Goal: Task Accomplishment & Management: Manage account settings

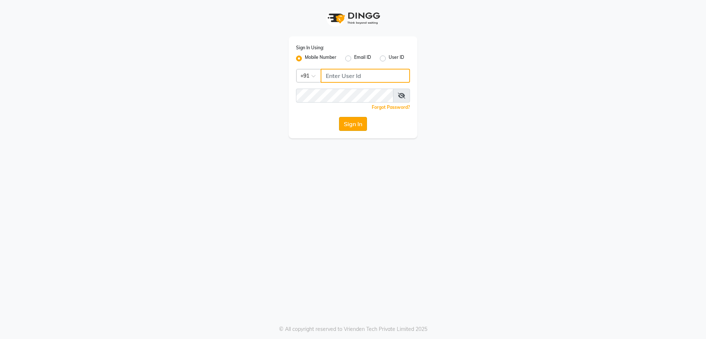
type input "9920557400"
click at [357, 124] on button "Sign In" at bounding box center [353, 124] width 28 height 14
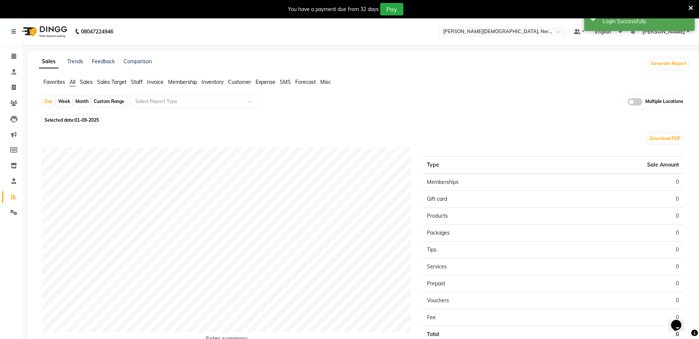
click at [690, 10] on icon at bounding box center [690, 8] width 5 height 7
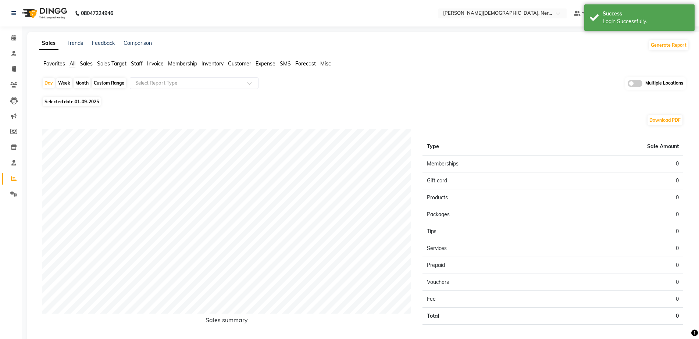
click at [484, 63] on ul "Favorites All Sales Sales Target Staff Invoice Membership Inventory Customer Ex…" at bounding box center [364, 64] width 650 height 8
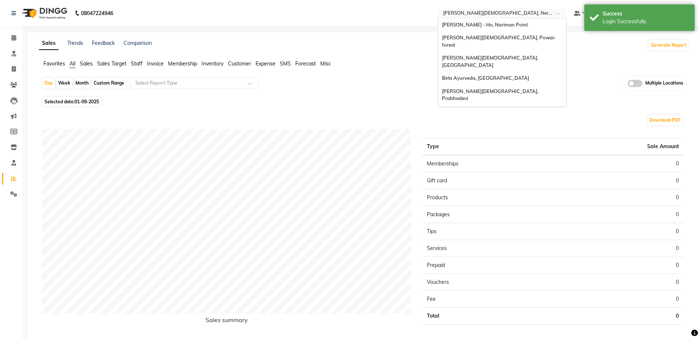
click at [501, 12] on input "text" at bounding box center [494, 13] width 107 height 7
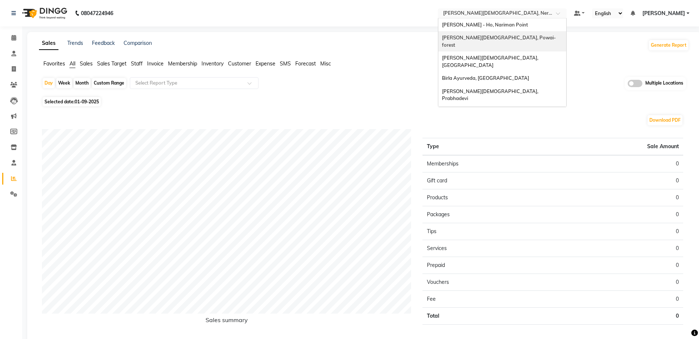
click at [510, 36] on span "[PERSON_NAME][DEMOGRAPHIC_DATA], Powai-forest" at bounding box center [499, 41] width 114 height 13
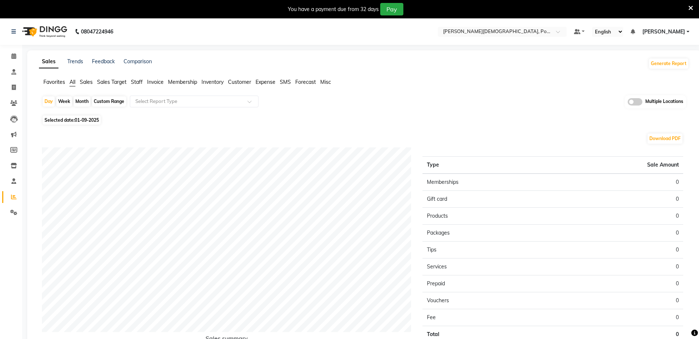
click at [86, 79] on span "Sales" at bounding box center [86, 82] width 13 height 7
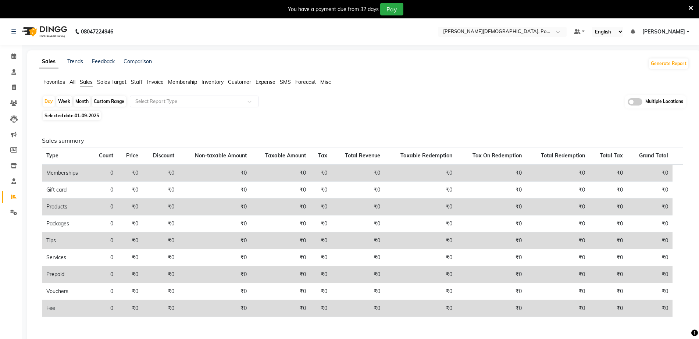
click at [110, 103] on div "Custom Range" at bounding box center [109, 101] width 34 height 10
select select "9"
select select "2025"
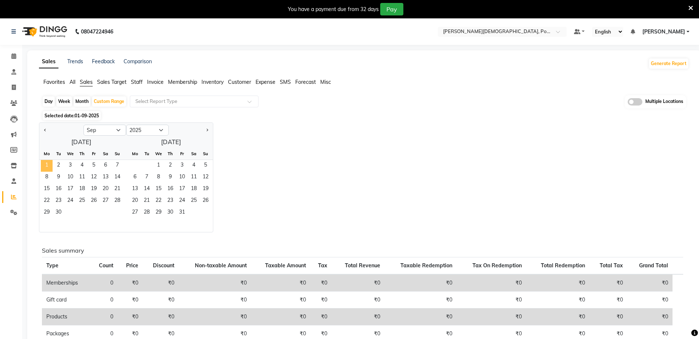
click at [49, 164] on span "1" at bounding box center [47, 166] width 12 height 12
click at [44, 130] on span "Previous month" at bounding box center [45, 129] width 3 height 3
select select "8"
click at [94, 165] on span "1" at bounding box center [94, 166] width 12 height 12
click at [123, 214] on span "31" at bounding box center [117, 213] width 12 height 12
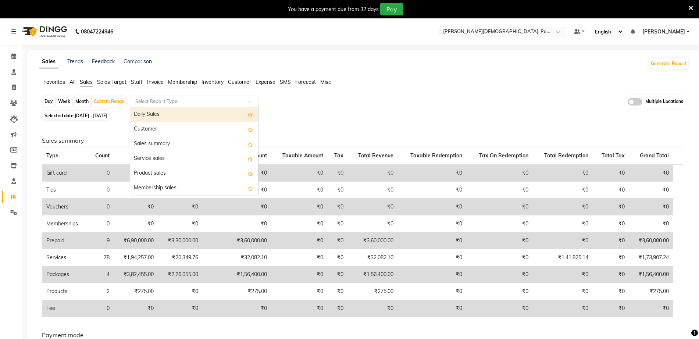
click at [154, 98] on input "text" at bounding box center [187, 101] width 106 height 7
click at [158, 114] on div "Daily Sales" at bounding box center [194, 114] width 128 height 15
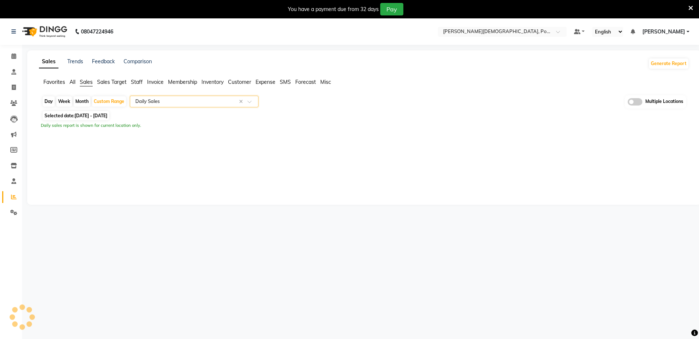
select select "full_report"
select select "csv"
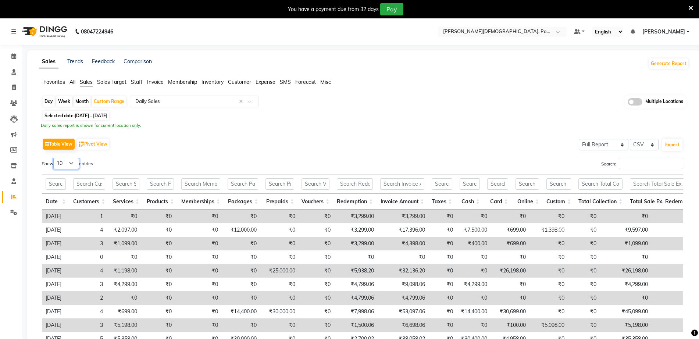
click at [71, 165] on select "10 25 50 100" at bounding box center [66, 163] width 26 height 11
select select "100"
click at [54, 158] on select "10 25 50 100" at bounding box center [66, 163] width 26 height 11
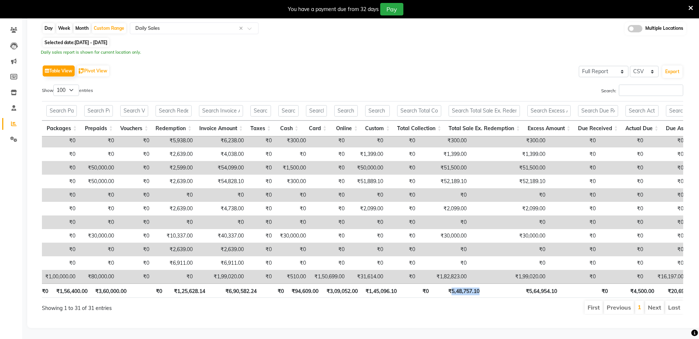
drag, startPoint x: 450, startPoint y: 283, endPoint x: 481, endPoint y: 285, distance: 31.0
click at [481, 285] on th "₹5,48,757.10" at bounding box center [457, 290] width 51 height 14
copy th "5,48,757.10"
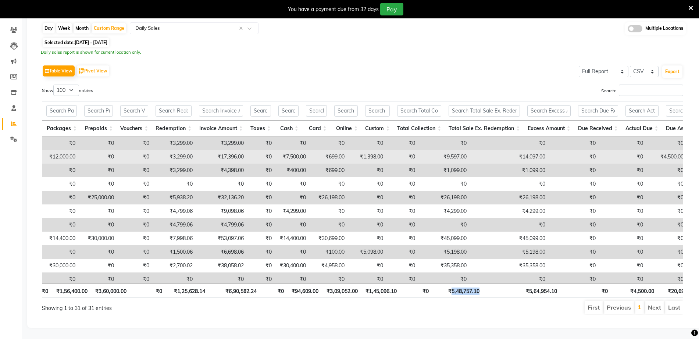
scroll to position [80, 0]
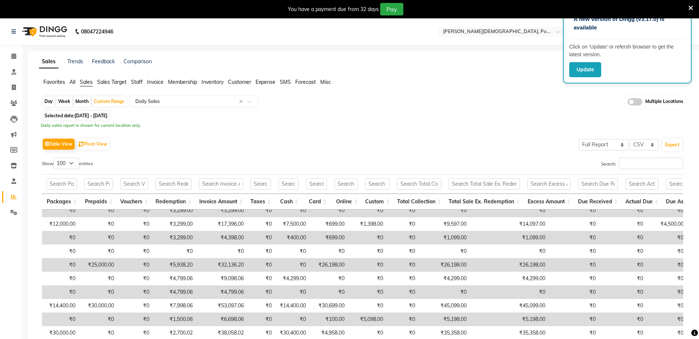
click at [413, 108] on div "Day Week Month Custom Range Select Report Type × Daily Sales × Multiple Locatio…" at bounding box center [364, 244] width 650 height 298
click at [380, 62] on div "Sales Trends Feedback Comparison Generate Report" at bounding box center [364, 64] width 659 height 12
click at [690, 8] on icon at bounding box center [690, 8] width 5 height 7
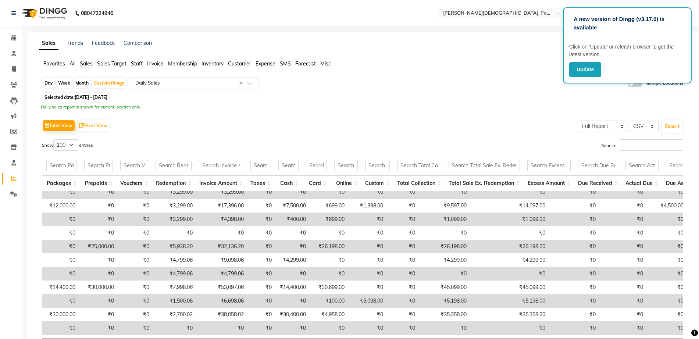
drag, startPoint x: 505, startPoint y: 112, endPoint x: 498, endPoint y: 65, distance: 47.6
click at [505, 111] on div "Day Week Month Custom Range Select Report Type × Daily Sales × Multiple Locatio…" at bounding box center [364, 226] width 650 height 298
click at [497, 10] on div "Select Location × Birla Ayurveda, Powai-forest" at bounding box center [496, 13] width 114 height 7
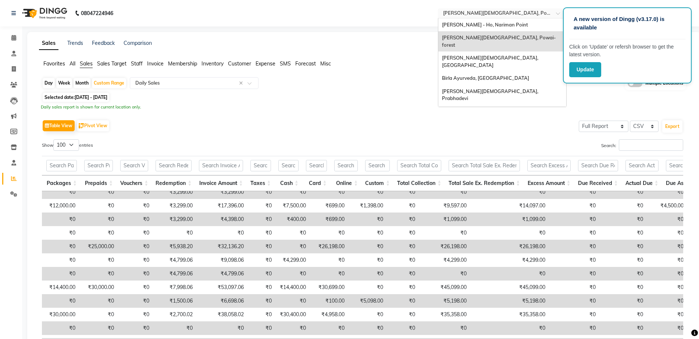
click at [500, 42] on div "[PERSON_NAME][DEMOGRAPHIC_DATA], Powai-forest" at bounding box center [502, 41] width 128 height 20
drag, startPoint x: 501, startPoint y: 11, endPoint x: 505, endPoint y: 41, distance: 29.6
click at [501, 12] on input "text" at bounding box center [494, 13] width 107 height 7
click at [508, 55] on span "[PERSON_NAME][DEMOGRAPHIC_DATA], [GEOGRAPHIC_DATA]" at bounding box center [490, 61] width 97 height 13
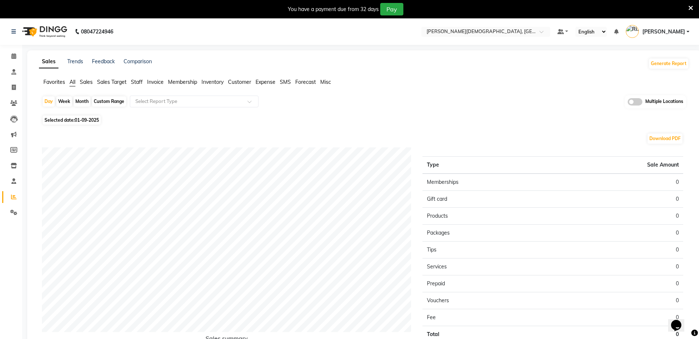
click at [86, 82] on span "Sales" at bounding box center [86, 82] width 13 height 7
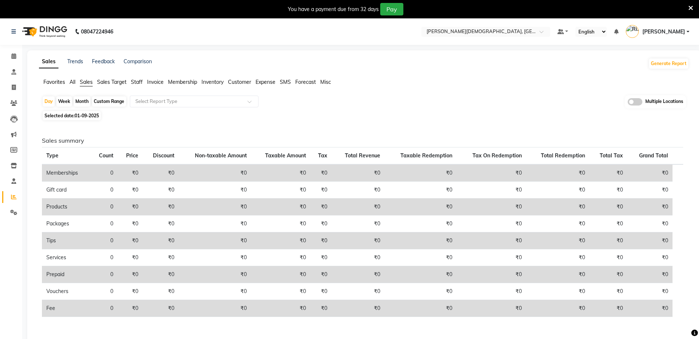
click at [101, 98] on div "Custom Range" at bounding box center [109, 101] width 34 height 10
select select "9"
select select "2025"
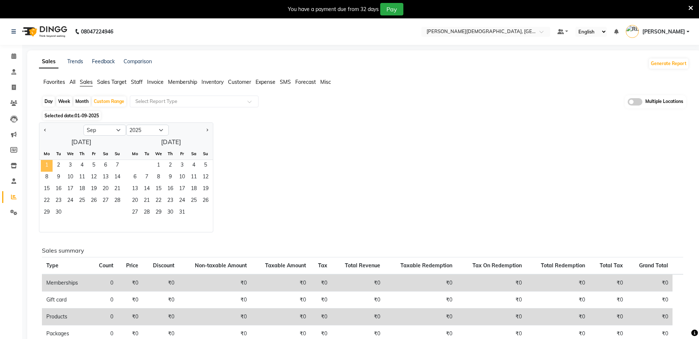
click at [46, 163] on span "1" at bounding box center [47, 166] width 12 height 12
click at [101, 127] on select "Jan Feb Mar Apr May Jun Jul Aug Sep Oct Nov Dec" at bounding box center [104, 130] width 43 height 11
select select "8"
click at [83, 125] on select "Jan Feb Mar Apr May Jun Jul Aug Sep Oct Nov Dec" at bounding box center [104, 130] width 43 height 11
click at [90, 159] on div "Fr" at bounding box center [94, 154] width 12 height 12
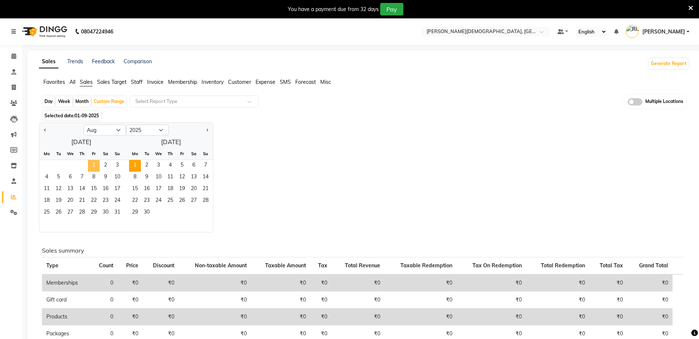
click at [95, 168] on span "1" at bounding box center [94, 166] width 12 height 12
click at [116, 214] on span "31" at bounding box center [117, 213] width 12 height 12
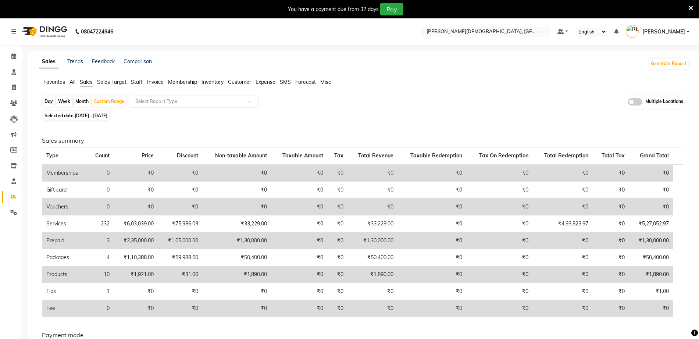
click at [153, 104] on input "text" at bounding box center [187, 101] width 106 height 7
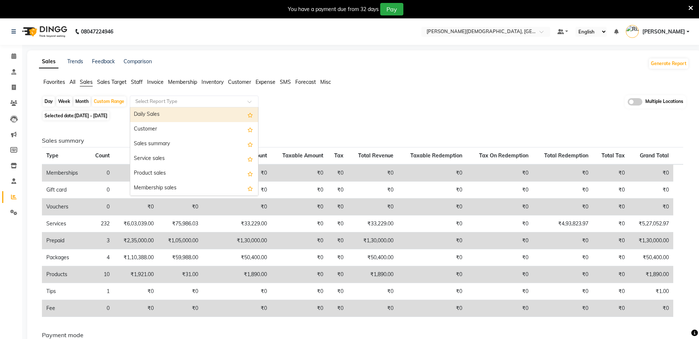
click at [153, 113] on div "Daily Sales" at bounding box center [194, 114] width 128 height 15
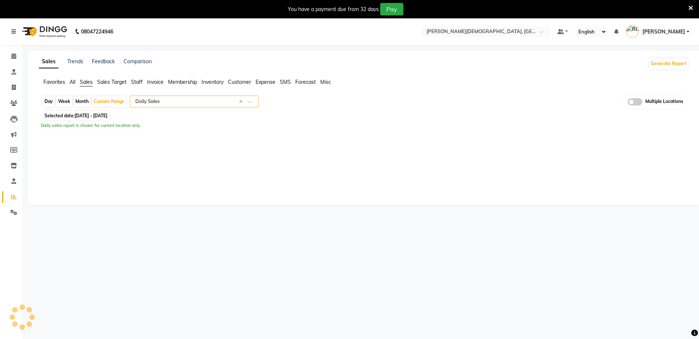
select select "full_report"
select select "csv"
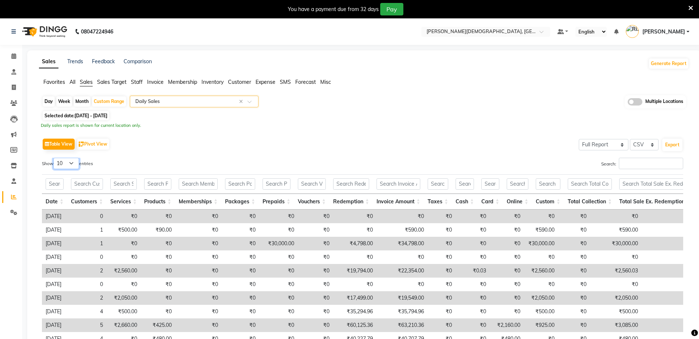
click at [67, 163] on select "10 25 50 100" at bounding box center [66, 163] width 26 height 11
select select "100"
click at [54, 158] on select "10 25 50 100" at bounding box center [66, 163] width 26 height 11
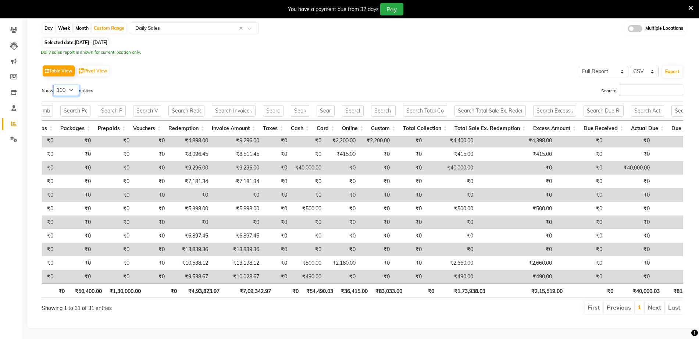
scroll to position [0, 216]
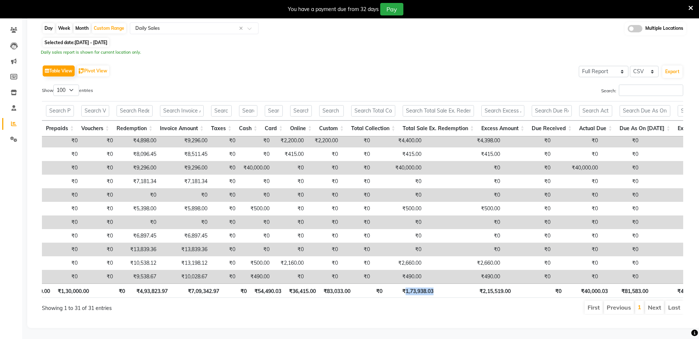
drag, startPoint x: 404, startPoint y: 281, endPoint x: 435, endPoint y: 283, distance: 31.3
click at [435, 283] on th "₹1,73,938.03" at bounding box center [411, 290] width 51 height 14
copy th "1,73,938.03"
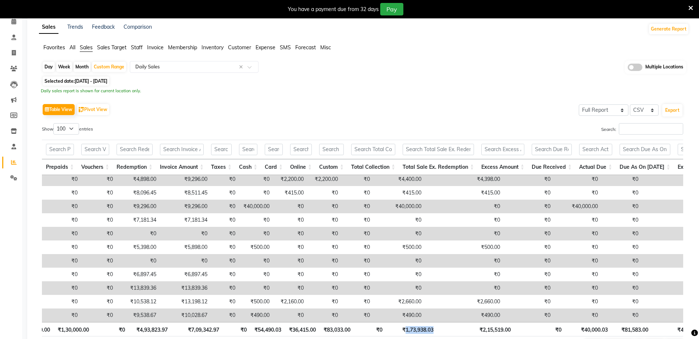
scroll to position [0, 0]
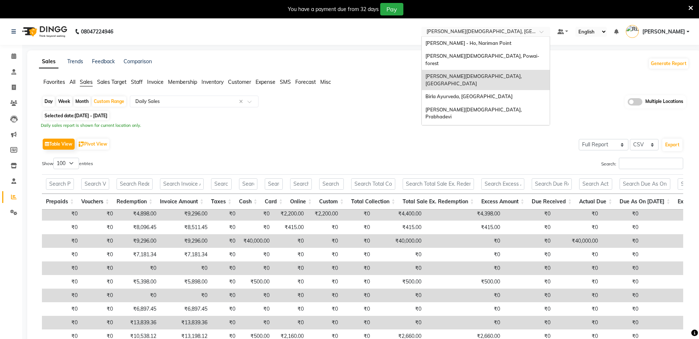
click at [484, 35] on input "text" at bounding box center [478, 32] width 107 height 7
click at [491, 90] on div "Birla Ayurveda, [GEOGRAPHIC_DATA]" at bounding box center [486, 96] width 128 height 13
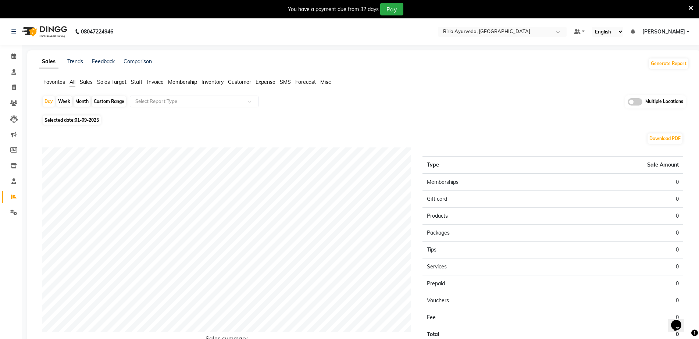
click at [90, 80] on span "Sales" at bounding box center [86, 82] width 13 height 7
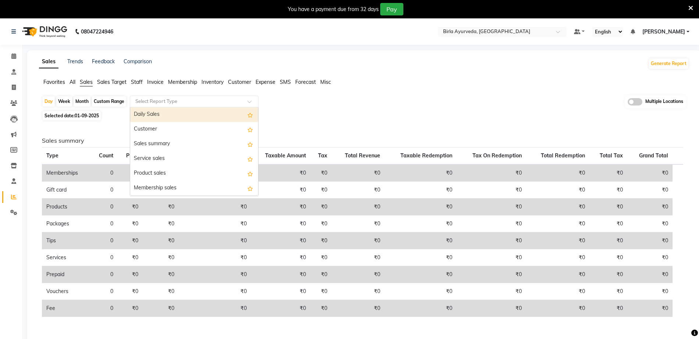
click at [153, 105] on div "Select Report Type" at bounding box center [194, 102] width 129 height 12
click at [154, 117] on div "Daily Sales" at bounding box center [194, 114] width 128 height 15
select select "full_report"
select select "csv"
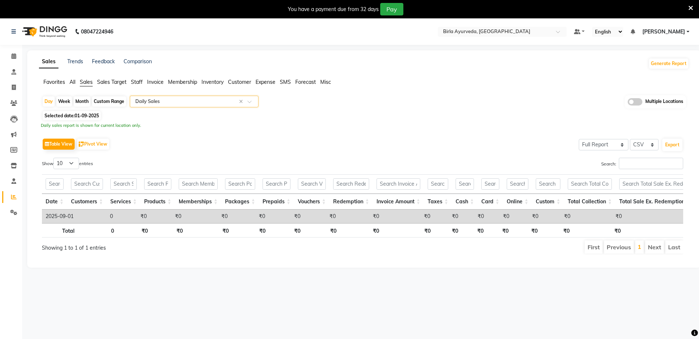
click at [123, 101] on div "Custom Range" at bounding box center [109, 101] width 34 height 10
select select "9"
select select "2025"
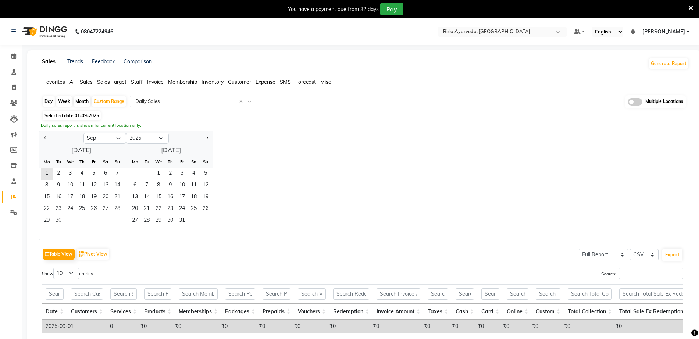
drag, startPoint x: 47, startPoint y: 135, endPoint x: 50, endPoint y: 142, distance: 7.1
click at [47, 136] on button "Previous month" at bounding box center [45, 138] width 6 height 12
select select "8"
click at [92, 173] on span "1" at bounding box center [94, 174] width 12 height 12
click at [117, 221] on span "31" at bounding box center [117, 221] width 12 height 12
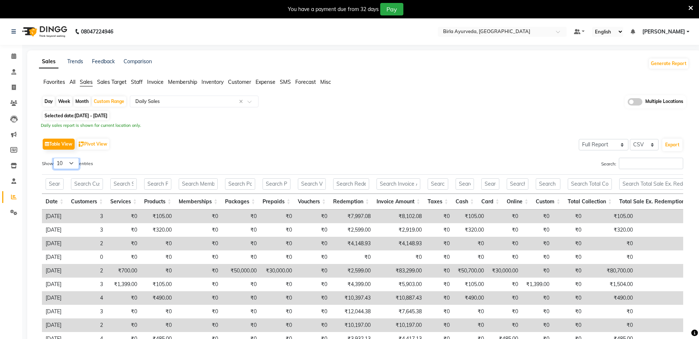
click at [60, 159] on select "10 25 50 100" at bounding box center [66, 163] width 26 height 11
select select "100"
click at [54, 158] on select "10 25 50 100" at bounding box center [66, 163] width 26 height 11
click at [398, 133] on div "Table View Pivot View Select Full Report Filtered Report Select CSV PDF Export …" at bounding box center [362, 261] width 653 height 263
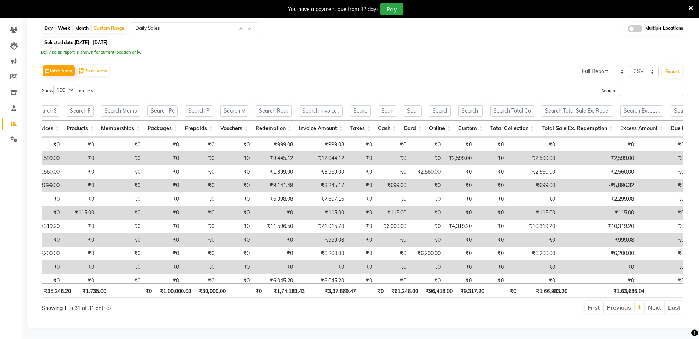
scroll to position [0, 85]
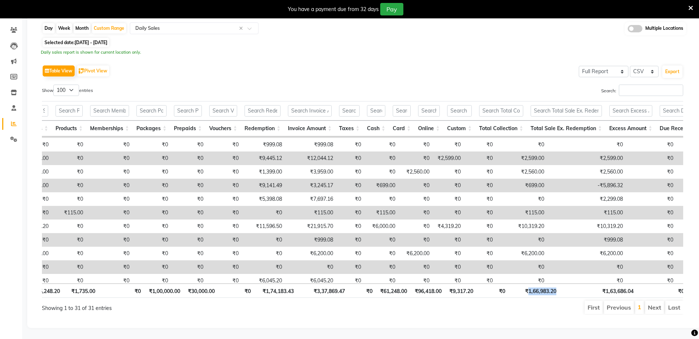
drag, startPoint x: 527, startPoint y: 284, endPoint x: 556, endPoint y: 286, distance: 29.5
click at [556, 286] on th "₹1,66,983.20" at bounding box center [534, 290] width 51 height 14
copy th "1,66,983.20"
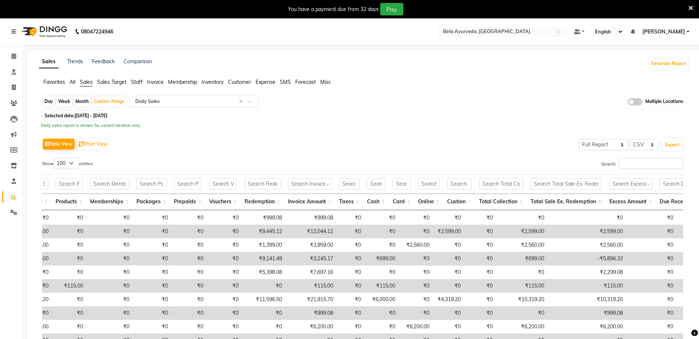
click at [150, 101] on input "text" at bounding box center [187, 101] width 106 height 7
click at [411, 142] on div "Table View Pivot View Select Full Report Filtered Report Select CSV PDF Export" at bounding box center [362, 143] width 641 height 15
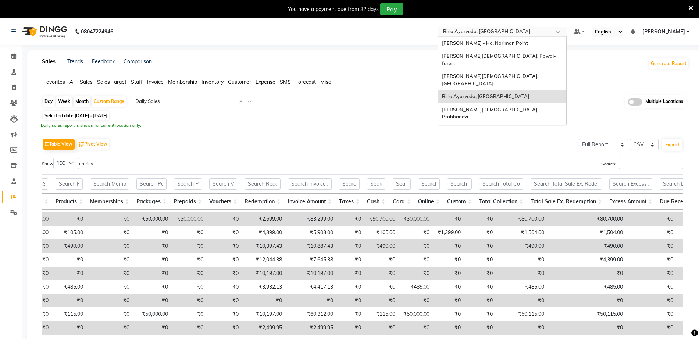
click at [513, 30] on input "text" at bounding box center [494, 32] width 107 height 7
click at [512, 107] on span "[PERSON_NAME][DEMOGRAPHIC_DATA], Prabhadevi" at bounding box center [490, 113] width 97 height 13
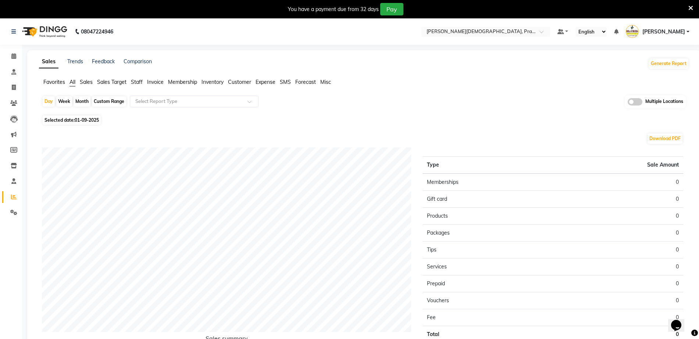
click at [93, 80] on ul "Favorites All Sales Sales Target Staff Invoice Membership Inventory Customer Ex…" at bounding box center [364, 82] width 650 height 8
click at [89, 82] on span "Sales" at bounding box center [86, 82] width 13 height 7
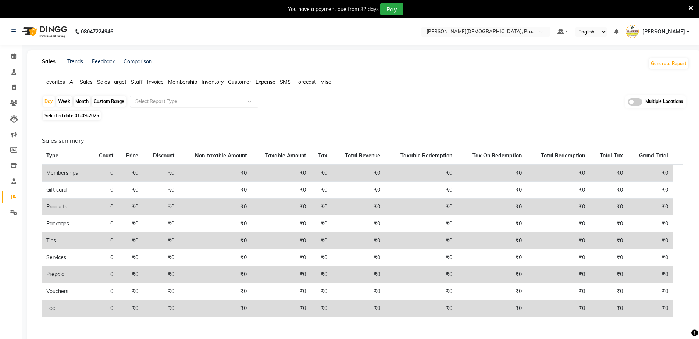
click at [172, 99] on input "text" at bounding box center [187, 101] width 106 height 7
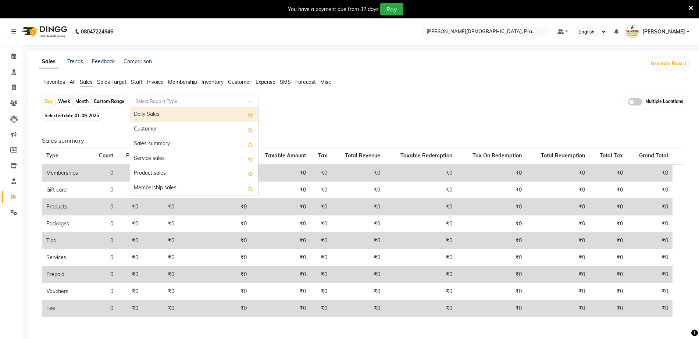
click at [175, 115] on div "Daily Sales" at bounding box center [194, 114] width 128 height 15
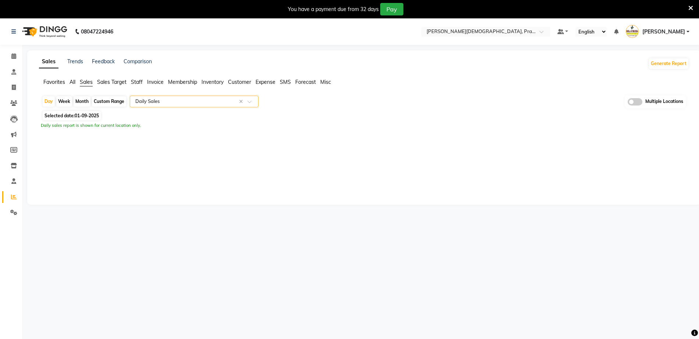
select select "full_report"
select select "csv"
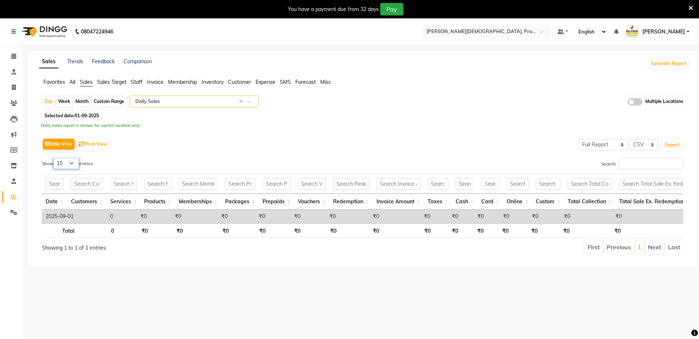
click at [63, 166] on select "10 25 50 100" at bounding box center [66, 163] width 26 height 11
select select "100"
click at [54, 158] on select "10 25 50 100" at bounding box center [66, 163] width 26 height 11
click at [119, 100] on div "Custom Range" at bounding box center [109, 101] width 34 height 10
select select "9"
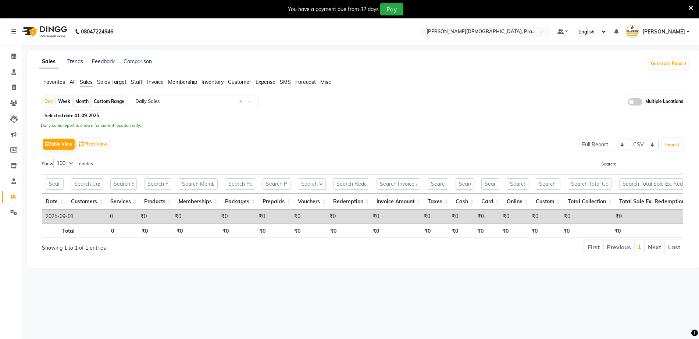
select select "2025"
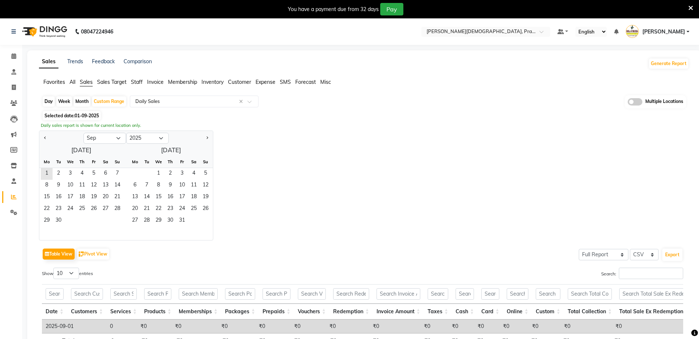
click at [80, 141] on div at bounding box center [61, 138] width 44 height 12
click at [92, 136] on select "Jan Feb Mar Apr May Jun [DATE] Aug Sep Oct Nov Dec" at bounding box center [104, 138] width 43 height 11
select select "8"
click at [83, 133] on select "Jan Feb Mar Apr May Jun [DATE] Aug Sep Oct Nov Dec" at bounding box center [104, 138] width 43 height 11
click at [95, 176] on span "1" at bounding box center [94, 174] width 12 height 12
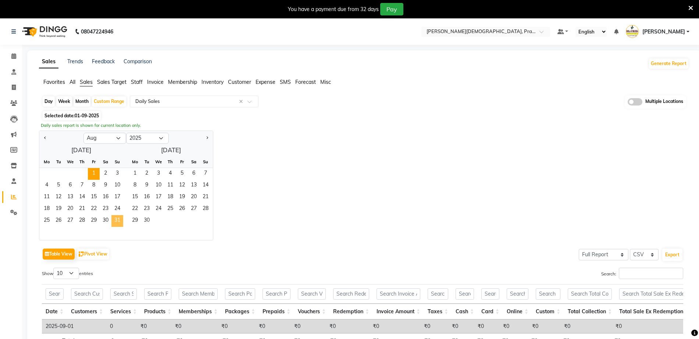
click at [118, 218] on span "31" at bounding box center [117, 221] width 12 height 12
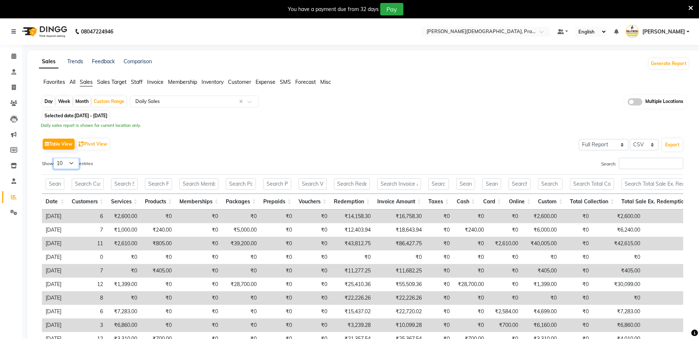
click at [67, 163] on select "10 25 50 100" at bounding box center [66, 163] width 26 height 11
select select "100"
click at [54, 158] on select "10 25 50 100" at bounding box center [66, 163] width 26 height 11
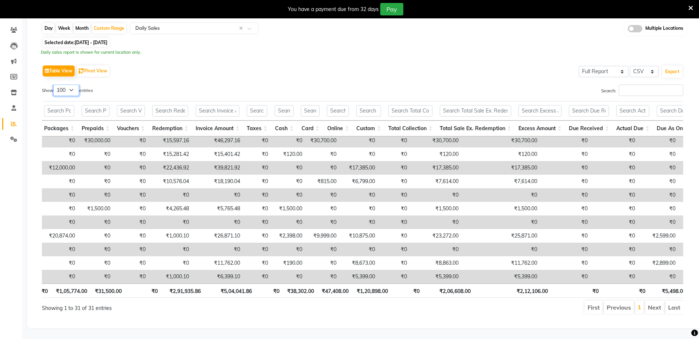
scroll to position [0, 217]
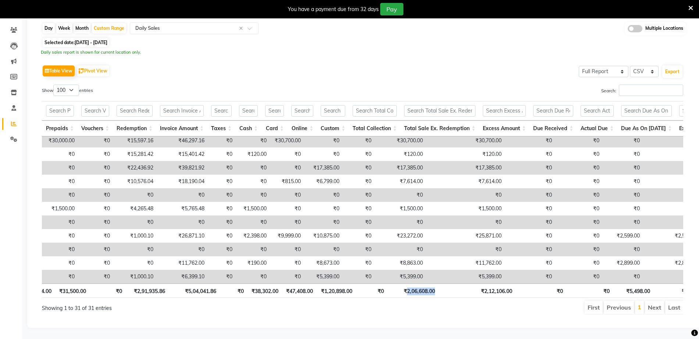
drag, startPoint x: 406, startPoint y: 280, endPoint x: 434, endPoint y: 284, distance: 28.6
click at [437, 284] on th "₹2,06,608.00" at bounding box center [412, 290] width 51 height 14
copy th "2,06,608.00"
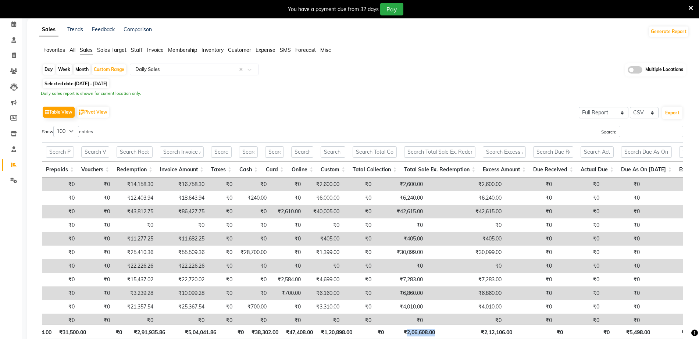
scroll to position [0, 0]
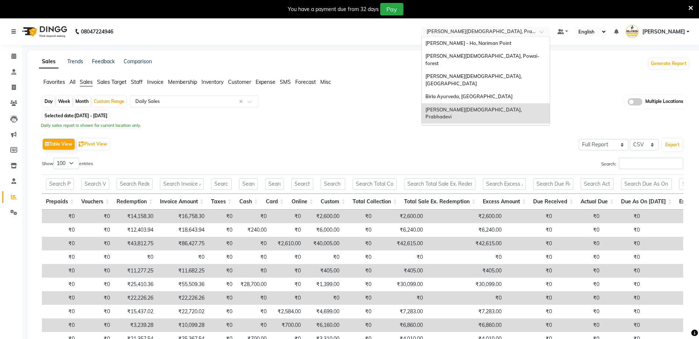
click at [468, 33] on input "text" at bounding box center [478, 32] width 107 height 7
click at [495, 123] on div "[PERSON_NAME], Powai-eden Bunglow" at bounding box center [486, 129] width 128 height 13
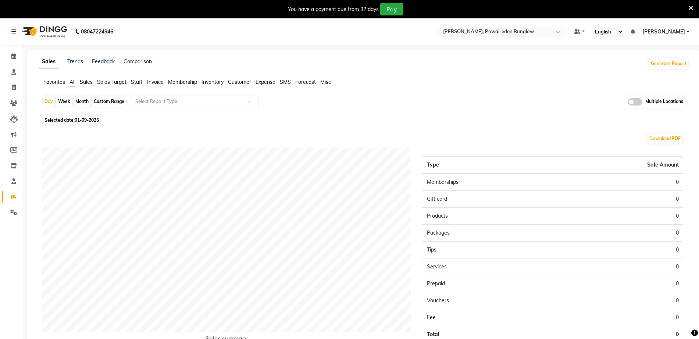
click at [83, 83] on span "Sales" at bounding box center [86, 82] width 13 height 7
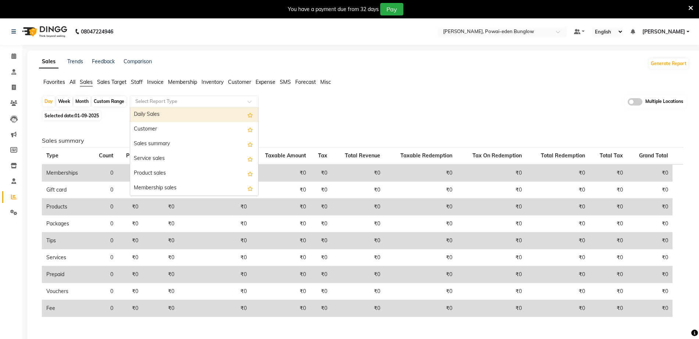
click at [148, 101] on input "text" at bounding box center [187, 101] width 106 height 7
click at [156, 118] on div "Daily Sales" at bounding box center [194, 114] width 128 height 15
select select "full_report"
select select "csv"
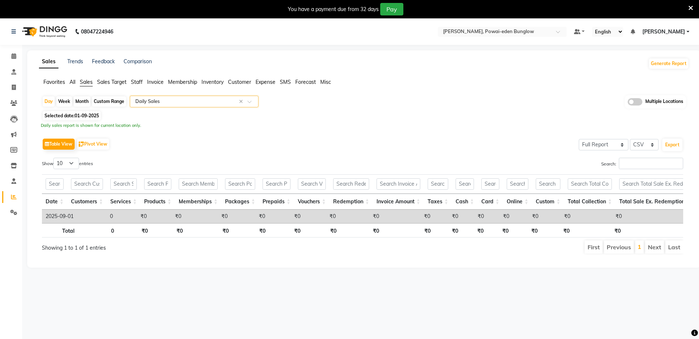
click at [108, 102] on div "Custom Range" at bounding box center [109, 101] width 34 height 10
select select "9"
select select "2025"
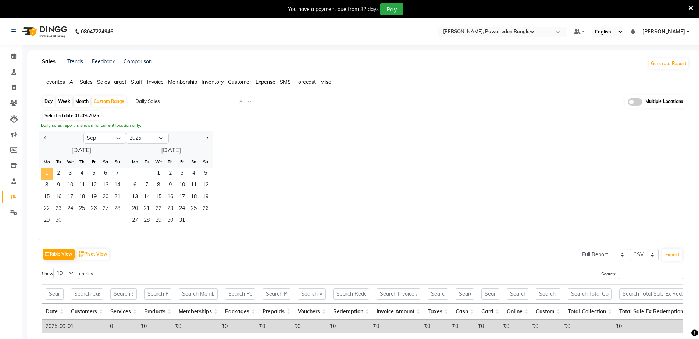
click at [46, 171] on span "1" at bounding box center [47, 174] width 12 height 12
click at [87, 137] on select "Jan Feb Mar Apr May Jun [DATE] Aug Sep Oct Nov Dec" at bounding box center [104, 138] width 43 height 11
select select "8"
click at [83, 133] on select "Jan Feb Mar Apr May Jun [DATE] Aug Sep Oct Nov Dec" at bounding box center [104, 138] width 43 height 11
click at [92, 175] on span "1" at bounding box center [94, 174] width 12 height 12
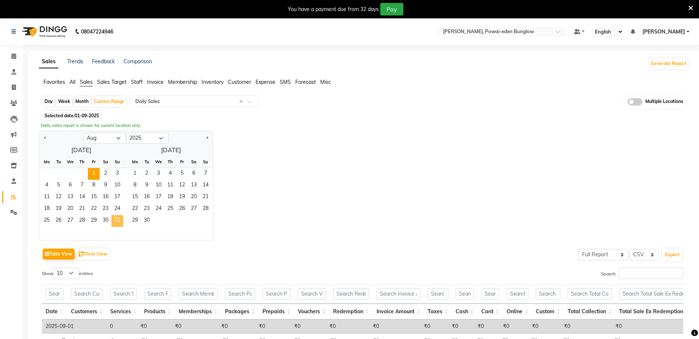
click at [119, 218] on span "31" at bounding box center [117, 221] width 12 height 12
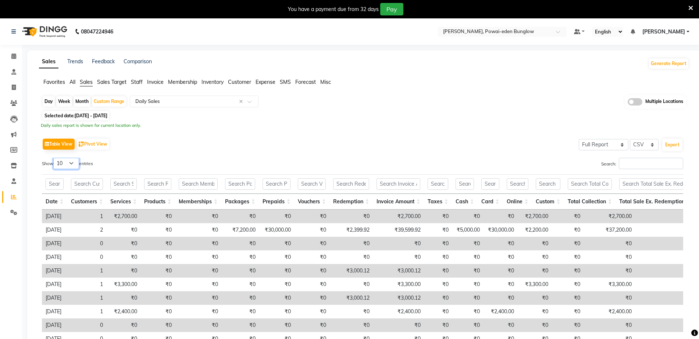
click at [65, 166] on select "10 25 50 100" at bounding box center [66, 163] width 26 height 11
select select "100"
click at [54, 158] on select "10 25 50 100" at bounding box center [66, 163] width 26 height 11
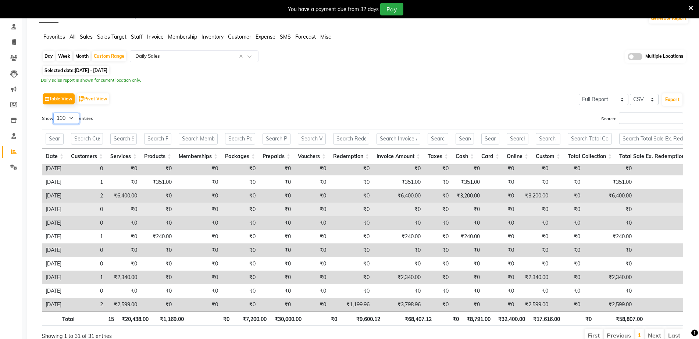
scroll to position [80, 0]
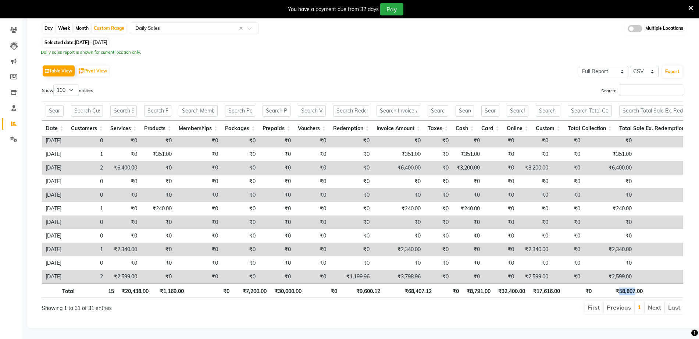
drag, startPoint x: 618, startPoint y: 285, endPoint x: 635, endPoint y: 283, distance: 17.0
click at [635, 283] on th "₹58,807.00" at bounding box center [620, 290] width 51 height 14
copy th "58,807"
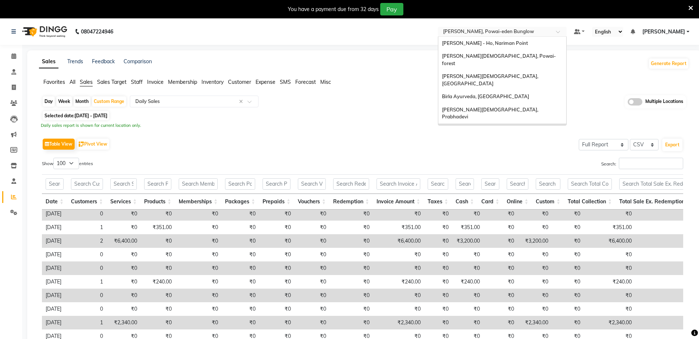
click at [527, 33] on input "text" at bounding box center [494, 32] width 107 height 7
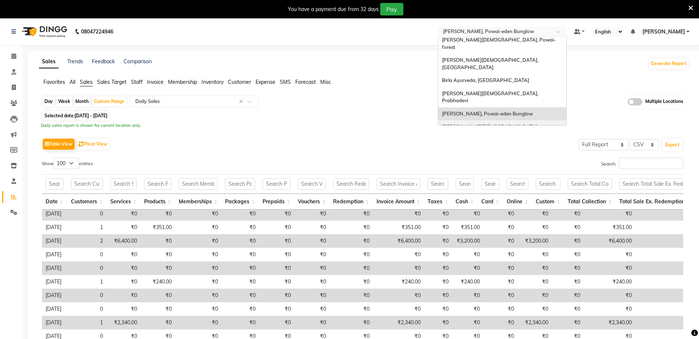
click at [512, 120] on div "[PERSON_NAME][DEMOGRAPHIC_DATA], [PERSON_NAME]" at bounding box center [502, 130] width 128 height 20
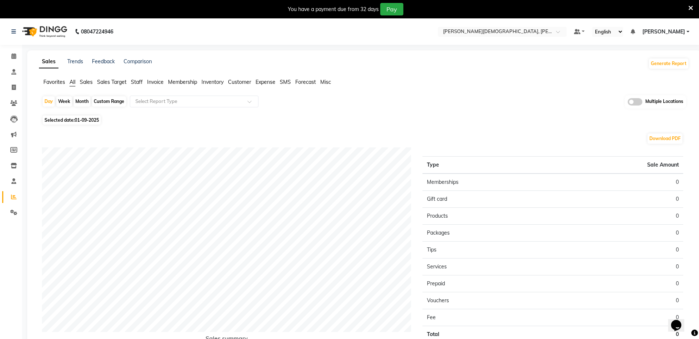
click at [89, 83] on span "Sales" at bounding box center [86, 82] width 13 height 7
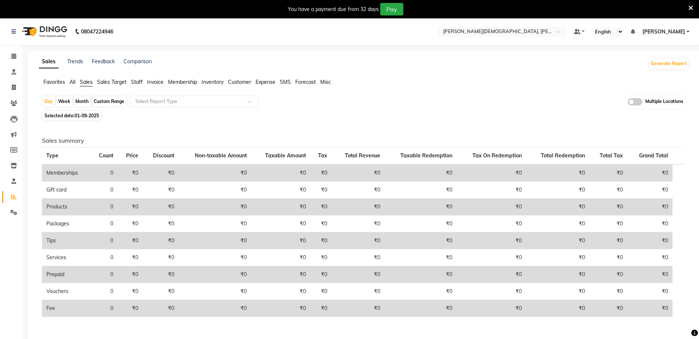
click at [120, 101] on div "Custom Range" at bounding box center [109, 101] width 34 height 10
select select "9"
select select "2025"
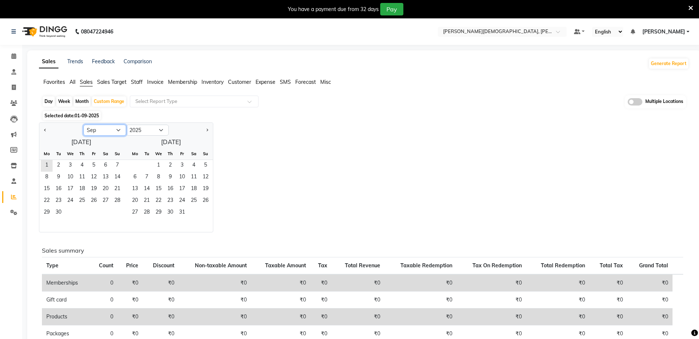
click at [98, 125] on select "Jan Feb Mar Apr May Jun [DATE] Aug Sep Oct Nov Dec" at bounding box center [104, 130] width 43 height 11
select select "8"
click at [83, 125] on select "Jan Feb Mar Apr May Jun [DATE] Aug Sep Oct Nov Dec" at bounding box center [104, 130] width 43 height 11
click at [93, 165] on span "1" at bounding box center [94, 166] width 12 height 12
click at [115, 213] on span "31" at bounding box center [117, 213] width 12 height 12
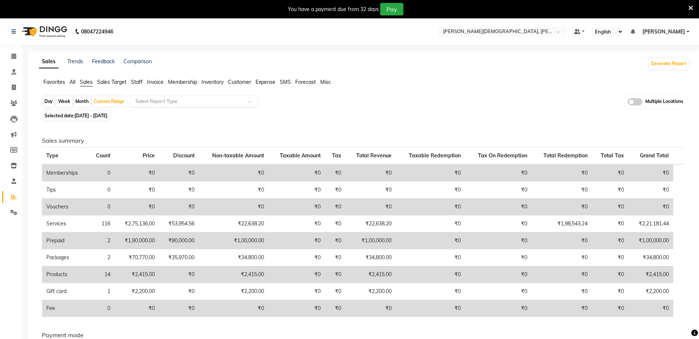
click at [168, 103] on input "text" at bounding box center [187, 101] width 106 height 7
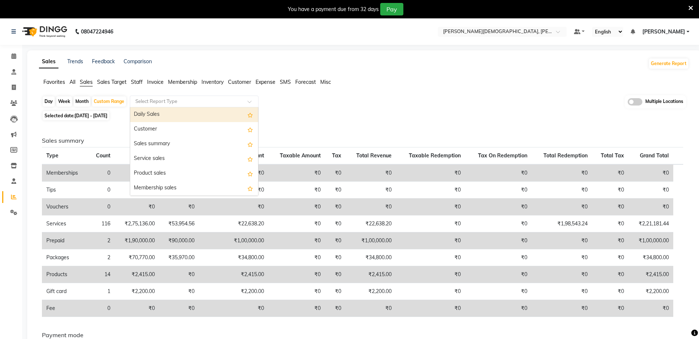
click at [158, 114] on div "Daily Sales" at bounding box center [194, 114] width 128 height 15
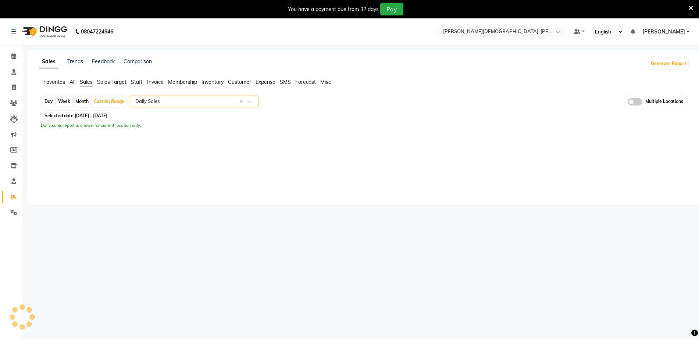
select select "full_report"
select select "csv"
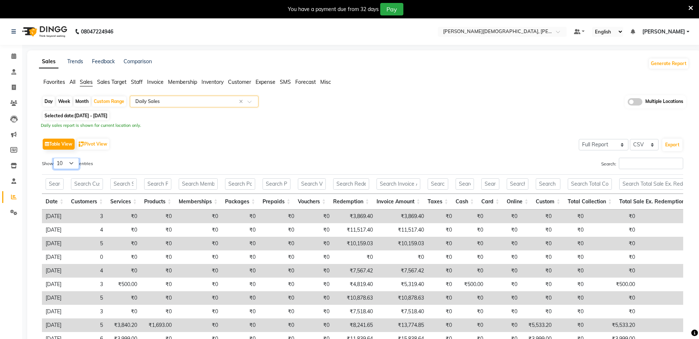
click at [62, 164] on select "10 25 50 100" at bounding box center [66, 163] width 26 height 11
select select "100"
click at [54, 158] on select "10 25 50 100" at bounding box center [66, 163] width 26 height 11
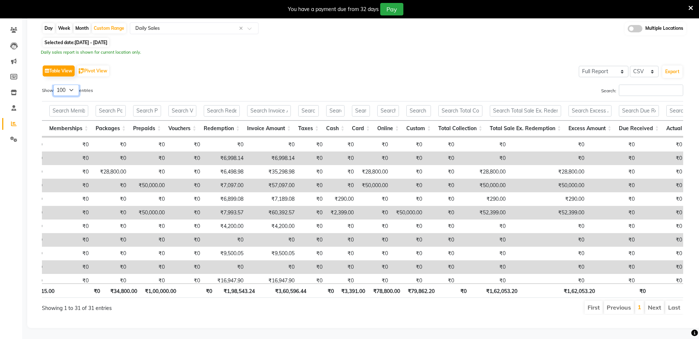
scroll to position [0, 142]
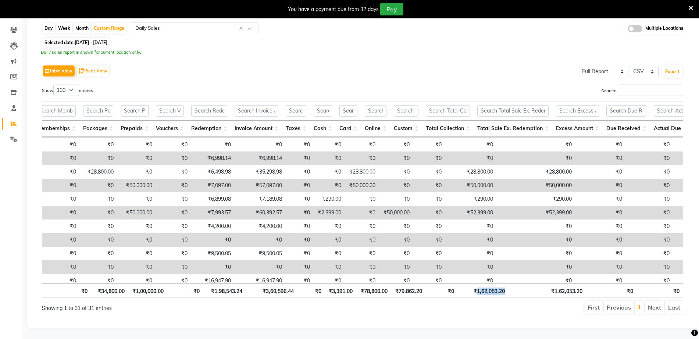
drag, startPoint x: 476, startPoint y: 285, endPoint x: 502, endPoint y: 277, distance: 28.0
click at [504, 283] on th "₹1,62,053.20" at bounding box center [483, 290] width 51 height 14
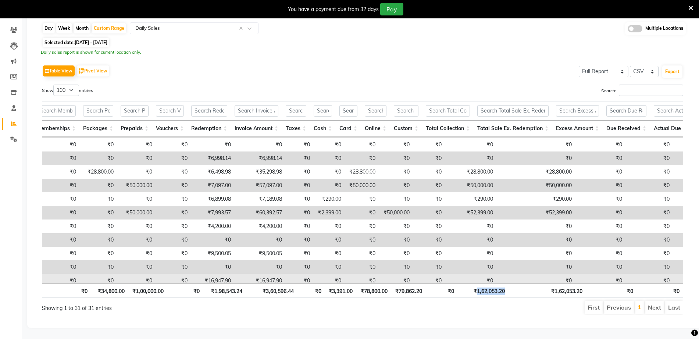
copy th "1,62,053.20"
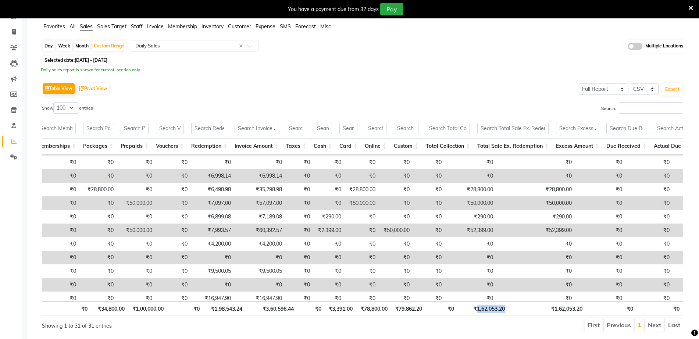
scroll to position [0, 0]
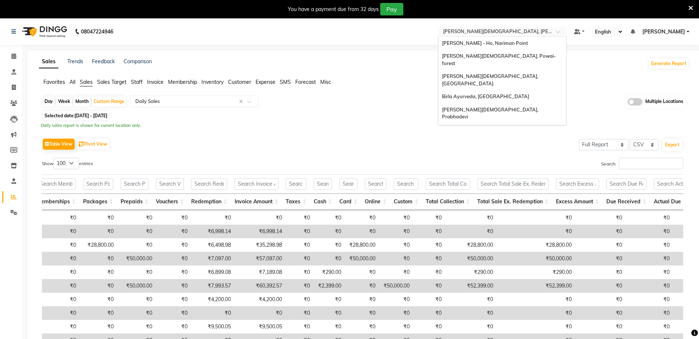
click at [527, 35] on input "text" at bounding box center [494, 32] width 107 height 7
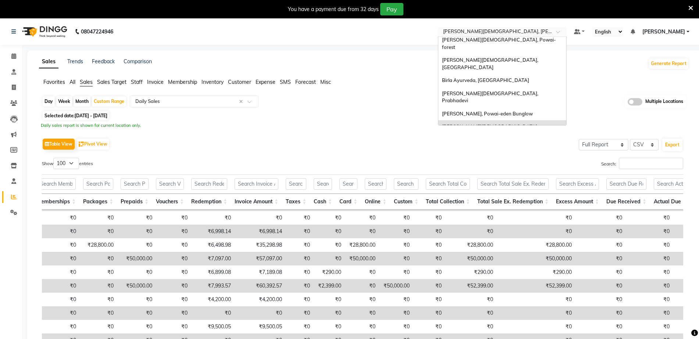
click at [516, 144] on span "[PERSON_NAME][DEMOGRAPHIC_DATA], Nerul West" at bounding box center [497, 150] width 111 height 13
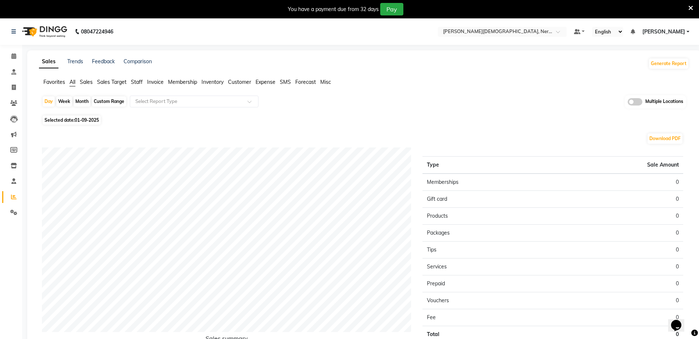
click at [90, 83] on span "Sales" at bounding box center [86, 82] width 13 height 7
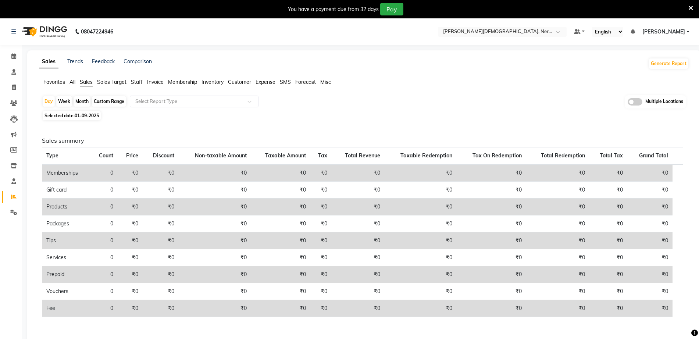
drag, startPoint x: 114, startPoint y: 99, endPoint x: 118, endPoint y: 106, distance: 8.9
click at [114, 99] on div "Custom Range" at bounding box center [109, 101] width 34 height 10
select select "9"
select select "2025"
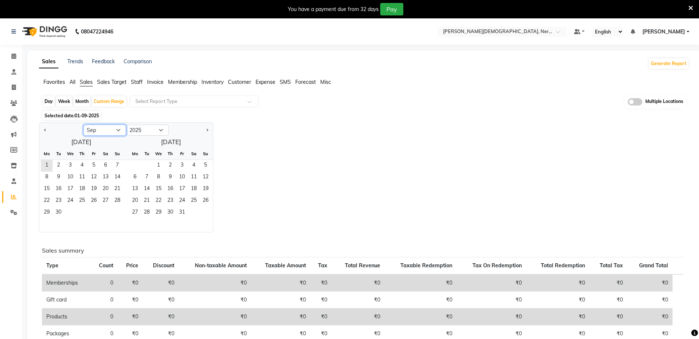
click at [90, 132] on select "Jan Feb Mar Apr May Jun [DATE] Aug Sep Oct Nov Dec" at bounding box center [104, 130] width 43 height 11
select select "8"
click at [83, 125] on select "Jan Feb Mar Apr May Jun [DATE] Aug Sep Oct Nov Dec" at bounding box center [104, 130] width 43 height 11
click at [95, 166] on span "1" at bounding box center [94, 166] width 12 height 12
click at [115, 212] on span "31" at bounding box center [117, 213] width 12 height 12
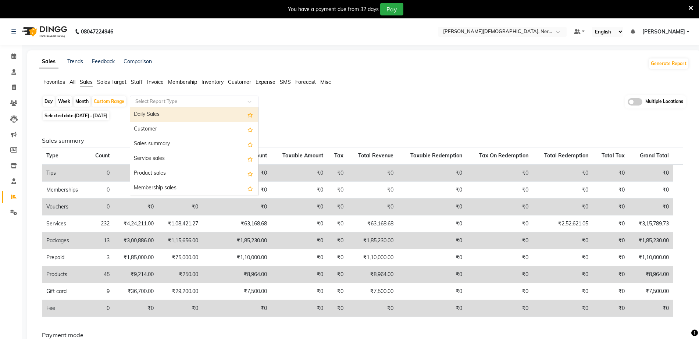
click at [166, 98] on input "text" at bounding box center [187, 101] width 106 height 7
click at [169, 115] on div "Daily Sales" at bounding box center [194, 114] width 128 height 15
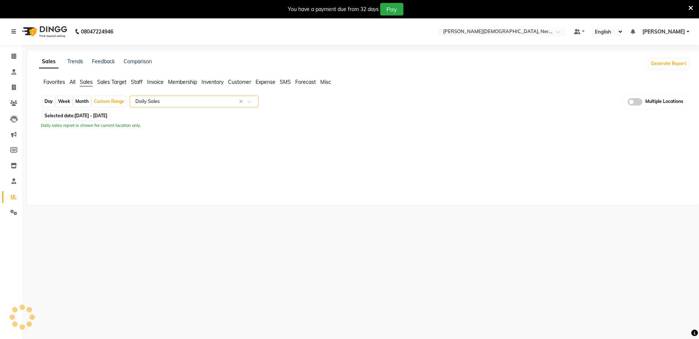
select select "full_report"
select select "csv"
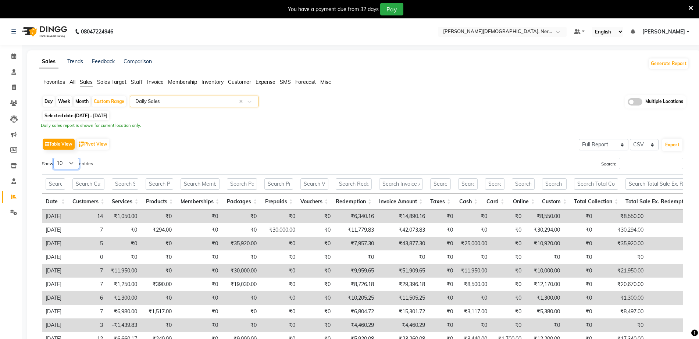
click at [62, 164] on select "10 25 50 100" at bounding box center [66, 163] width 26 height 11
select select "100"
click at [54, 158] on select "10 25 50 100" at bounding box center [66, 163] width 26 height 11
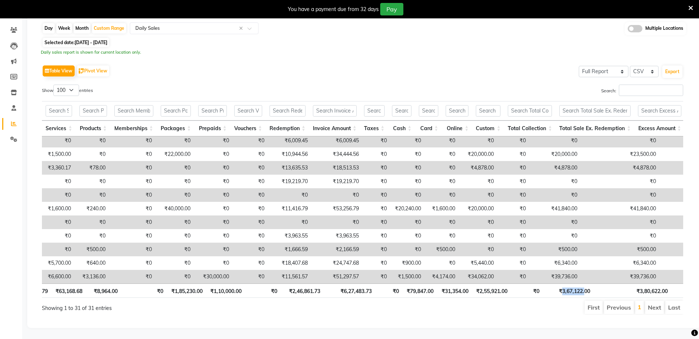
drag, startPoint x: 561, startPoint y: 283, endPoint x: 583, endPoint y: 282, distance: 22.1
click at [584, 283] on th "₹3,67,122.00" at bounding box center [568, 290] width 51 height 14
copy th "3,67,122."
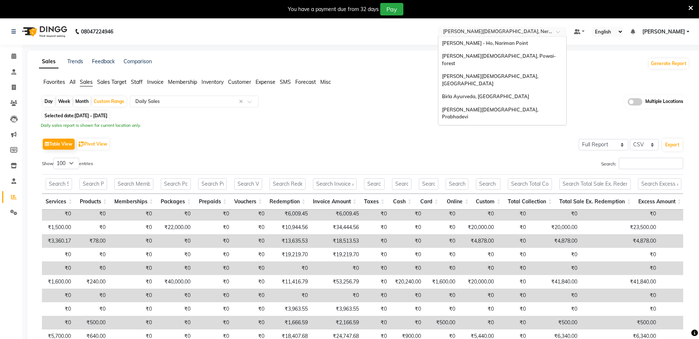
click at [472, 28] on span "[PERSON_NAME][DEMOGRAPHIC_DATA], Nerul West" at bounding box center [504, 31] width 122 height 6
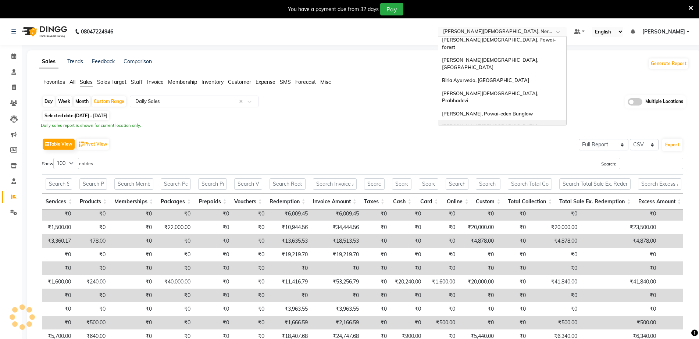
click at [487, 123] on span "[PERSON_NAME][DEMOGRAPHIC_DATA], [PERSON_NAME]" at bounding box center [490, 129] width 97 height 13
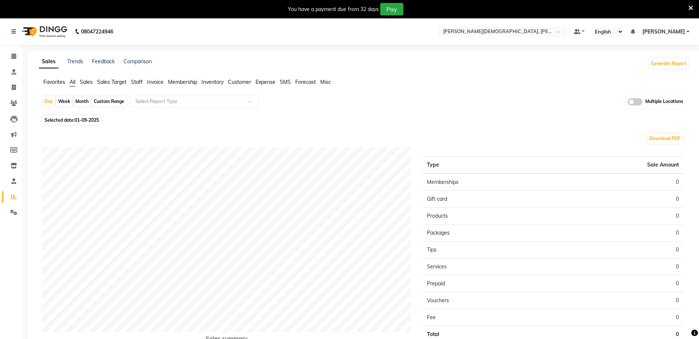
click at [153, 81] on span "Invoice" at bounding box center [155, 82] width 17 height 7
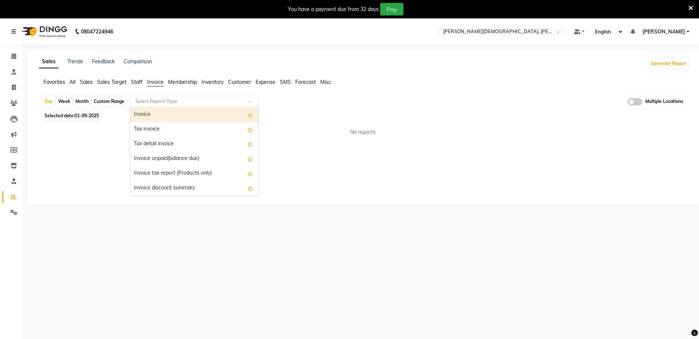
click at [160, 103] on input "text" at bounding box center [187, 101] width 106 height 7
click at [153, 110] on div "Invoice" at bounding box center [194, 114] width 128 height 15
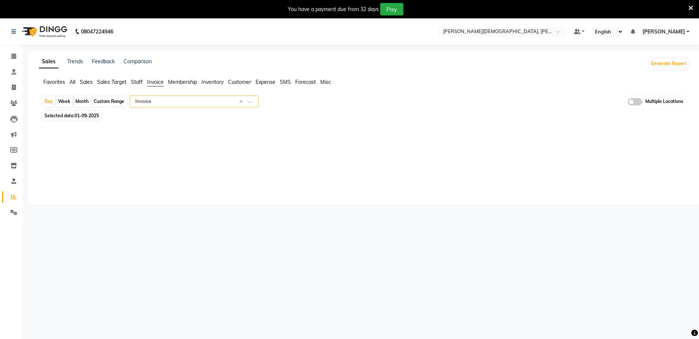
click at [110, 101] on div "Custom Range" at bounding box center [109, 101] width 34 height 10
select select "9"
select select "2025"
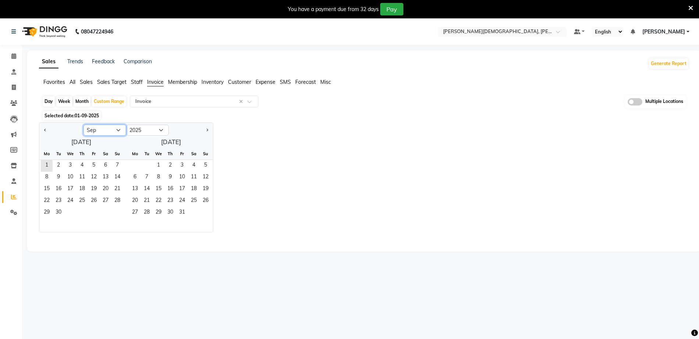
click at [105, 127] on select "Jan Feb Mar Apr May Jun [DATE] Aug Sep Oct Nov Dec" at bounding box center [104, 130] width 43 height 11
select select "8"
click at [83, 125] on select "Jan Feb Mar Apr May Jun [DATE] Aug Sep Oct Nov Dec" at bounding box center [104, 130] width 43 height 11
click at [94, 165] on span "1" at bounding box center [94, 166] width 12 height 12
click at [111, 211] on span "30" at bounding box center [106, 213] width 12 height 12
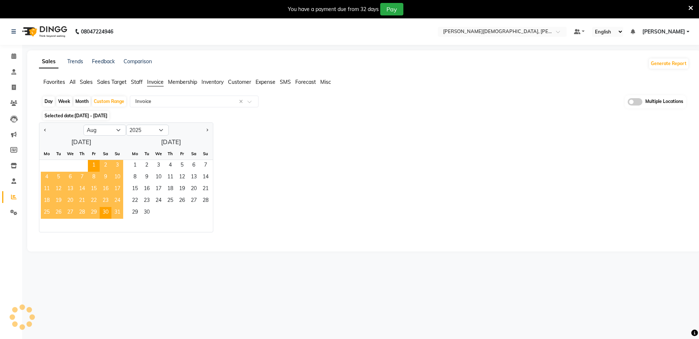
select select "full_report"
select select "csv"
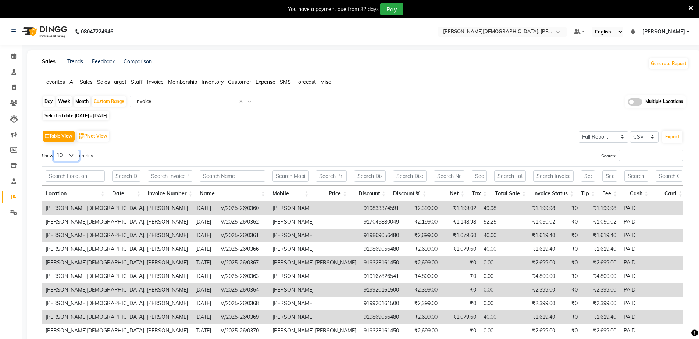
click at [69, 154] on select "10 25 50 100" at bounding box center [66, 155] width 26 height 11
select select "100"
click at [54, 150] on select "10 25 50 100" at bounding box center [66, 155] width 26 height 11
click at [109, 112] on span "Selected date: 01-08-2025 - 30-08-2025" at bounding box center [76, 115] width 67 height 9
select select "8"
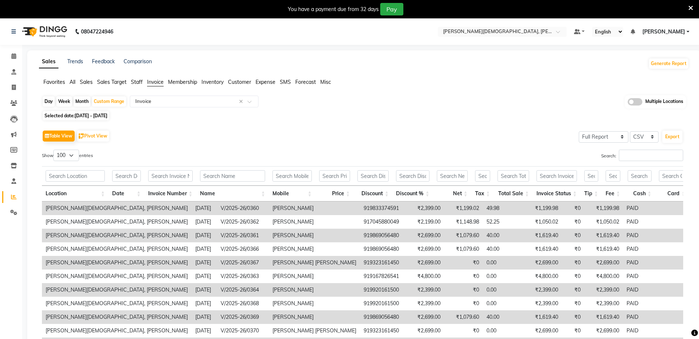
select select "2025"
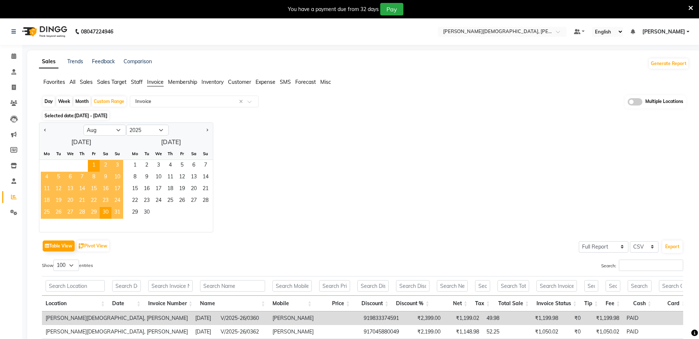
click at [112, 212] on span "31" at bounding box center [117, 213] width 12 height 12
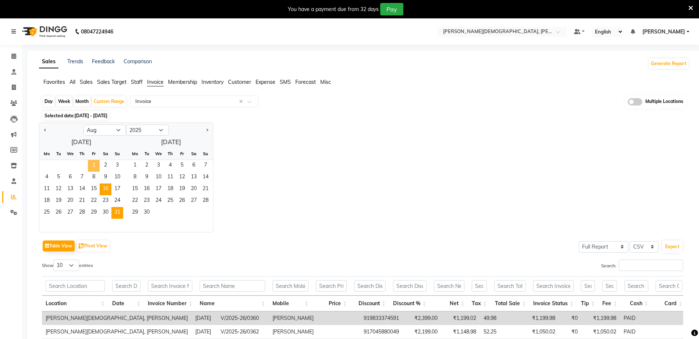
drag, startPoint x: 97, startPoint y: 165, endPoint x: 107, endPoint y: 184, distance: 21.4
click at [95, 165] on span "1" at bounding box center [94, 166] width 12 height 12
drag, startPoint x: 115, startPoint y: 215, endPoint x: 112, endPoint y: 210, distance: 5.1
click at [115, 214] on span "31" at bounding box center [117, 213] width 12 height 12
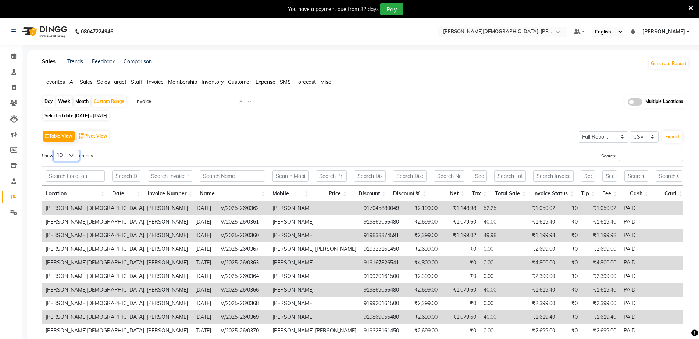
drag, startPoint x: 64, startPoint y: 157, endPoint x: 61, endPoint y: 159, distance: 4.3
click at [64, 157] on select "10 25 50 100" at bounding box center [66, 155] width 26 height 11
select select "100"
click at [54, 150] on select "10 25 50 100" at bounding box center [66, 155] width 26 height 11
drag, startPoint x: 264, startPoint y: 139, endPoint x: 232, endPoint y: 115, distance: 39.4
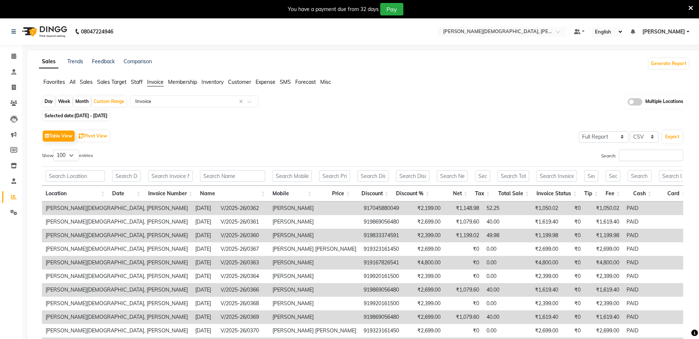
click at [266, 138] on div "Table View Pivot View Select Full Report Filtered Report Select CSV PDF Export" at bounding box center [362, 135] width 641 height 15
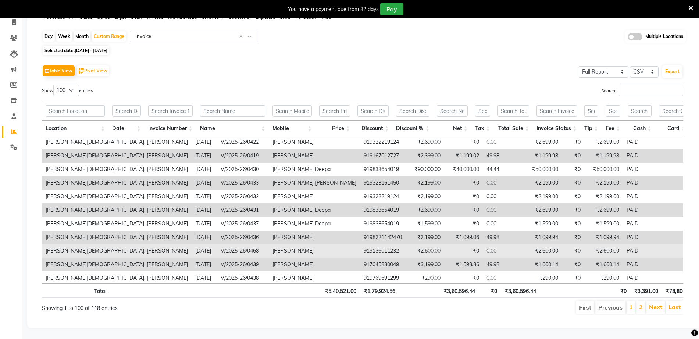
scroll to position [1220, 0]
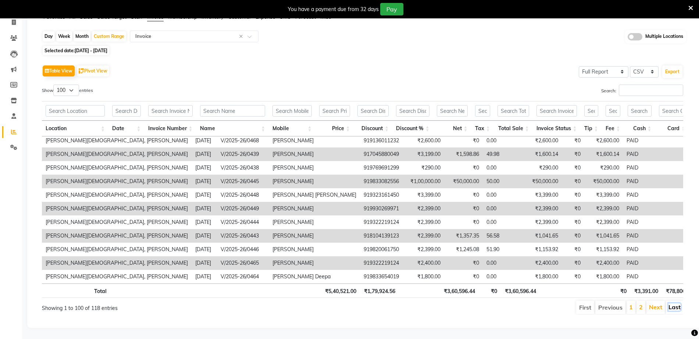
click at [669, 303] on link "Last" at bounding box center [674, 306] width 12 height 7
click at [673, 301] on li "Last" at bounding box center [674, 307] width 18 height 13
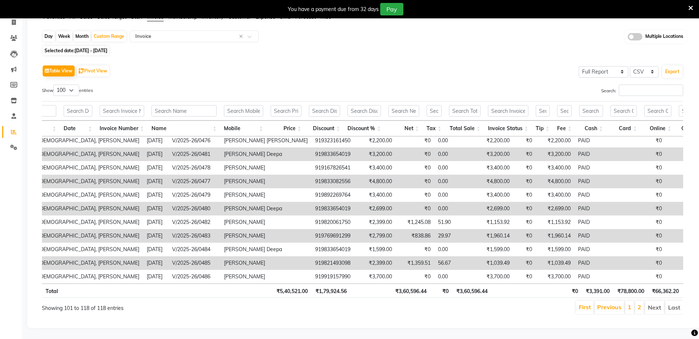
scroll to position [0, 0]
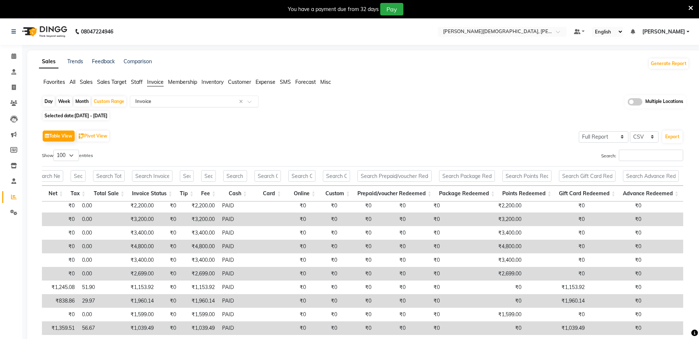
click at [236, 102] on input "text" at bounding box center [187, 101] width 106 height 7
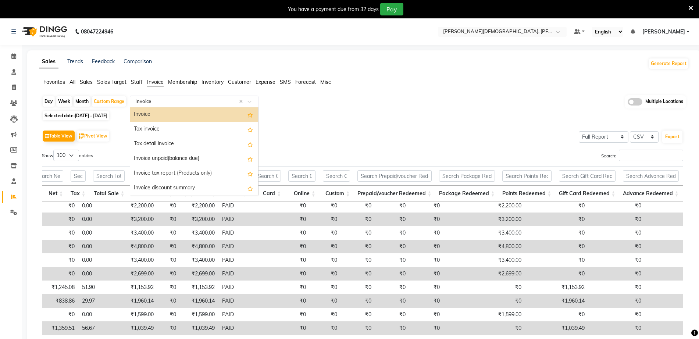
click at [362, 118] on div "Selected date: 01-08-2025 - 31-08-2025" at bounding box center [365, 116] width 647 height 8
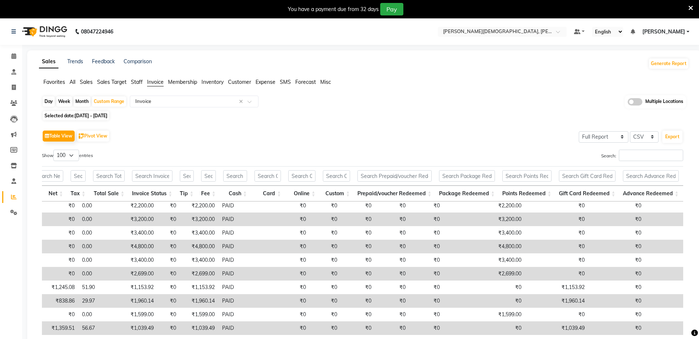
drag, startPoint x: 362, startPoint y: 118, endPoint x: 430, endPoint y: 129, distance: 68.8
click at [521, 33] on input "text" at bounding box center [494, 32] width 107 height 7
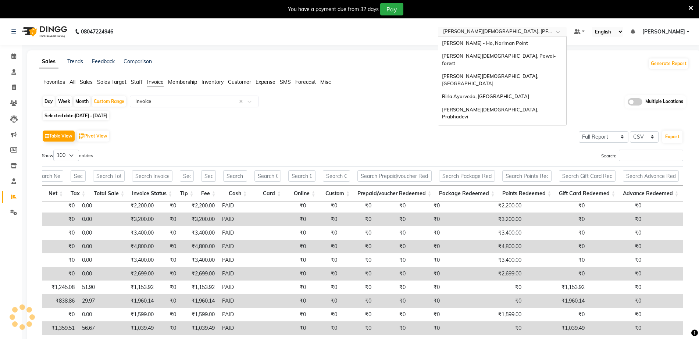
scroll to position [16, 0]
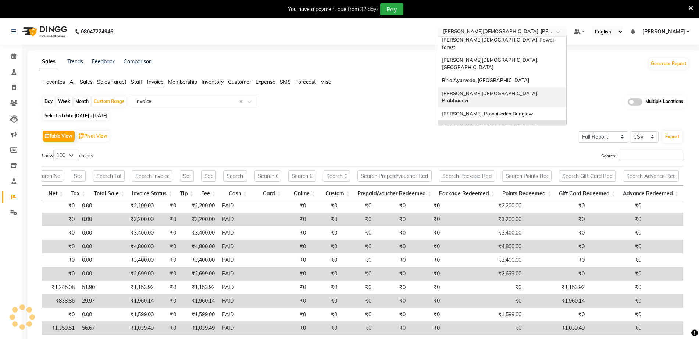
click at [516, 87] on div "[PERSON_NAME][DEMOGRAPHIC_DATA], Prabhadevi" at bounding box center [502, 97] width 128 height 20
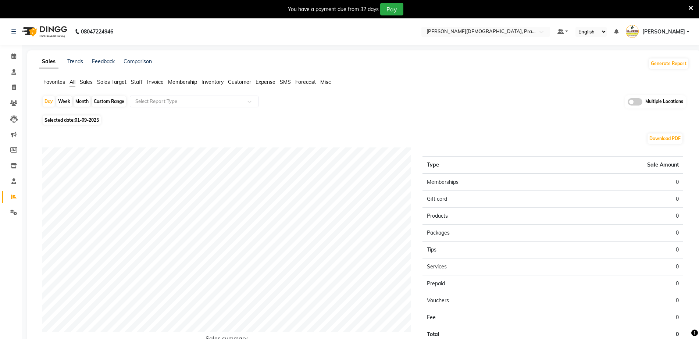
click at [314, 119] on div "Selected date: [DATE]" at bounding box center [365, 120] width 647 height 8
click at [147, 82] on ul "Favorites All Sales Sales Target Staff Invoice Membership Inventory Customer Ex…" at bounding box center [364, 82] width 650 height 8
click at [158, 82] on span "Invoice" at bounding box center [155, 82] width 17 height 7
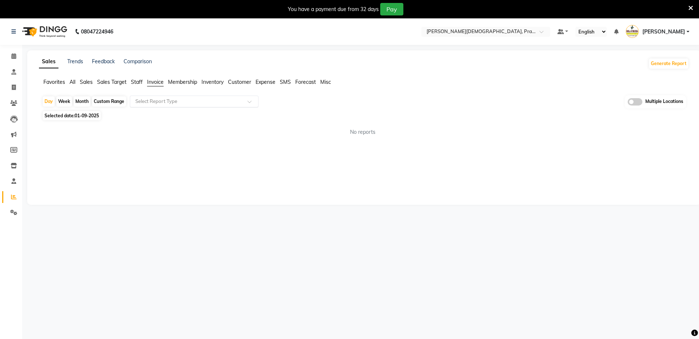
click at [162, 97] on div "Select Report Type" at bounding box center [194, 102] width 129 height 12
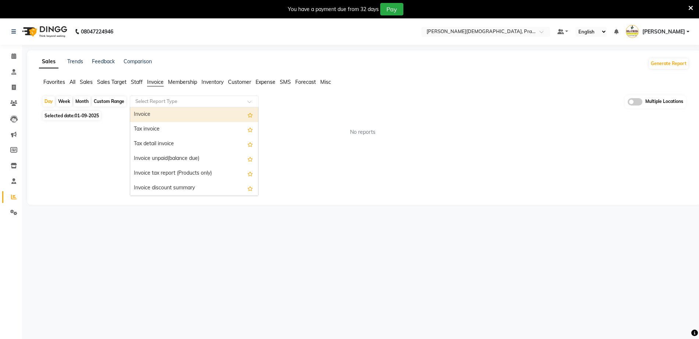
click at [161, 111] on div "Invoice" at bounding box center [194, 114] width 128 height 15
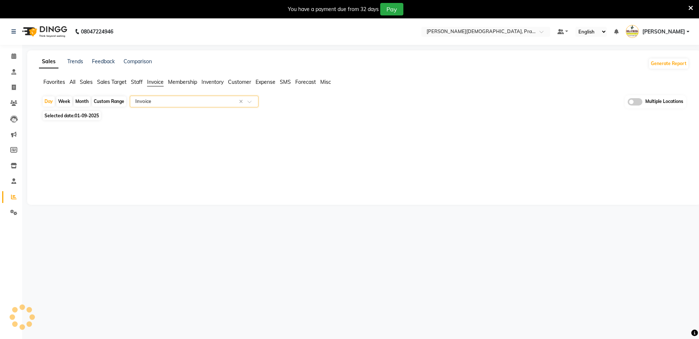
click at [119, 100] on div "Custom Range" at bounding box center [109, 101] width 34 height 10
select select "9"
select select "2025"
click at [105, 100] on div "Custom Range" at bounding box center [109, 101] width 34 height 10
select select "9"
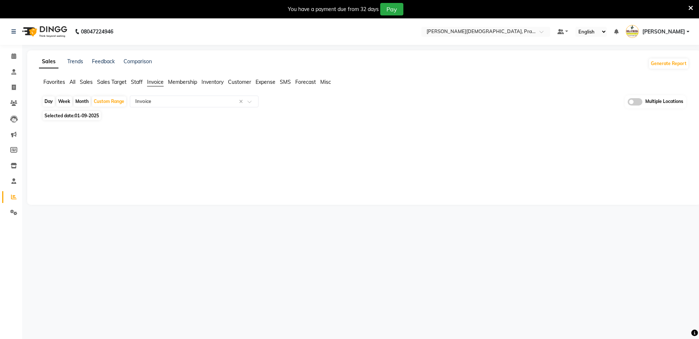
select select "2025"
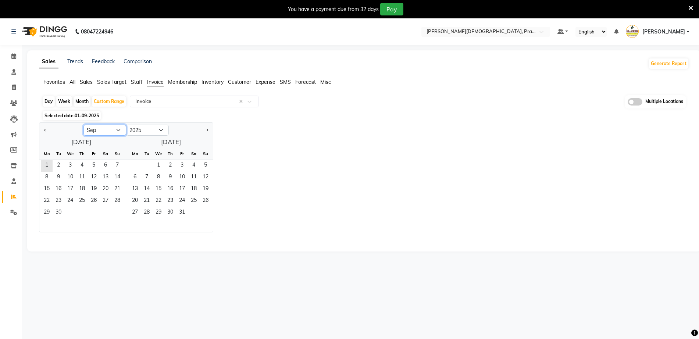
click at [98, 127] on select "Jan Feb Mar Apr May Jun [DATE] Aug Sep Oct Nov Dec" at bounding box center [104, 130] width 43 height 11
select select "8"
click at [83, 125] on select "Jan Feb Mar Apr May Jun [DATE] Aug Sep Oct Nov Dec" at bounding box center [104, 130] width 43 height 11
click at [95, 164] on span "1" at bounding box center [94, 166] width 12 height 12
click at [113, 213] on span "31" at bounding box center [117, 213] width 12 height 12
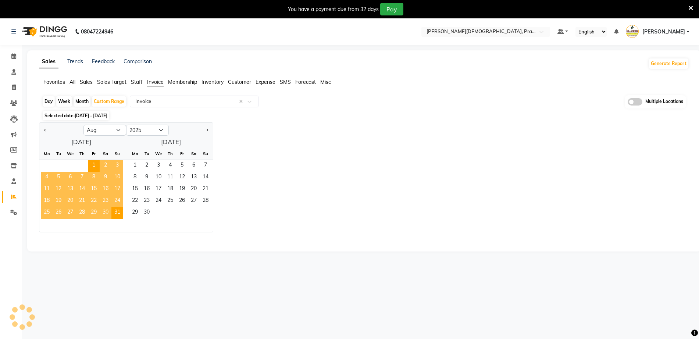
click at [268, 134] on div "Jan Feb Mar Apr May Jun [DATE] Aug Sep Oct Nov [DATE] 2016 2017 2018 2019 2020 …" at bounding box center [364, 177] width 650 height 110
select select "full_report"
select select "csv"
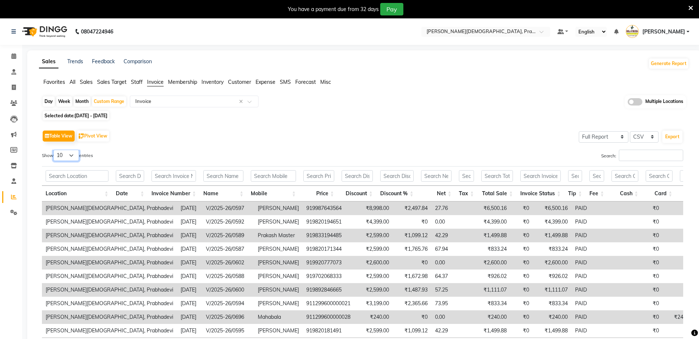
drag, startPoint x: 65, startPoint y: 154, endPoint x: 64, endPoint y: 160, distance: 5.6
click at [65, 155] on select "10 25 50 100" at bounding box center [66, 155] width 26 height 11
click at [76, 206] on td "[PERSON_NAME][DEMOGRAPHIC_DATA], Prabhadevi" at bounding box center [109, 208] width 135 height 14
click at [65, 159] on select "10 25 50 100" at bounding box center [66, 155] width 26 height 11
select select "100"
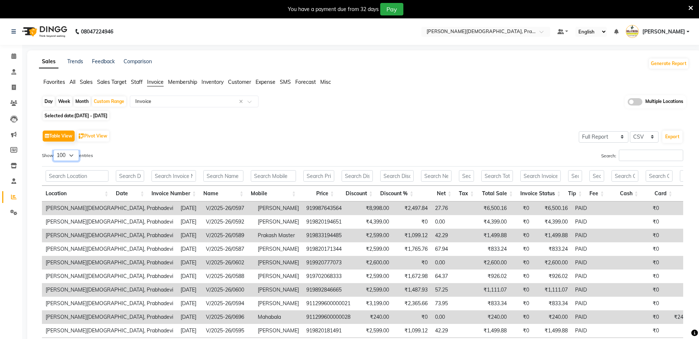
click at [54, 150] on select "10 25 50 100" at bounding box center [66, 155] width 26 height 11
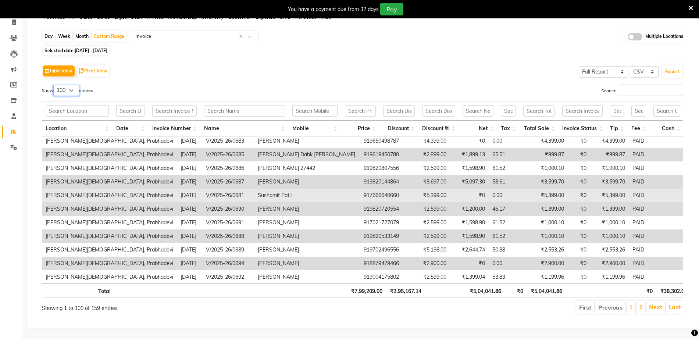
scroll to position [1220, 0]
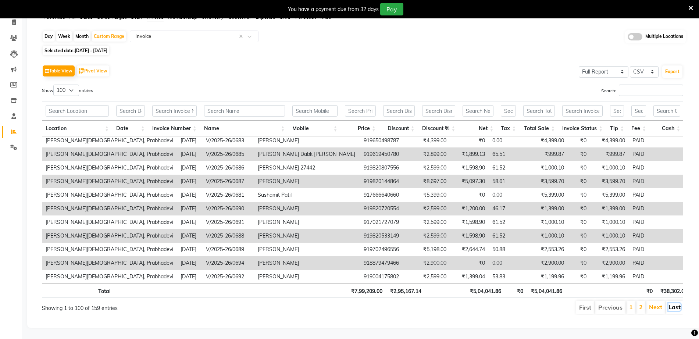
click at [673, 303] on link "Last" at bounding box center [674, 306] width 12 height 7
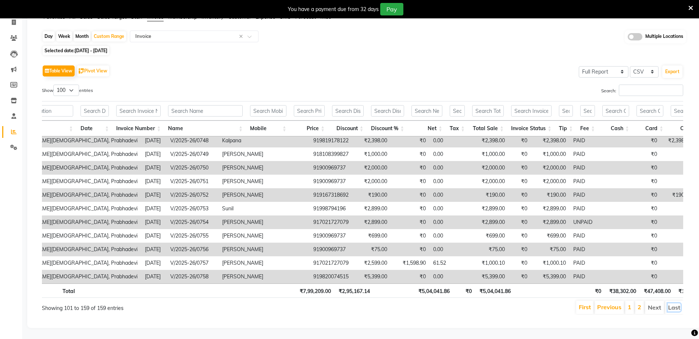
scroll to position [616, 36]
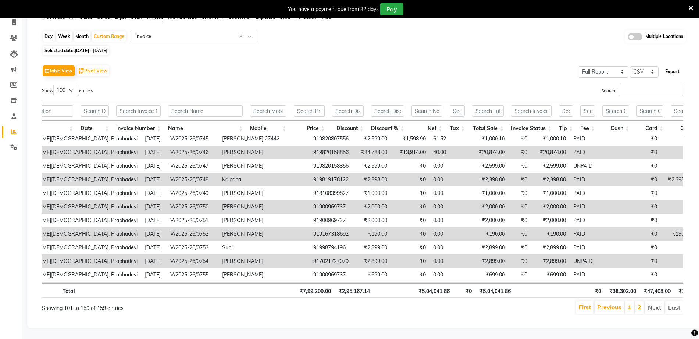
click at [667, 65] on button "Export" at bounding box center [672, 71] width 20 height 12
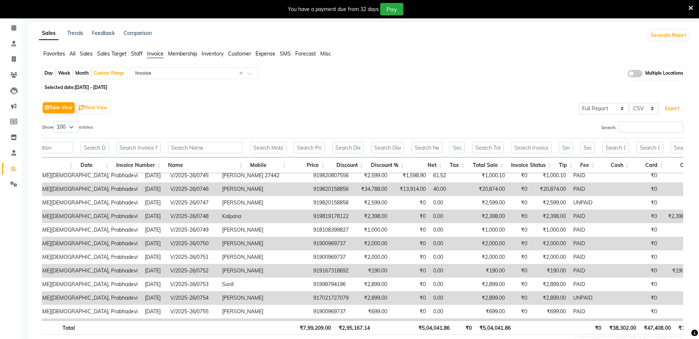
scroll to position [0, 0]
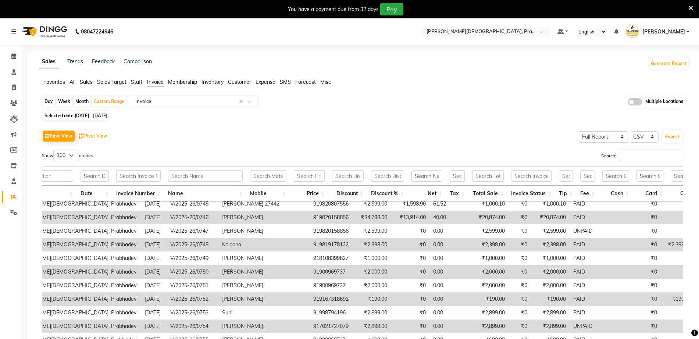
click at [88, 81] on span "Sales" at bounding box center [86, 82] width 13 height 7
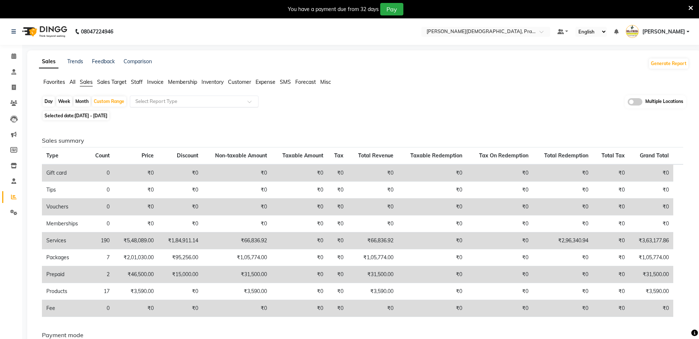
click at [179, 104] on input "text" at bounding box center [187, 101] width 106 height 7
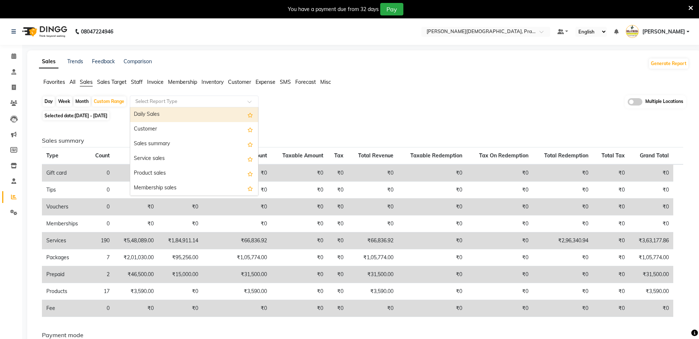
click at [157, 115] on div "Daily Sales" at bounding box center [194, 114] width 128 height 15
select select "full_report"
select select "csv"
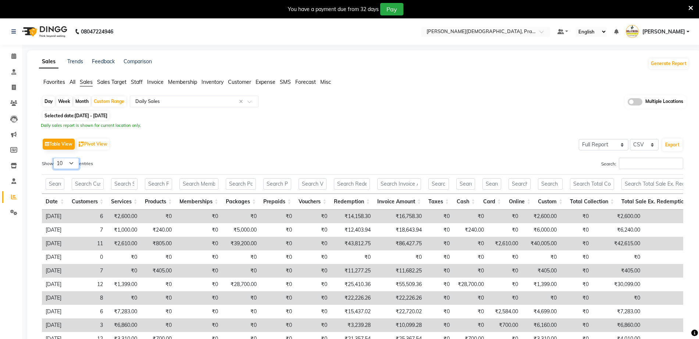
click at [69, 163] on select "10 25 50 100" at bounding box center [66, 163] width 26 height 11
select select "100"
click at [54, 158] on select "10 25 50 100" at bounding box center [66, 163] width 26 height 11
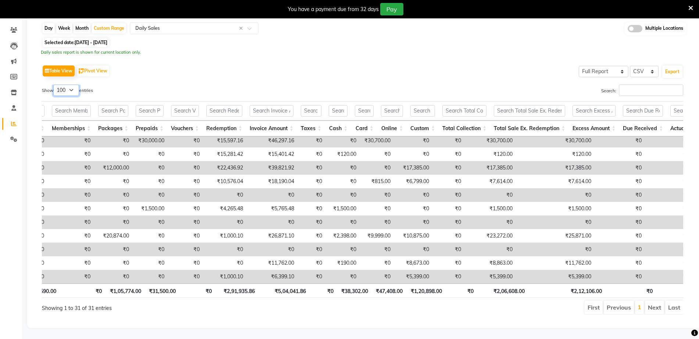
scroll to position [0, 128]
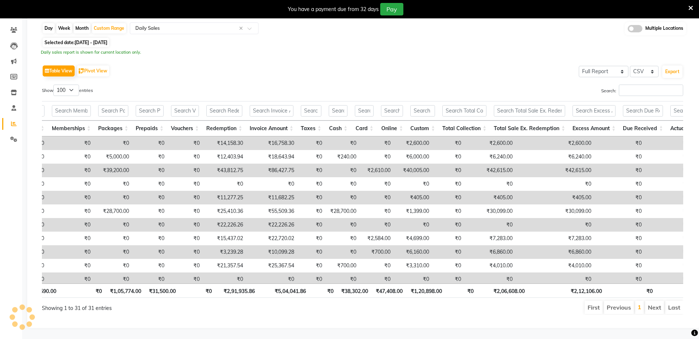
click at [457, 67] on div "Table View Pivot View Select Full Report Filtered Report Select CSV PDF Export" at bounding box center [362, 70] width 641 height 15
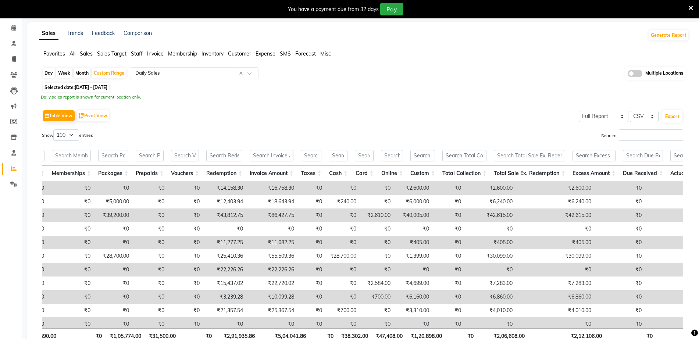
scroll to position [0, 0]
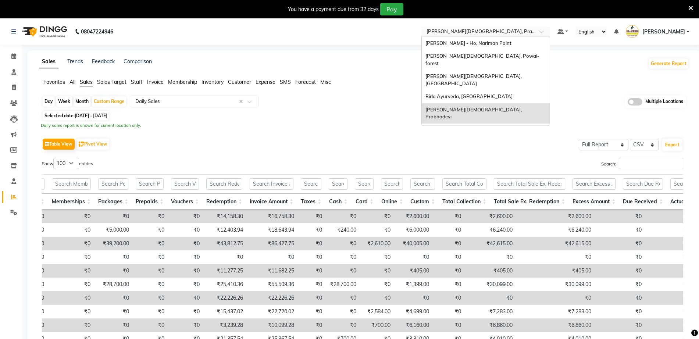
click at [479, 29] on input "text" at bounding box center [478, 32] width 107 height 7
click at [495, 56] on span "[PERSON_NAME][DEMOGRAPHIC_DATA], Powai-forest" at bounding box center [482, 59] width 114 height 13
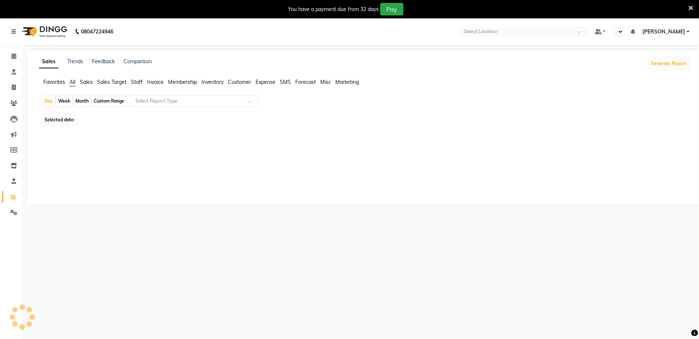
select select "en"
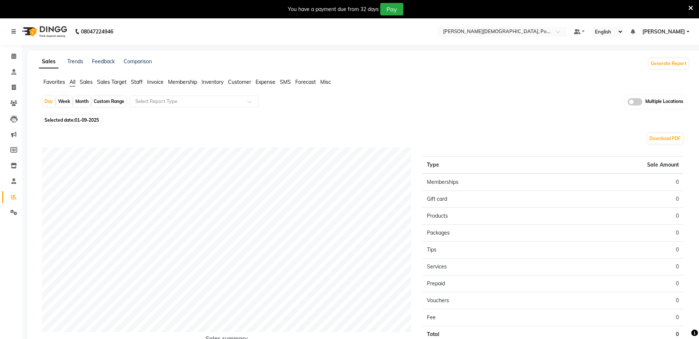
click at [89, 80] on span "Sales" at bounding box center [86, 82] width 13 height 7
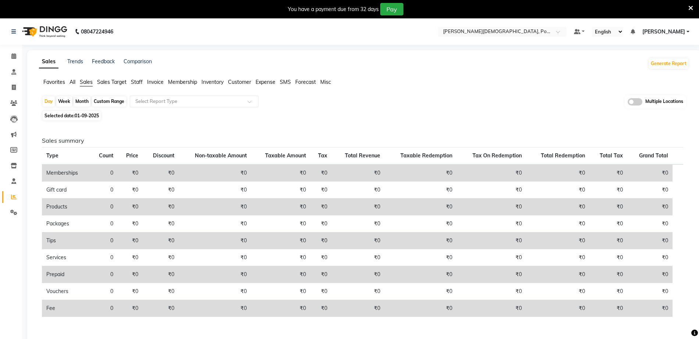
click at [451, 105] on div "Day Week Month Custom Range Select Report Type Multiple Locations" at bounding box center [364, 102] width 644 height 14
click at [163, 79] on span "Invoice" at bounding box center [155, 82] width 17 height 7
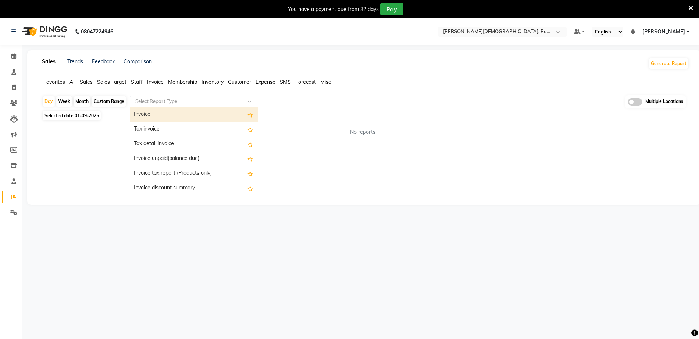
click at [155, 99] on input "text" at bounding box center [187, 101] width 106 height 7
click at [154, 112] on div "Invoice" at bounding box center [194, 114] width 128 height 15
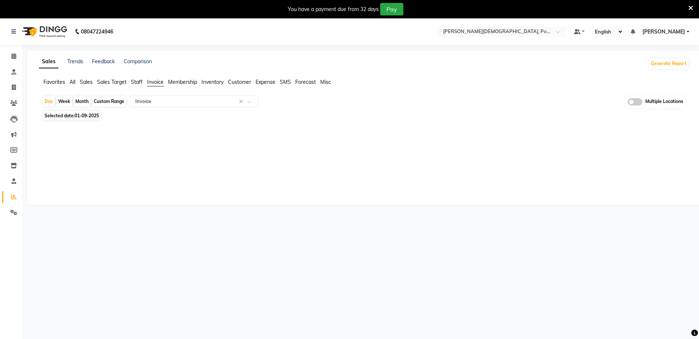
click at [97, 104] on div "Custom Range" at bounding box center [109, 101] width 34 height 10
select select "9"
select select "2025"
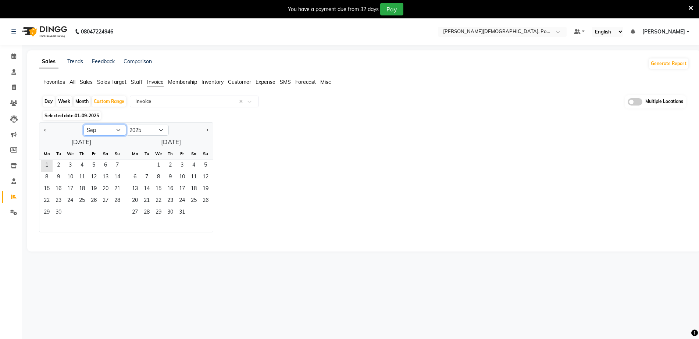
click at [96, 130] on select "Jan Feb Mar Apr May Jun [DATE] Aug Sep Oct Nov Dec" at bounding box center [104, 130] width 43 height 11
select select "8"
click at [83, 125] on select "Jan Feb Mar Apr May Jun [DATE] Aug Sep Oct Nov Dec" at bounding box center [104, 130] width 43 height 11
click at [92, 168] on span "1" at bounding box center [94, 166] width 12 height 12
click at [119, 210] on span "31" at bounding box center [117, 213] width 12 height 12
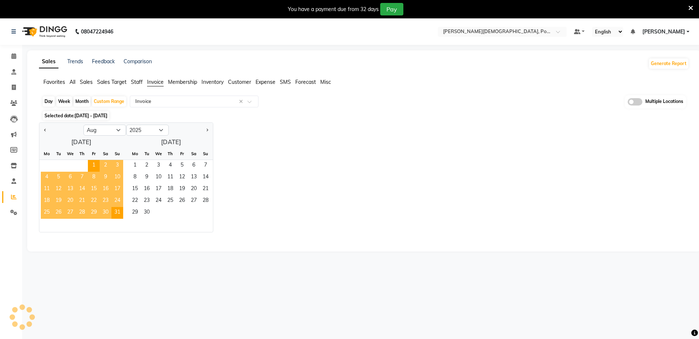
select select "full_report"
select select "csv"
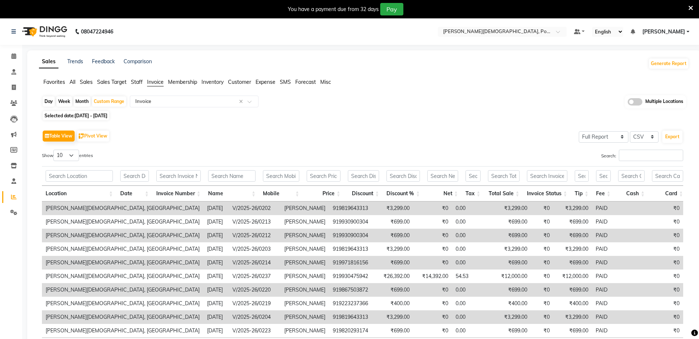
click at [341, 185] on th at bounding box center [323, 175] width 41 height 19
click at [74, 150] on select "10 25 50 100" at bounding box center [66, 155] width 26 height 11
select select "100"
click at [54, 150] on select "10 25 50 100" at bounding box center [66, 155] width 26 height 11
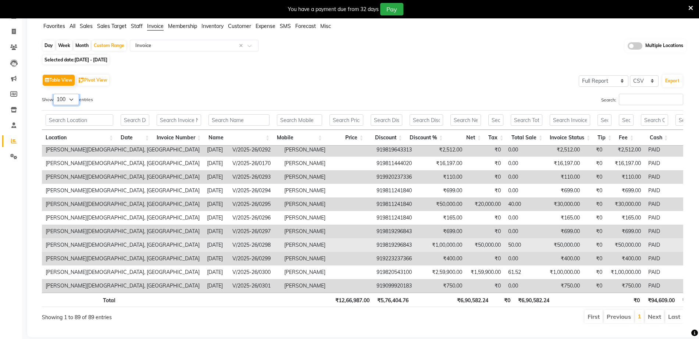
scroll to position [72, 0]
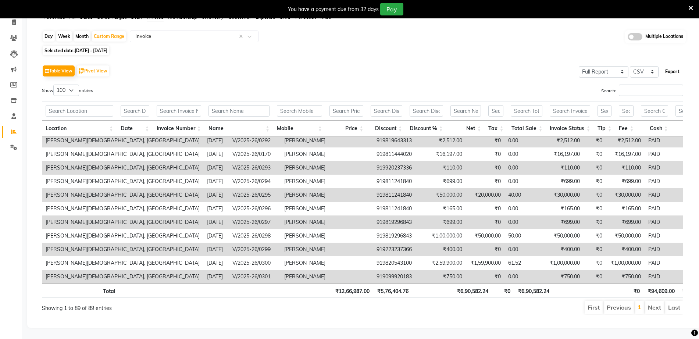
click at [668, 66] on button "Export" at bounding box center [672, 71] width 20 height 12
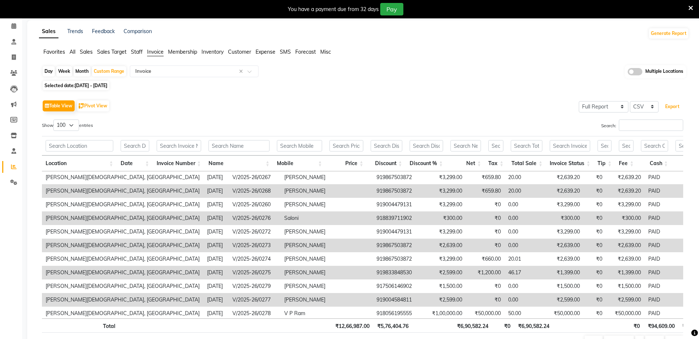
scroll to position [0, 0]
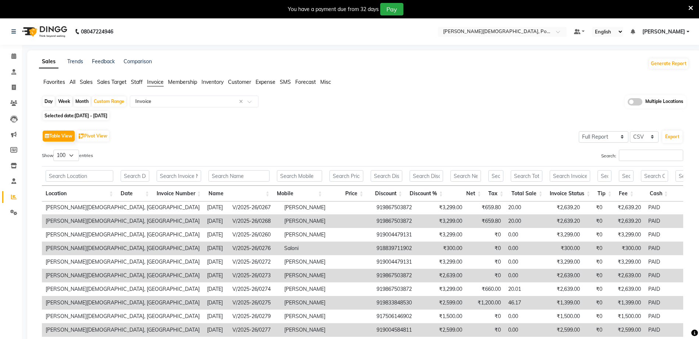
click at [83, 81] on span "Sales" at bounding box center [86, 82] width 13 height 7
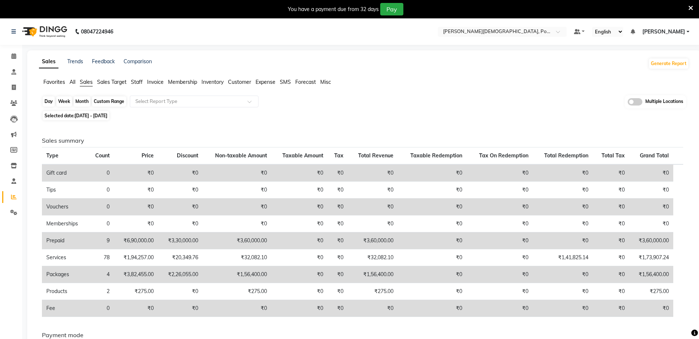
click at [108, 101] on div "Custom Range" at bounding box center [109, 101] width 34 height 10
select select "8"
select select "2025"
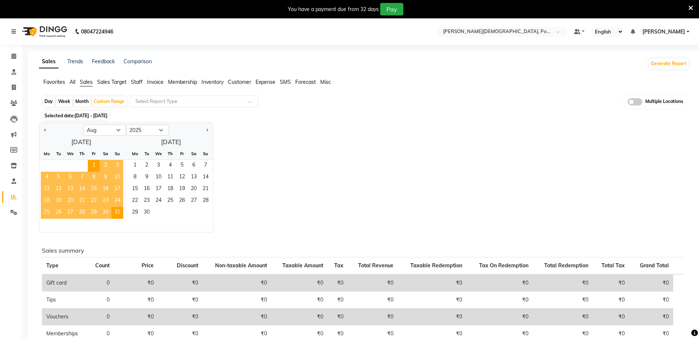
click at [286, 176] on div "Jan Feb Mar Apr May Jun Jul Aug Sep Oct Nov Dec 2015 2016 2017 2018 2019 2020 2…" at bounding box center [364, 177] width 650 height 110
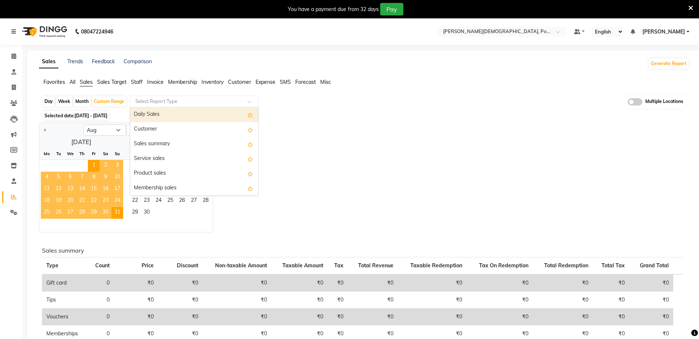
click at [208, 100] on input "text" at bounding box center [187, 101] width 106 height 7
click at [186, 111] on div "Daily Sales" at bounding box center [194, 114] width 128 height 15
select select "full_report"
select select "csv"
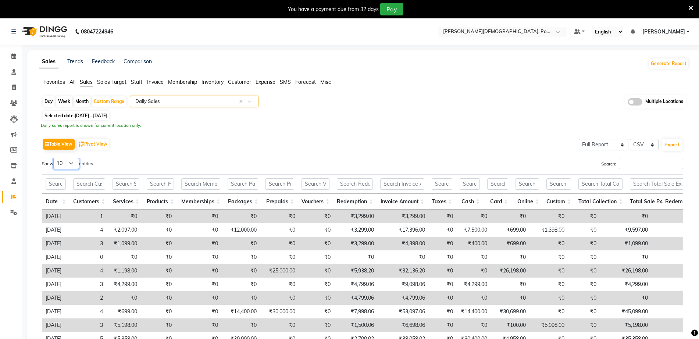
click at [62, 162] on select "10 25 50 100" at bounding box center [66, 163] width 26 height 11
select select "100"
click at [54, 158] on select "10 25 50 100" at bounding box center [66, 163] width 26 height 11
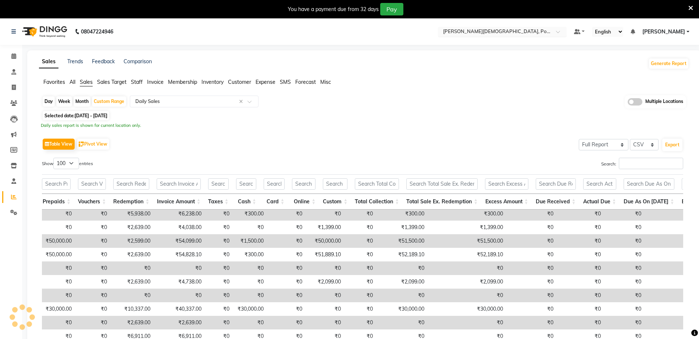
click at [519, 34] on input "text" at bounding box center [494, 32] width 107 height 7
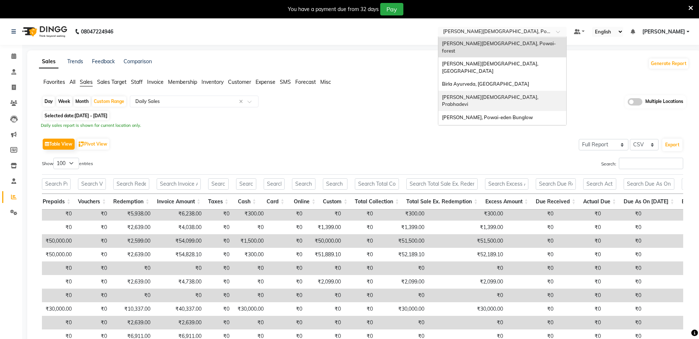
scroll to position [16, 0]
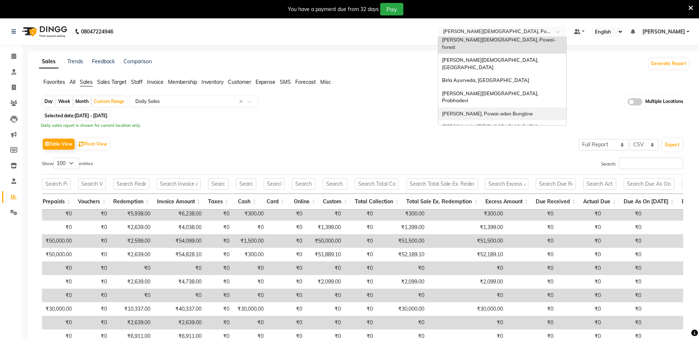
click at [523, 111] on span "[PERSON_NAME], Powai-eden Bunglow" at bounding box center [487, 114] width 91 height 6
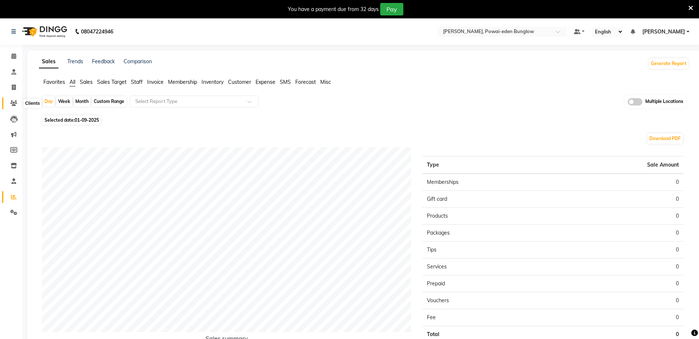
click at [13, 104] on icon at bounding box center [13, 103] width 7 height 6
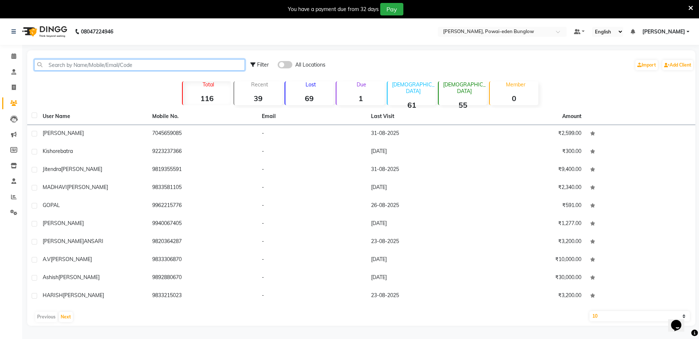
click at [207, 62] on input "text" at bounding box center [139, 64] width 211 height 11
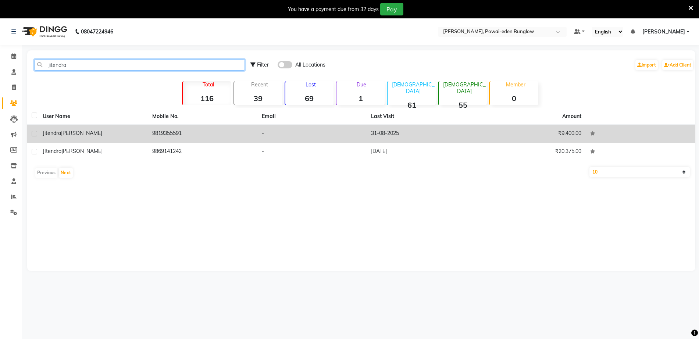
type input "jitendra"
click at [463, 140] on td "31-08-2025" at bounding box center [421, 134] width 110 height 18
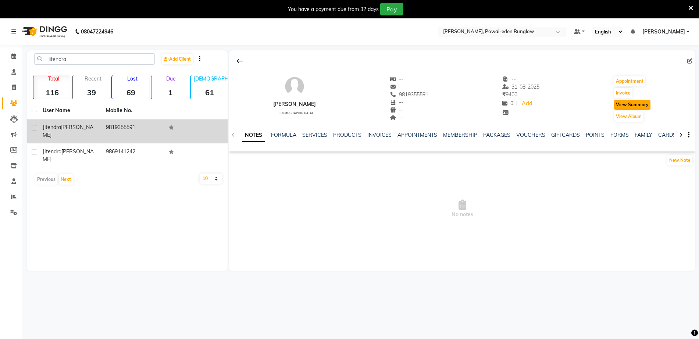
click at [620, 106] on button "View Summary" at bounding box center [632, 105] width 36 height 10
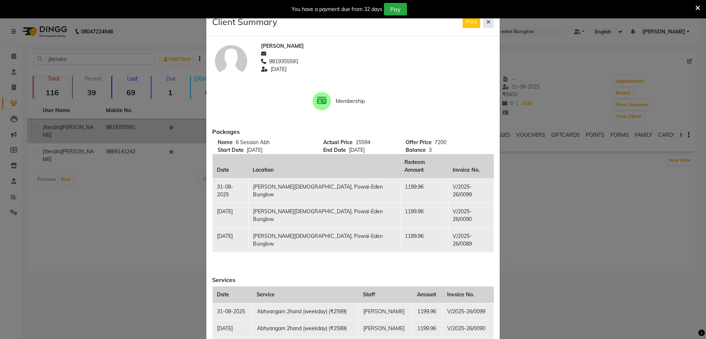
click at [483, 21] on button at bounding box center [488, 22] width 11 height 11
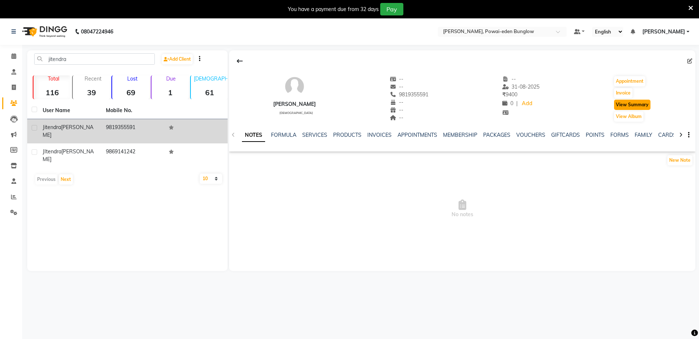
click at [641, 101] on button "View Summary" at bounding box center [632, 105] width 36 height 10
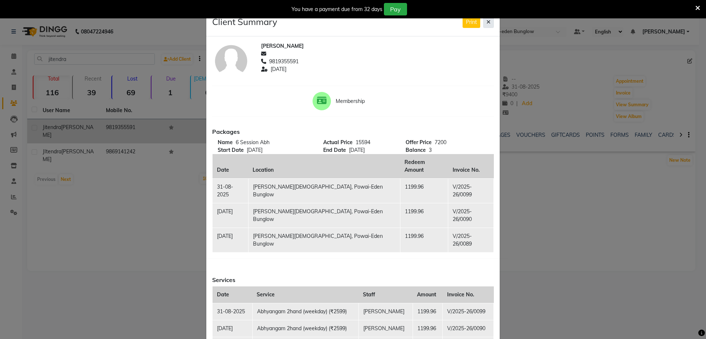
click at [487, 21] on icon at bounding box center [488, 21] width 4 height 5
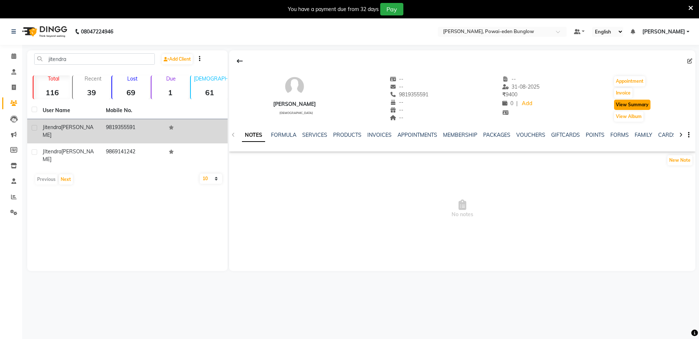
click at [633, 109] on button "View Summary" at bounding box center [632, 105] width 36 height 10
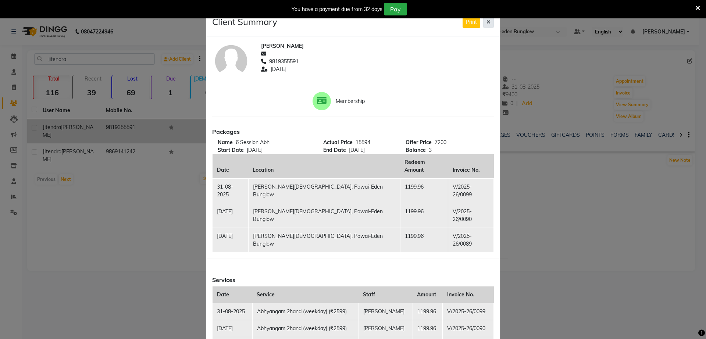
click at [486, 21] on icon at bounding box center [488, 21] width 4 height 5
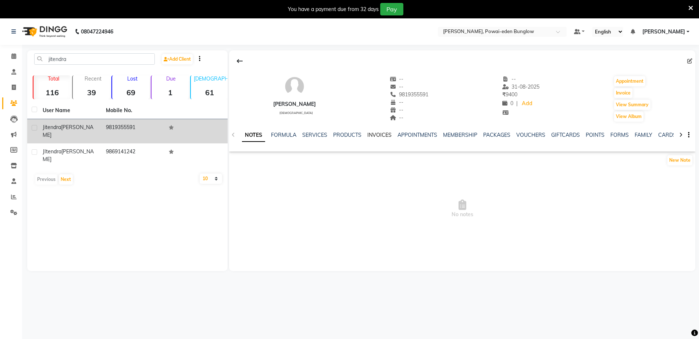
click at [376, 133] on link "INVOICES" at bounding box center [379, 135] width 24 height 7
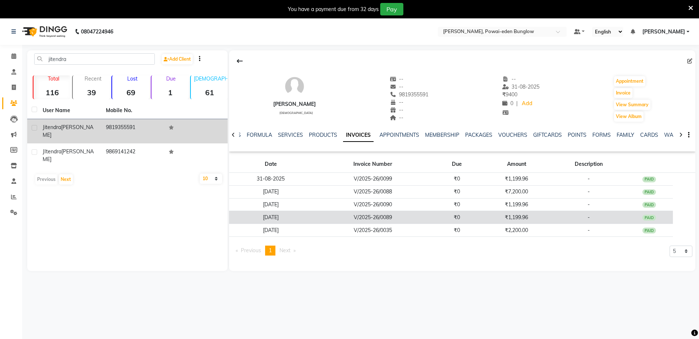
click at [545, 221] on td "₹1,199.96" at bounding box center [516, 217] width 71 height 13
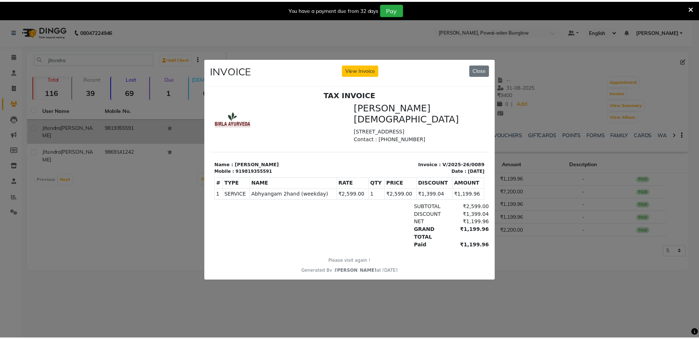
scroll to position [6, 0]
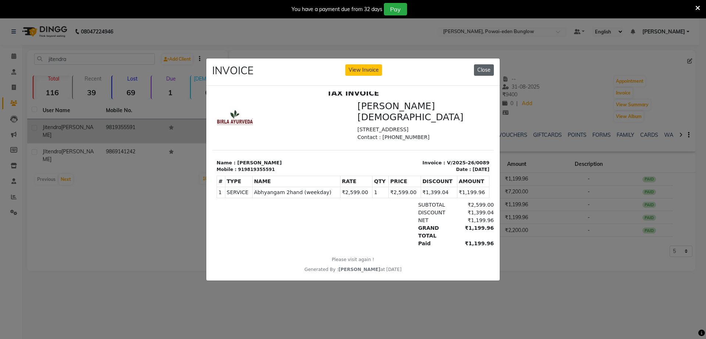
click at [485, 65] on button "Close" at bounding box center [484, 69] width 20 height 11
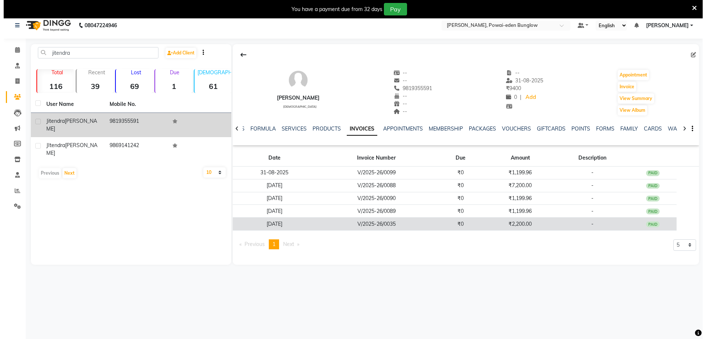
scroll to position [0, 0]
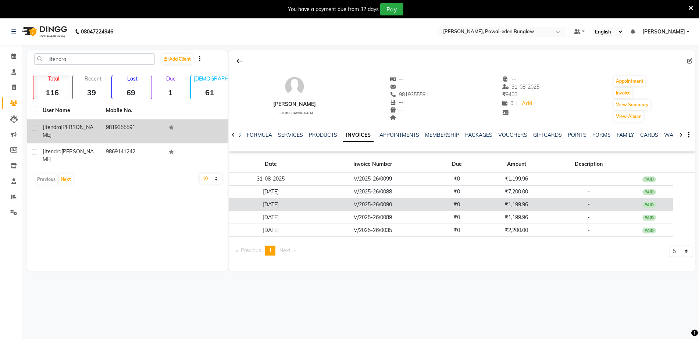
click at [521, 206] on td "₹1,199.96" at bounding box center [516, 204] width 71 height 13
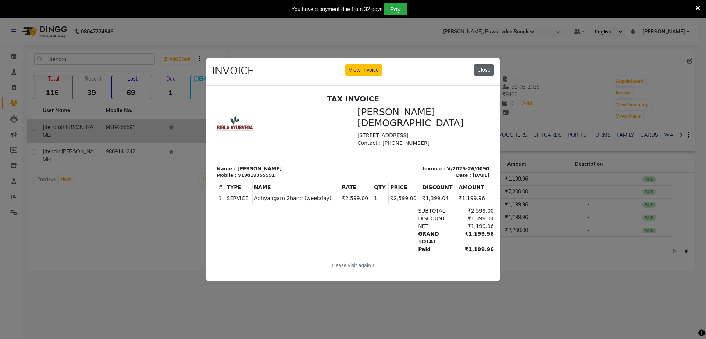
click at [487, 64] on button "Close" at bounding box center [484, 69] width 20 height 11
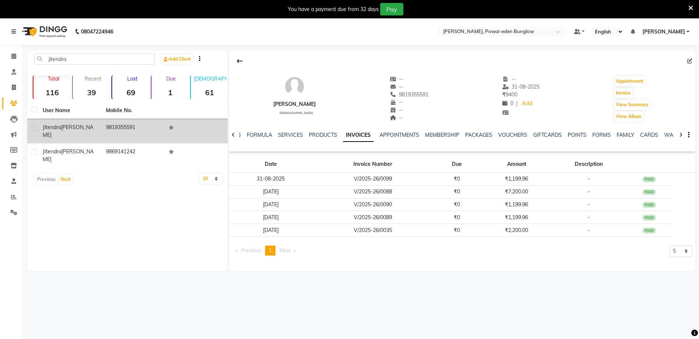
click at [436, 286] on div "08047224946 Select Location × Birla Ayurveda, Powai-eden Bunglow Default Panel …" at bounding box center [349, 187] width 699 height 339
drag, startPoint x: 71, startPoint y: 56, endPoint x: 3, endPoint y: 59, distance: 67.7
click at [4, 59] on app-home "08047224946 Select Location × Birla Ayurveda, Powai-eden Bunglow Default Panel …" at bounding box center [349, 150] width 699 height 264
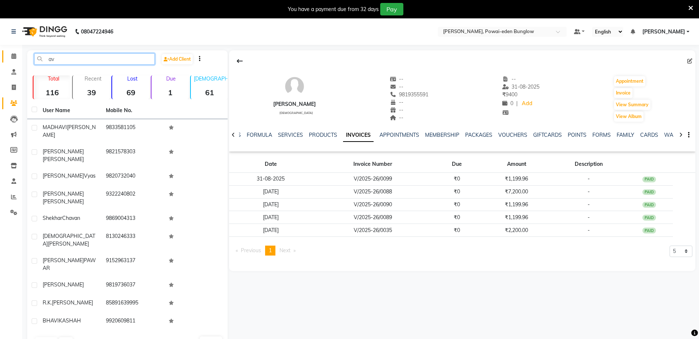
type input "a"
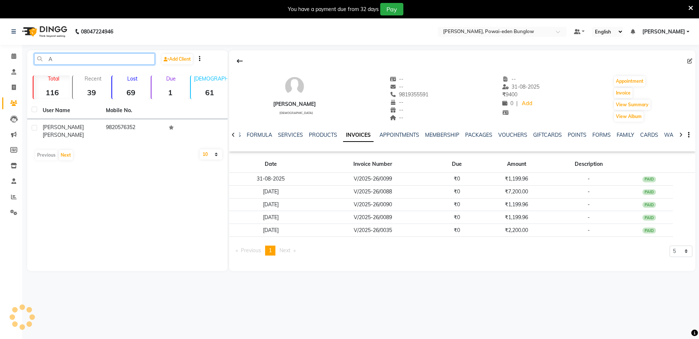
type input "A"
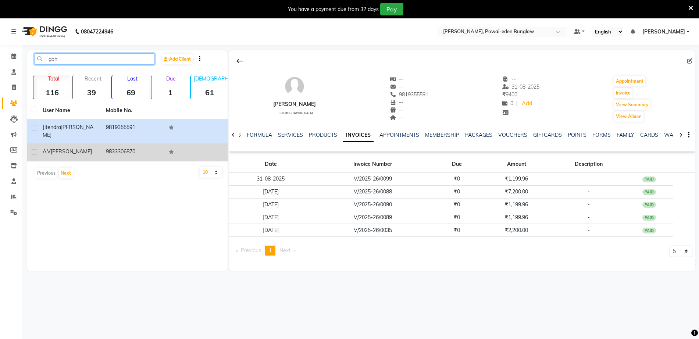
type input "goh"
click at [86, 148] on div "[PERSON_NAME]" at bounding box center [70, 152] width 54 height 8
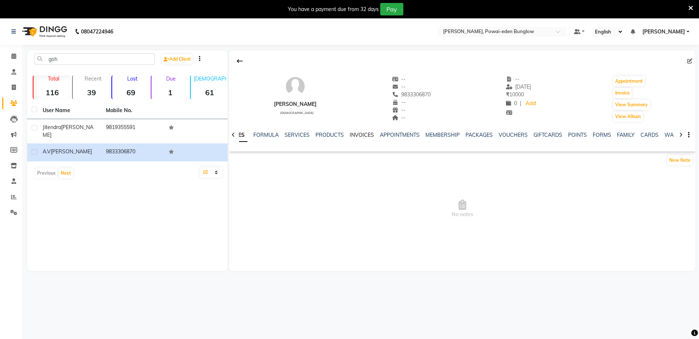
click at [362, 135] on link "INVOICES" at bounding box center [362, 135] width 24 height 7
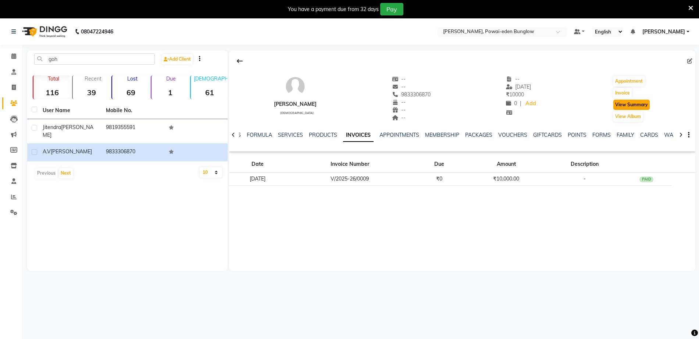
click at [622, 101] on button "View Summary" at bounding box center [631, 105] width 36 height 10
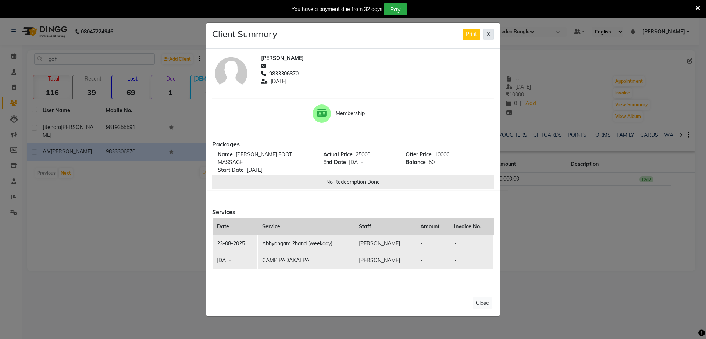
click at [489, 35] on button at bounding box center [488, 34] width 11 height 11
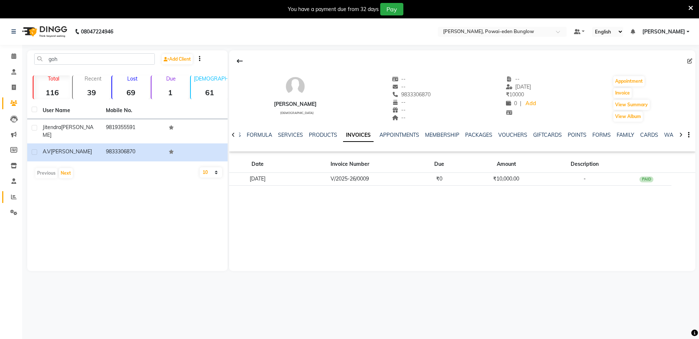
click at [8, 192] on link "Reports" at bounding box center [11, 197] width 18 height 12
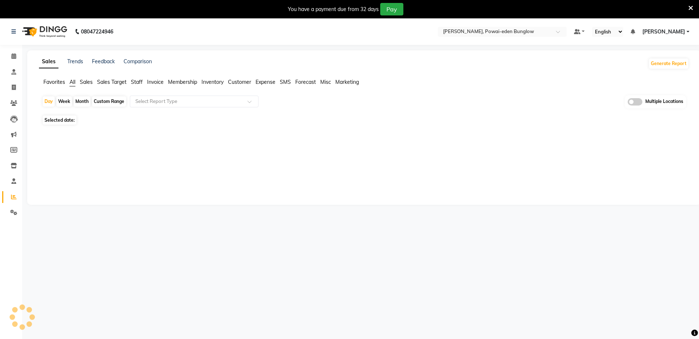
click at [219, 80] on span "Inventory" at bounding box center [212, 82] width 22 height 7
click at [207, 98] on div "Select Report Type" at bounding box center [194, 102] width 129 height 12
click at [208, 102] on input "text" at bounding box center [187, 101] width 106 height 7
click at [120, 97] on div "Custom Range" at bounding box center [109, 101] width 34 height 10
select select "9"
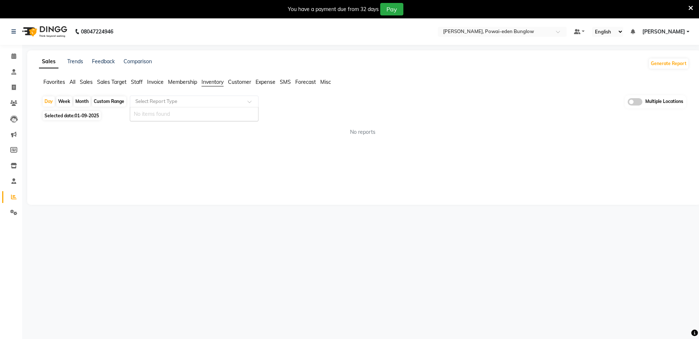
select select "2025"
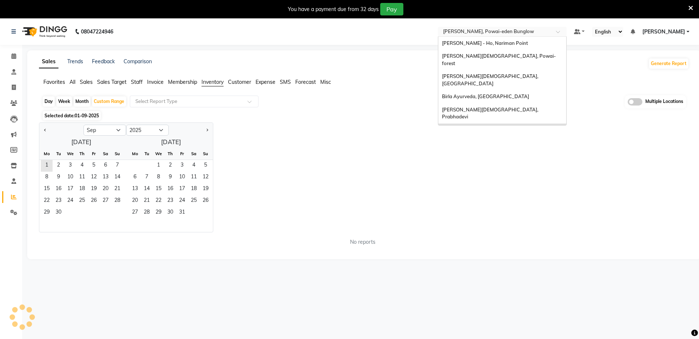
click at [548, 35] on input "text" at bounding box center [494, 32] width 107 height 7
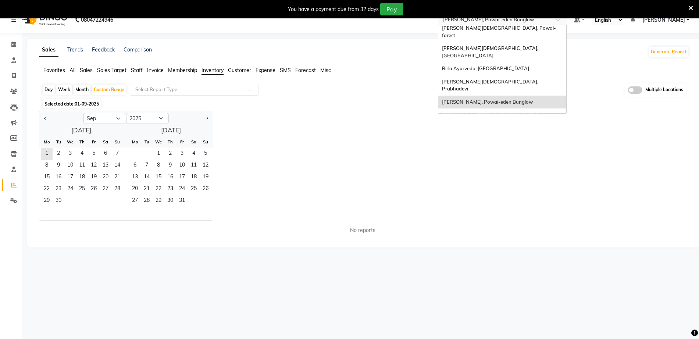
scroll to position [18, 0]
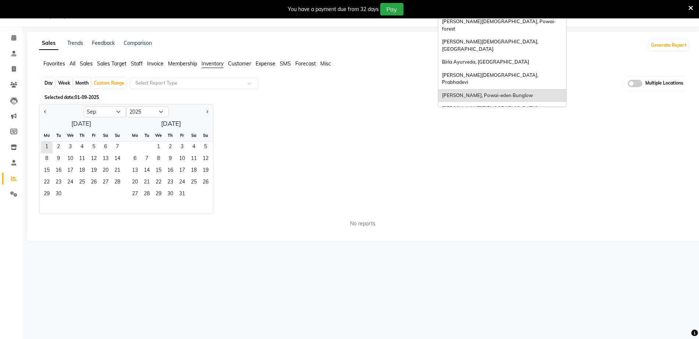
click at [524, 122] on div "[PERSON_NAME][DEMOGRAPHIC_DATA], Nerul West" at bounding box center [502, 132] width 128 height 20
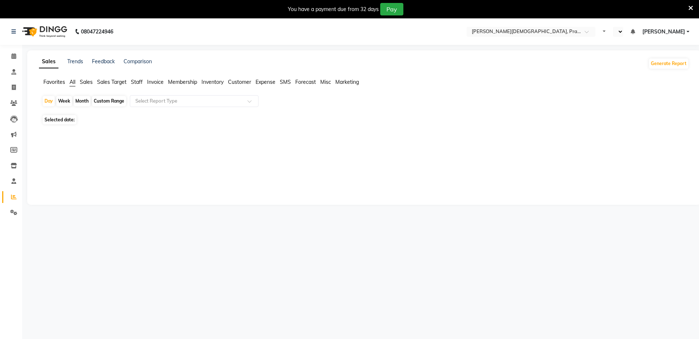
select select "en"
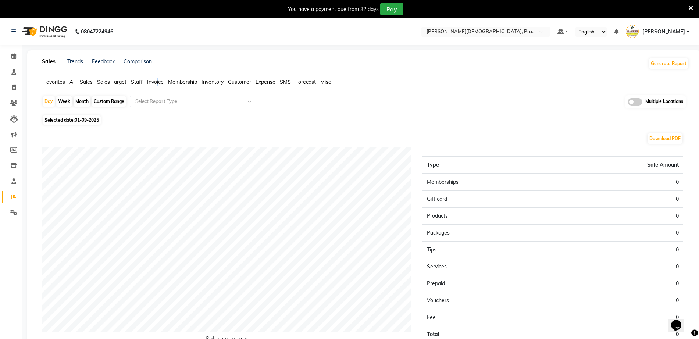
click at [158, 82] on span "Invoice" at bounding box center [155, 82] width 17 height 7
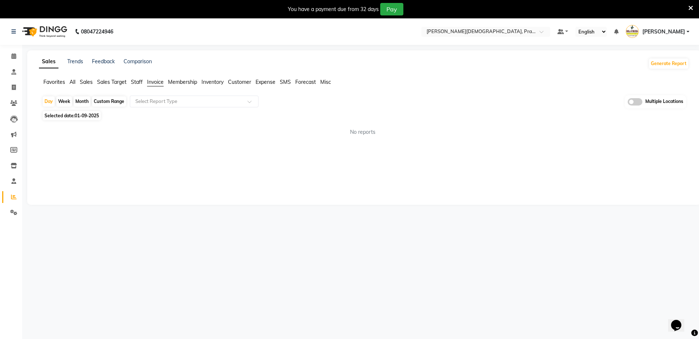
click at [217, 81] on span "Inventory" at bounding box center [212, 82] width 22 height 7
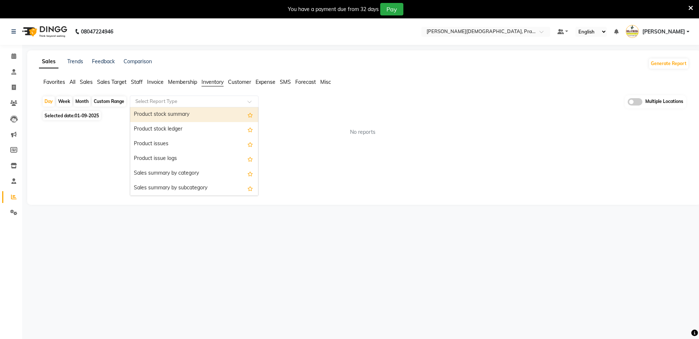
click at [207, 103] on input "text" at bounding box center [187, 101] width 106 height 7
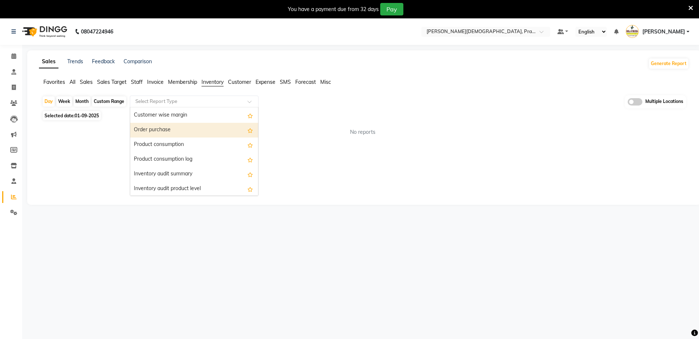
scroll to position [191, 0]
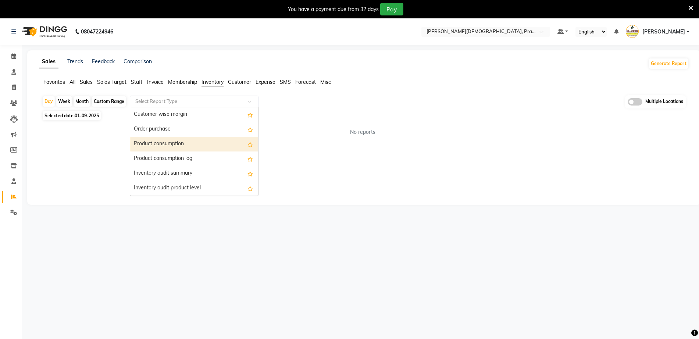
click at [176, 147] on div "Product consumption" at bounding box center [194, 144] width 128 height 15
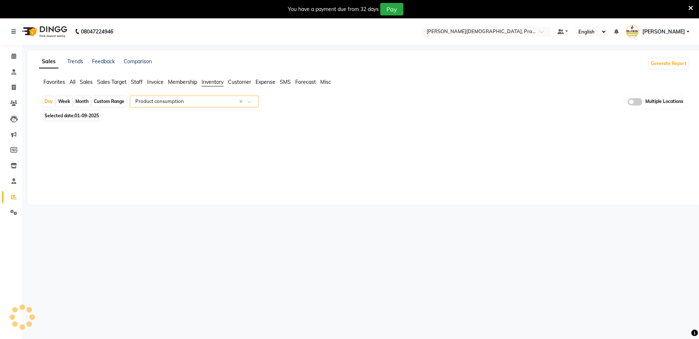
click at [105, 102] on div "Custom Range" at bounding box center [109, 101] width 34 height 10
select select "9"
select select "2025"
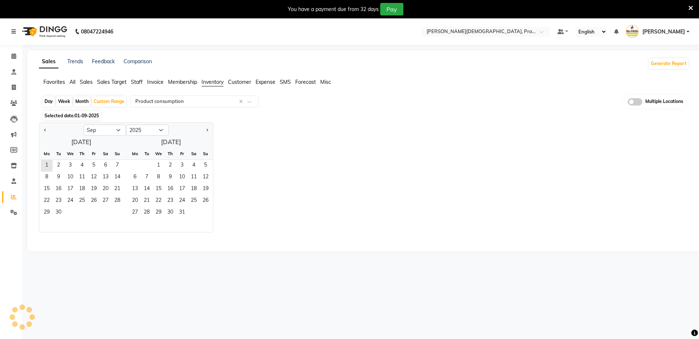
select select "full_report"
select select "csv"
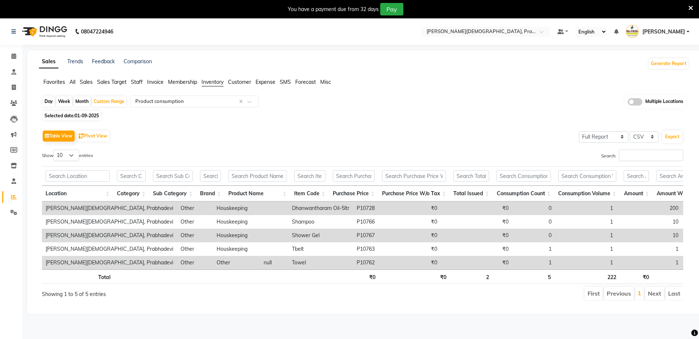
click at [93, 130] on button "Pivot View" at bounding box center [93, 135] width 32 height 11
select select "full_report"
select select "csv"
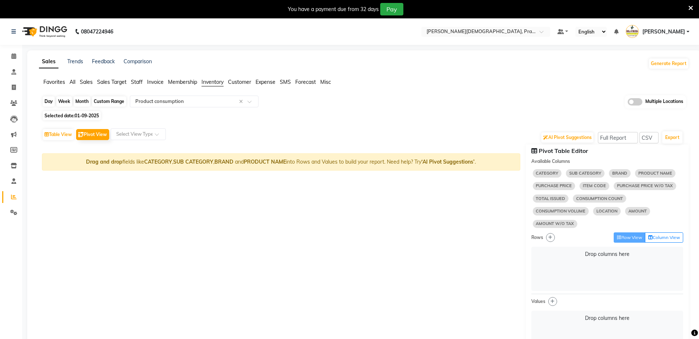
click at [102, 98] on div "Custom Range" at bounding box center [109, 101] width 34 height 10
select select "9"
select select "2025"
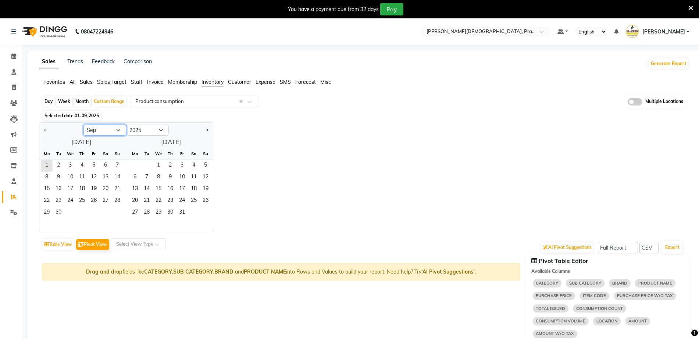
click at [109, 127] on select "Jan Feb Mar Apr May Jun Jul Aug Sep Oct Nov Dec" at bounding box center [104, 130] width 43 height 11
select select "8"
click at [83, 125] on select "Jan Feb Mar Apr May Jun Jul Aug Sep Oct Nov Dec" at bounding box center [104, 130] width 43 height 11
click at [93, 164] on span "1" at bounding box center [94, 166] width 12 height 12
click at [115, 210] on span "31" at bounding box center [117, 213] width 12 height 12
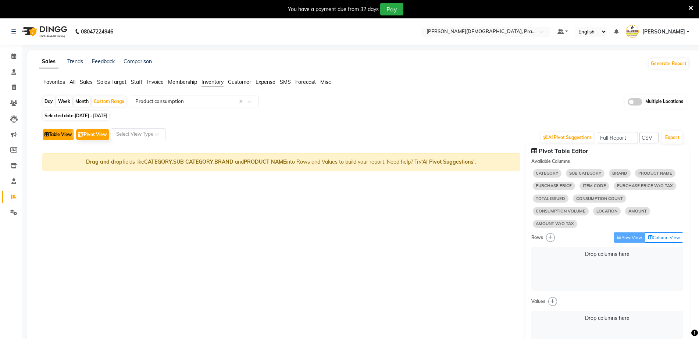
click at [59, 135] on button "Table View" at bounding box center [58, 134] width 31 height 11
select select "full_report"
select select "csv"
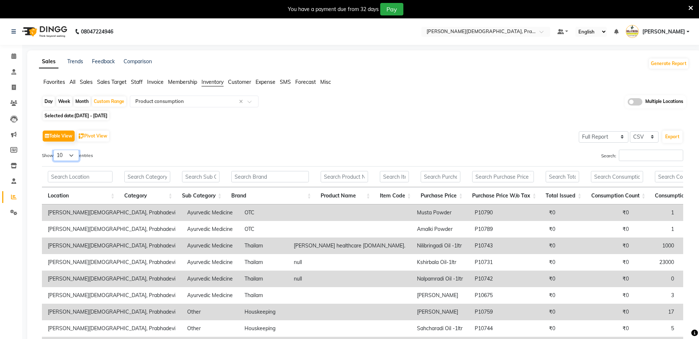
click at [72, 152] on select "10 25 50 100" at bounding box center [66, 155] width 26 height 11
select select "100"
click at [54, 150] on select "10 25 50 100" at bounding box center [66, 155] width 26 height 11
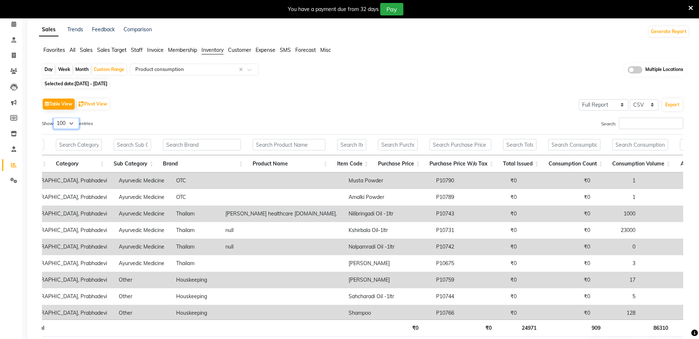
scroll to position [0, 0]
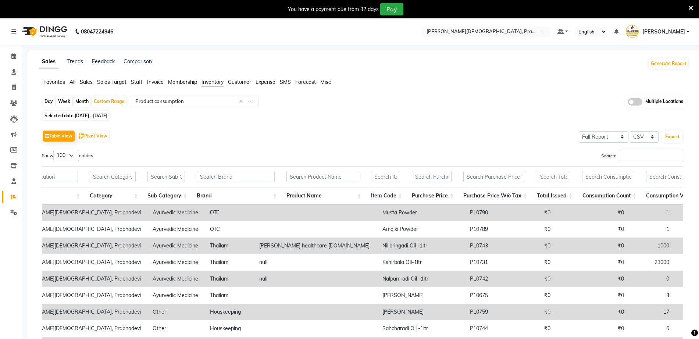
click at [210, 95] on div "Day Week Month Custom Range Select Report Type × Product consumption × Multiple…" at bounding box center [364, 102] width 644 height 14
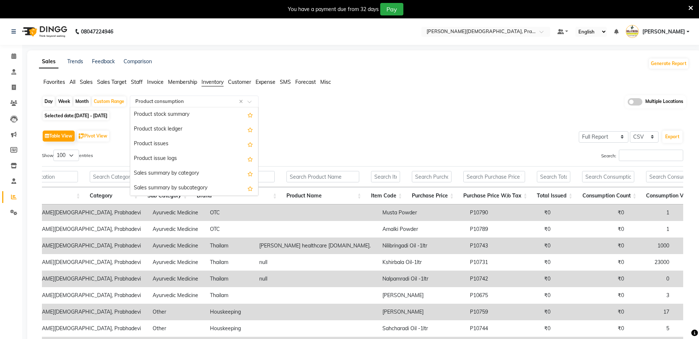
click at [208, 103] on input "text" at bounding box center [187, 101] width 106 height 7
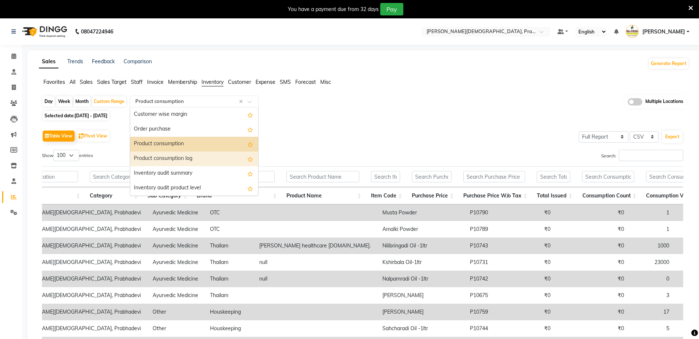
click at [182, 157] on div "Product consumption log" at bounding box center [194, 158] width 128 height 15
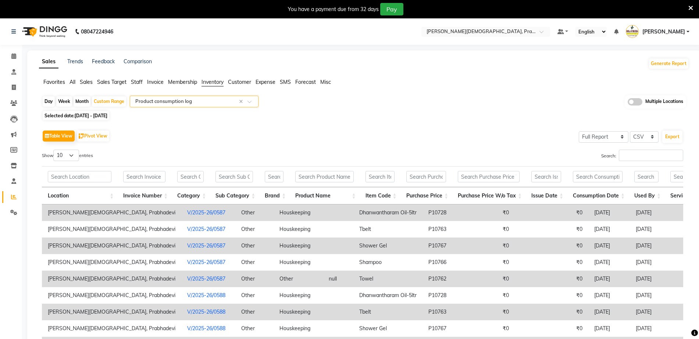
click at [204, 99] on input "text" at bounding box center [187, 101] width 106 height 7
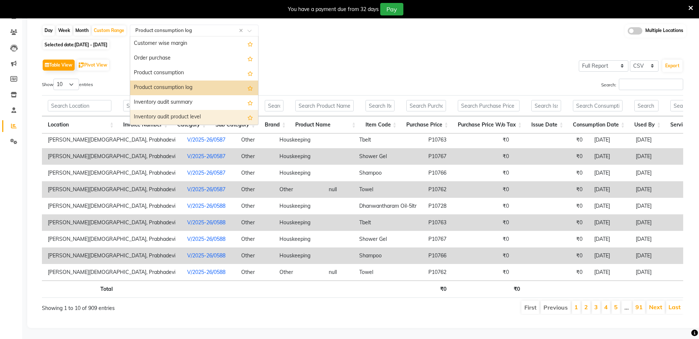
click at [430, 57] on div "Table View Pivot View Select Full Report Filtered Report Select CSV PDF Export" at bounding box center [362, 64] width 641 height 15
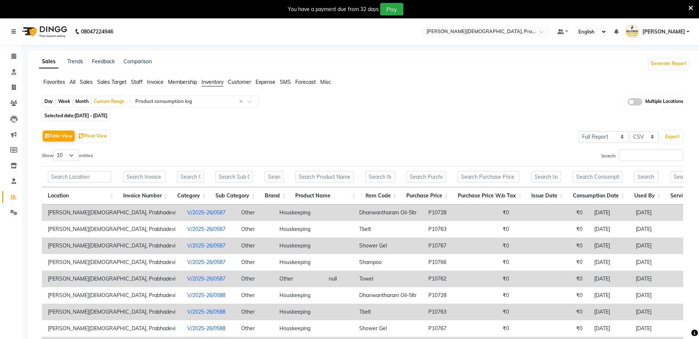
click at [187, 215] on link "V/2025-26/0587" at bounding box center [206, 212] width 38 height 7
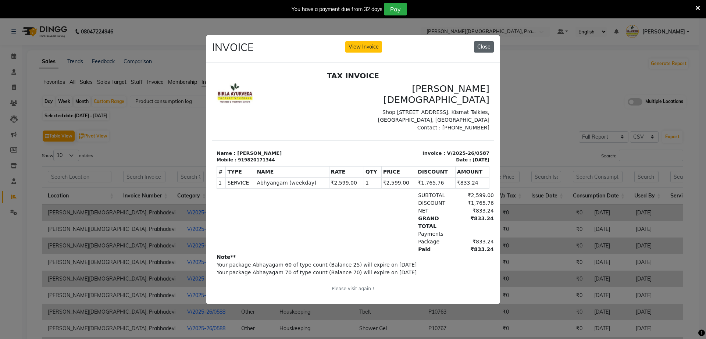
click at [490, 43] on button "Close" at bounding box center [484, 46] width 20 height 11
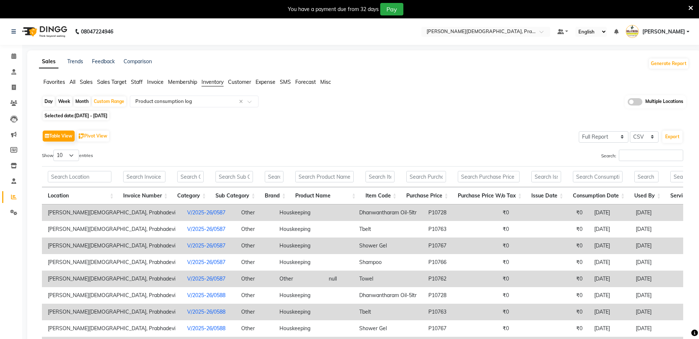
click at [355, 127] on div "Table View Pivot View Select Full Report Filtered Report Select CSV PDF Export …" at bounding box center [362, 256] width 653 height 269
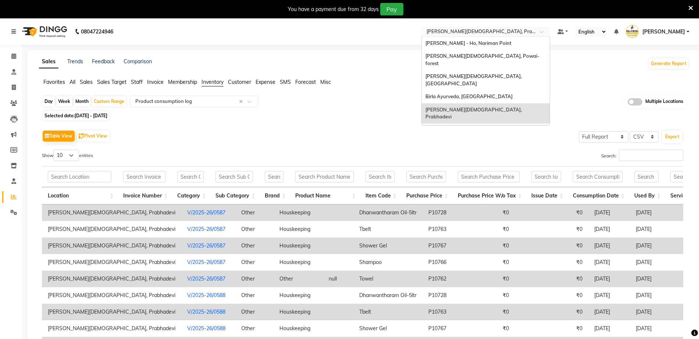
click at [473, 29] on input "text" at bounding box center [478, 32] width 107 height 7
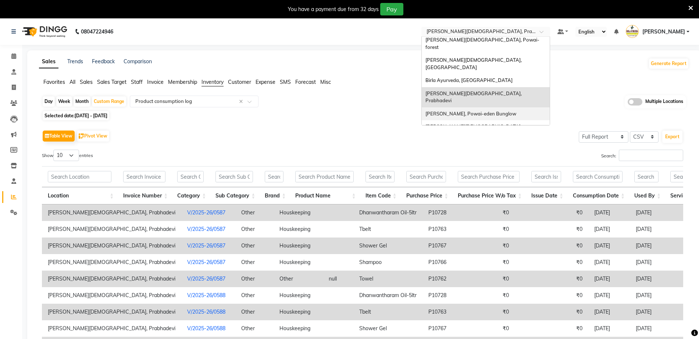
click at [509, 107] on div "Birla Ayurveda, Powai-eden Bunglow" at bounding box center [486, 113] width 128 height 13
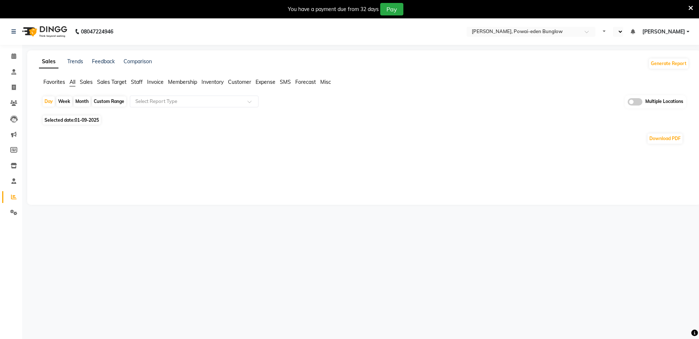
select select "en"
click at [91, 80] on span "Sales" at bounding box center [86, 82] width 13 height 7
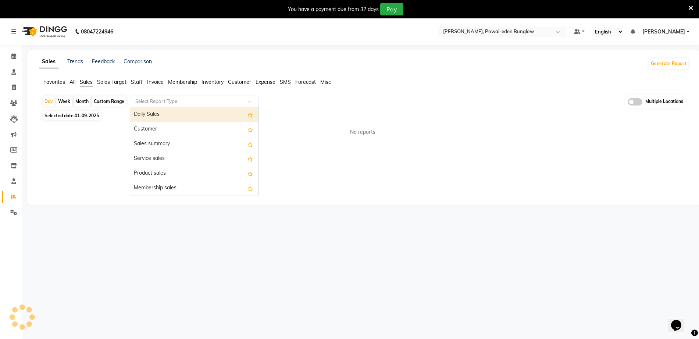
click at [144, 104] on input "text" at bounding box center [187, 101] width 106 height 7
click at [168, 113] on div "Daily Sales" at bounding box center [194, 114] width 128 height 15
select select "full_report"
select select "csv"
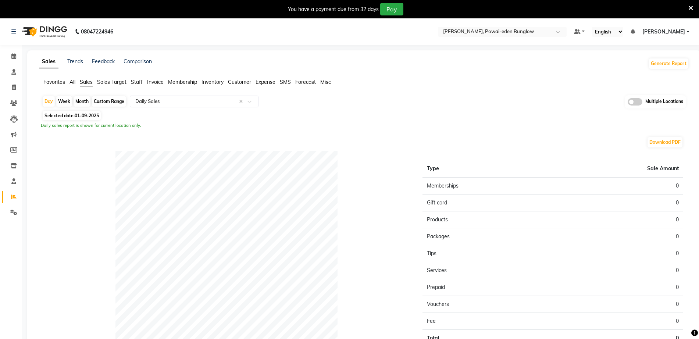
click at [119, 101] on div "Custom Range" at bounding box center [109, 101] width 34 height 10
click at [112, 100] on div "Custom Range" at bounding box center [109, 101] width 34 height 10
select select "9"
select select "2025"
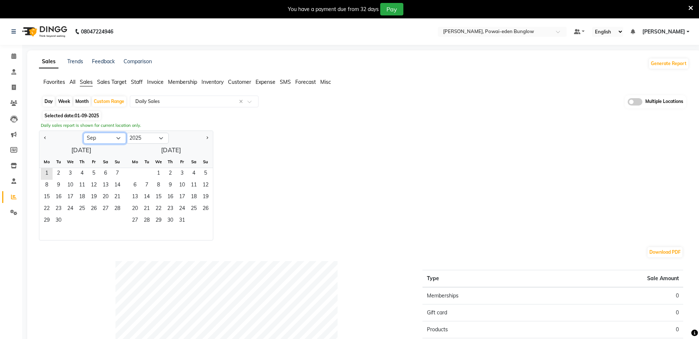
click at [94, 142] on select "Jan Feb Mar Apr May Jun Jul Aug Sep Oct Nov Dec" at bounding box center [104, 138] width 43 height 11
select select "8"
click at [83, 133] on select "Jan Feb Mar Apr May Jun Jul Aug Sep Oct Nov Dec" at bounding box center [104, 138] width 43 height 11
click at [93, 172] on span "1" at bounding box center [94, 174] width 12 height 12
click at [114, 223] on span "31" at bounding box center [117, 221] width 12 height 12
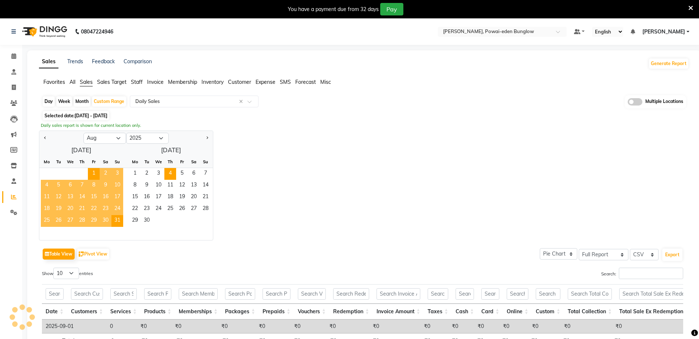
drag, startPoint x: 303, startPoint y: 152, endPoint x: 173, endPoint y: 172, distance: 132.0
click at [303, 151] on div "Jan Feb Mar Apr May Jun Jul Aug Sep Oct Nov Dec 2015 2016 2017 2018 2019 2020 2…" at bounding box center [364, 185] width 650 height 110
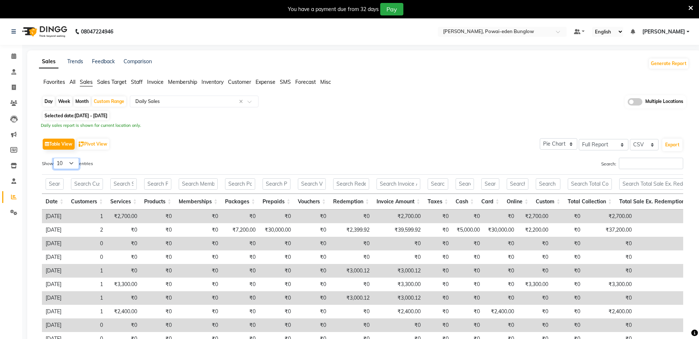
click at [68, 158] on select "10 25 50 100" at bounding box center [66, 163] width 26 height 11
select select "100"
click at [54, 158] on select "10 25 50 100" at bounding box center [66, 163] width 26 height 11
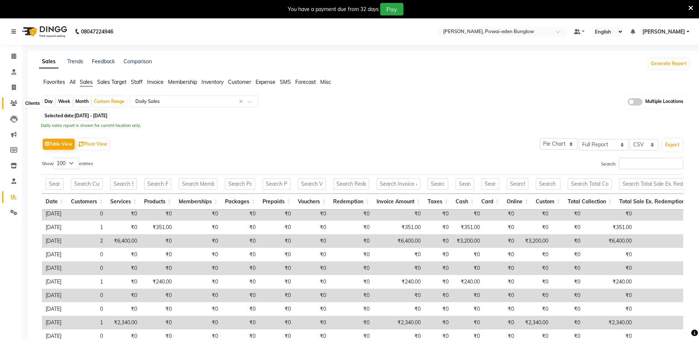
click at [11, 102] on icon at bounding box center [13, 103] width 7 height 6
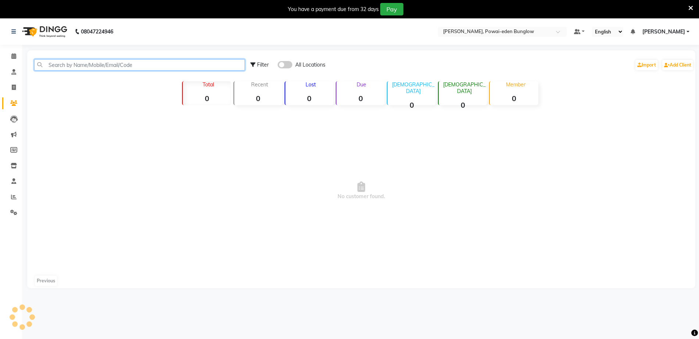
click at [122, 64] on input "text" at bounding box center [139, 64] width 211 height 11
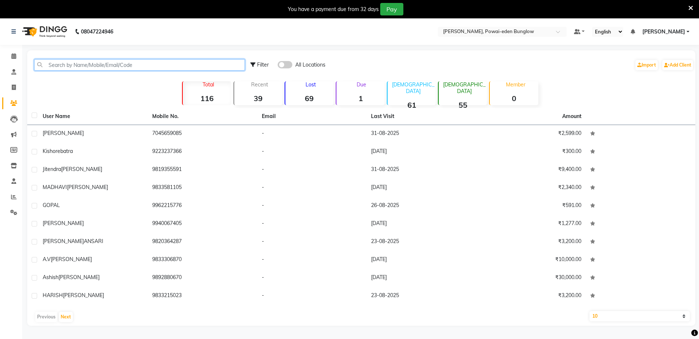
paste input "Sarvesh"
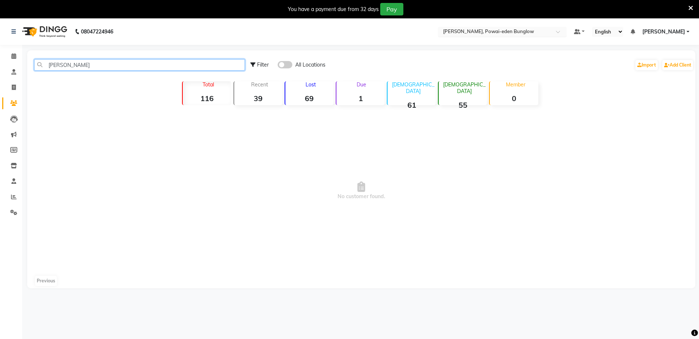
type input "Sarvesh"
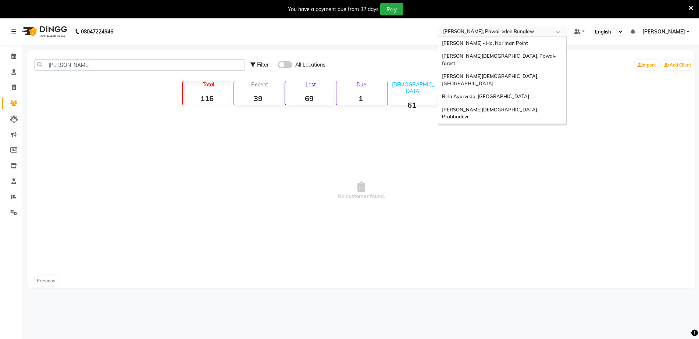
drag, startPoint x: 534, startPoint y: 29, endPoint x: 530, endPoint y: 38, distance: 9.9
click at [534, 30] on input "text" at bounding box center [494, 32] width 107 height 7
click at [515, 51] on div "[PERSON_NAME][DEMOGRAPHIC_DATA], Powai-forest" at bounding box center [502, 60] width 128 height 20
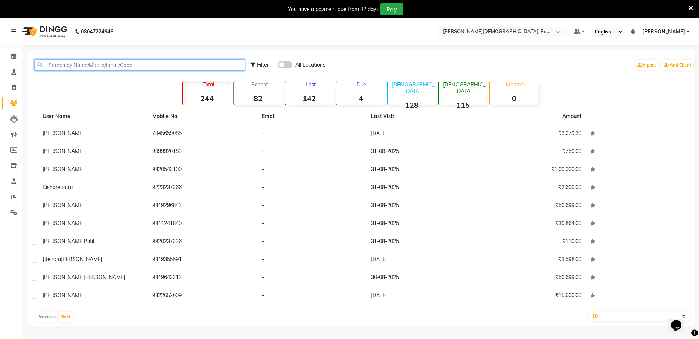
click at [176, 65] on input "text" at bounding box center [139, 64] width 211 height 11
paste input "[PERSON_NAME]"
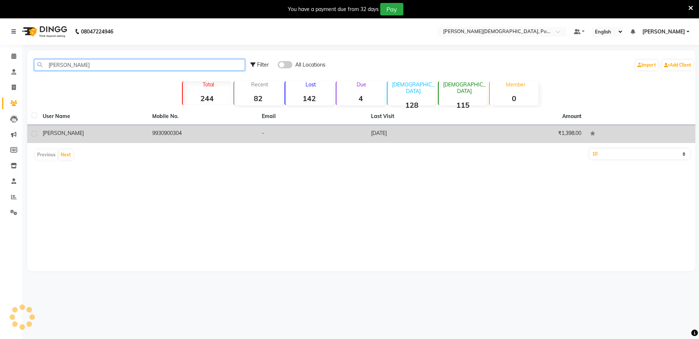
type input "[PERSON_NAME]"
click at [124, 133] on div "[PERSON_NAME]" at bounding box center [93, 133] width 101 height 8
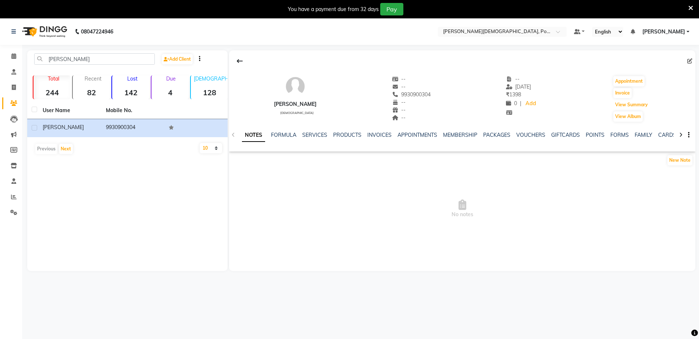
click at [616, 110] on button "View Summary" at bounding box center [631, 105] width 36 height 10
click at [620, 104] on button "View Summary" at bounding box center [631, 105] width 36 height 10
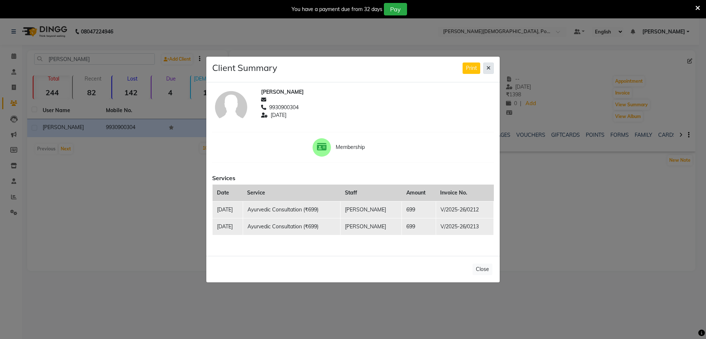
click at [489, 65] on icon at bounding box center [488, 67] width 4 height 5
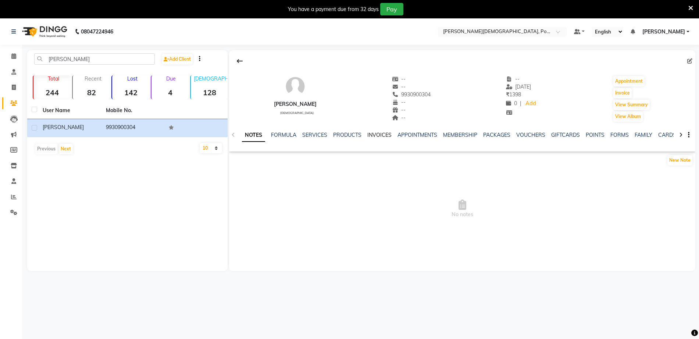
click at [384, 134] on link "INVOICES" at bounding box center [379, 135] width 24 height 7
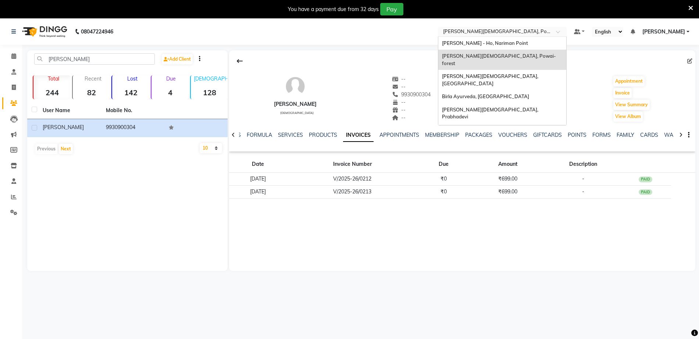
click at [506, 32] on input "text" at bounding box center [494, 32] width 107 height 7
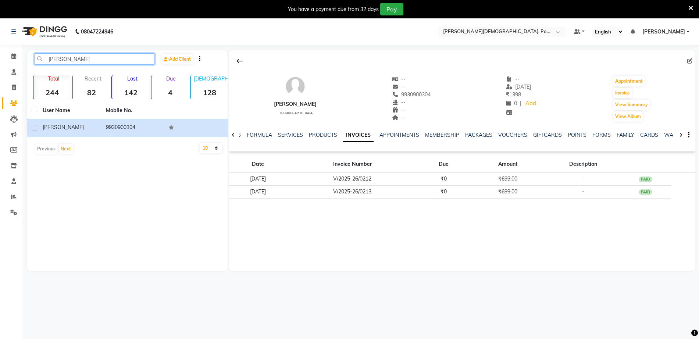
drag, startPoint x: 136, startPoint y: 59, endPoint x: 54, endPoint y: 63, distance: 82.1
click at [54, 63] on input "[PERSON_NAME]" at bounding box center [94, 58] width 121 height 11
click at [126, 208] on div "[PERSON_NAME] Add Client Total 244 Recent 82 Lost 142 Due 4 [DEMOGRAPHIC_DATA] …" at bounding box center [127, 160] width 200 height 221
click at [13, 99] on link "Clients" at bounding box center [11, 103] width 18 height 12
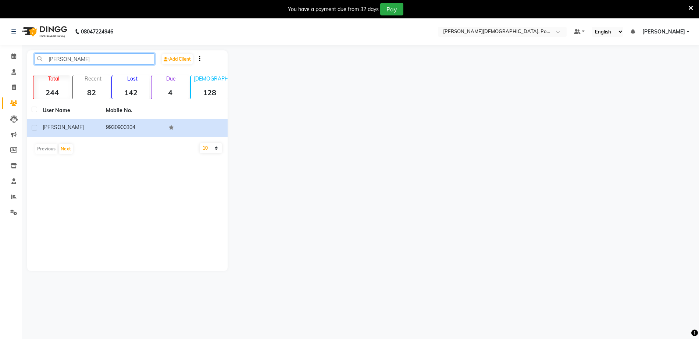
click at [86, 57] on input "[PERSON_NAME]" at bounding box center [94, 58] width 121 height 11
click at [87, 58] on input "[PERSON_NAME]" at bounding box center [94, 58] width 121 height 11
click at [86, 58] on input "[PERSON_NAME]" at bounding box center [94, 58] width 121 height 11
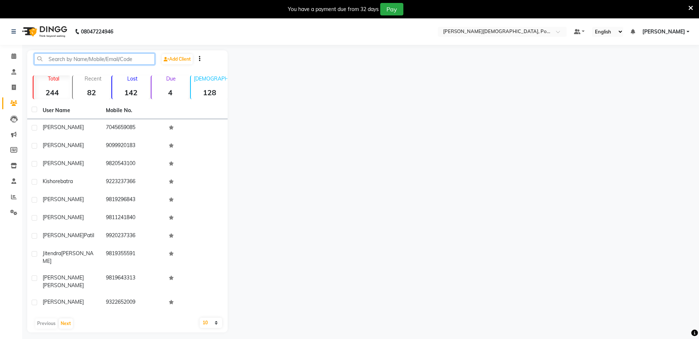
paste input "[PERSON_NAME]"
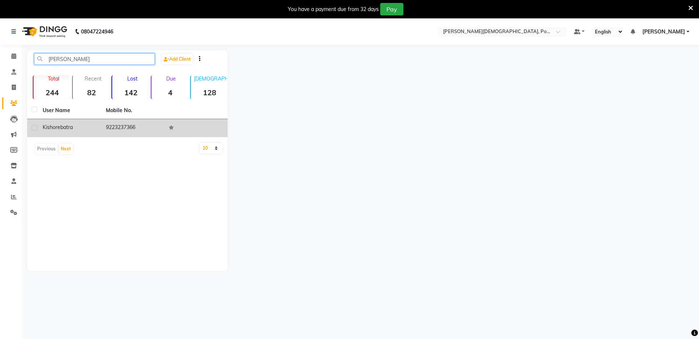
type input "[PERSON_NAME]"
click at [139, 129] on td "9223237366" at bounding box center [132, 128] width 63 height 18
click at [37, 129] on td at bounding box center [32, 128] width 11 height 18
click at [35, 126] on label at bounding box center [35, 128] width 6 height 6
click at [35, 126] on input "checkbox" at bounding box center [34, 128] width 5 height 5
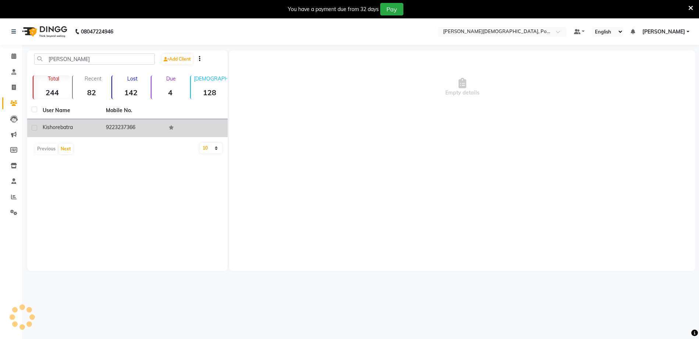
checkbox input "true"
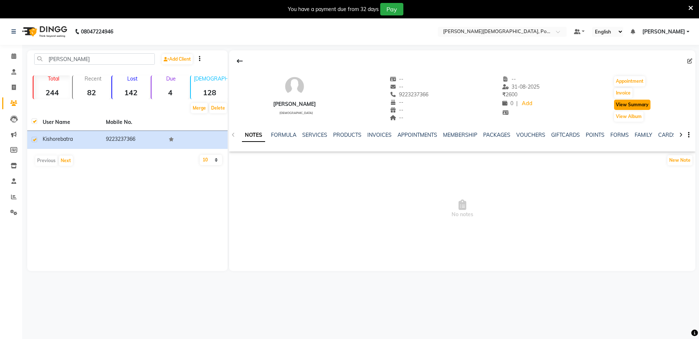
click at [630, 107] on button "View Summary" at bounding box center [632, 105] width 36 height 10
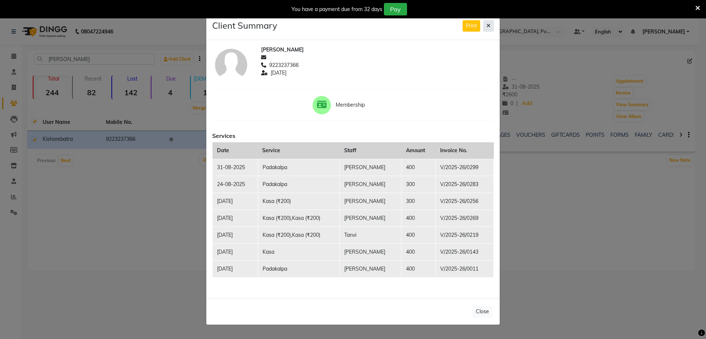
click at [488, 21] on button at bounding box center [488, 25] width 11 height 11
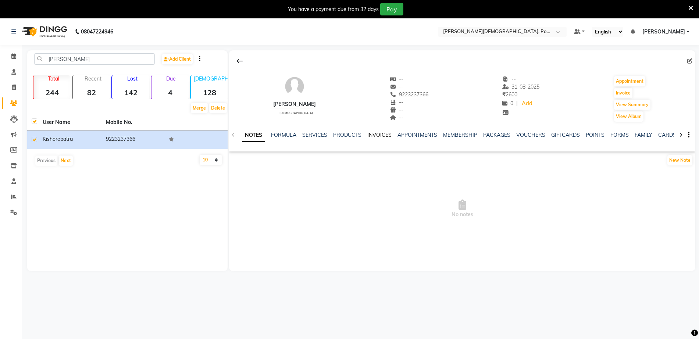
click at [373, 132] on link "INVOICES" at bounding box center [379, 135] width 24 height 7
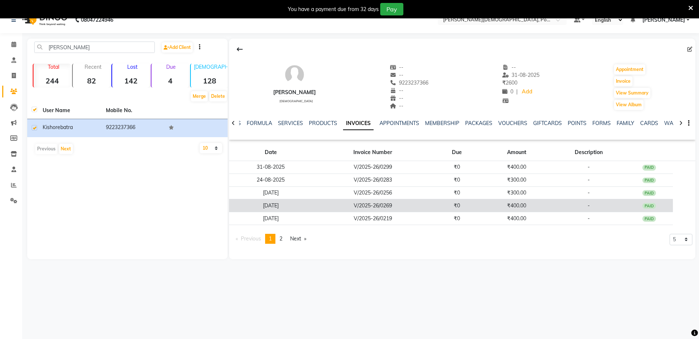
scroll to position [18, 0]
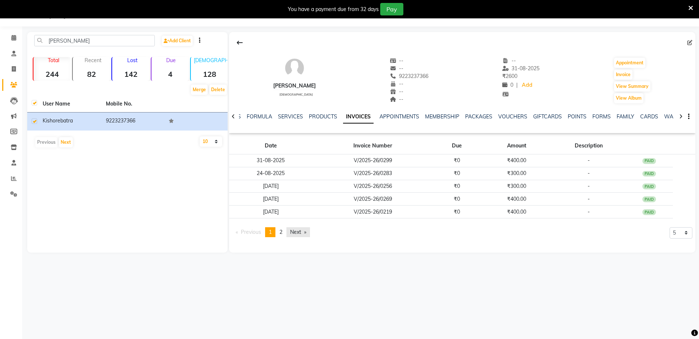
click at [300, 233] on link "Next page" at bounding box center [298, 232] width 24 height 10
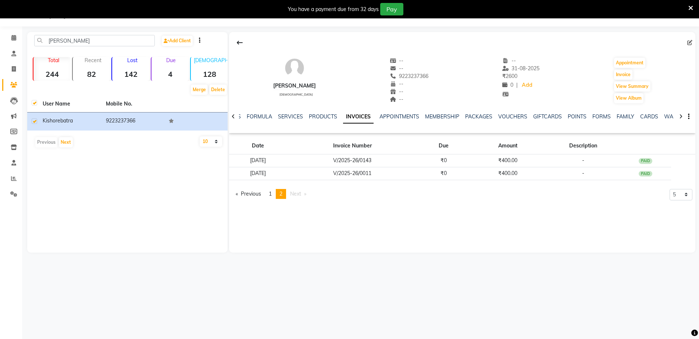
click at [454, 239] on div "[PERSON_NAME] [DEMOGRAPHIC_DATA] -- -- 9223237366 -- -- -- -- [DATE] ₹ 2600 0 |…" at bounding box center [462, 142] width 466 height 221
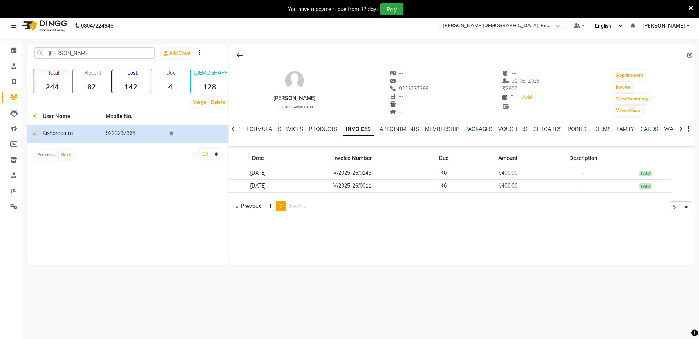
scroll to position [0, 0]
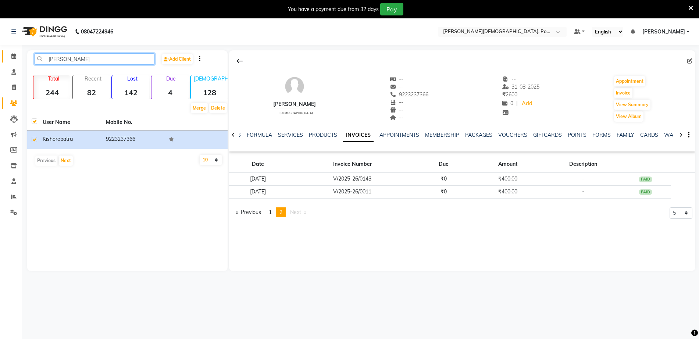
drag, startPoint x: 109, startPoint y: 59, endPoint x: 6, endPoint y: 55, distance: 103.0
click at [6, 54] on app-home "08047224946 Select Location × Birla Ayurveda, Powai-forest Default Panel My Pan…" at bounding box center [349, 150] width 699 height 264
paste input "[PERSON_NAME]"
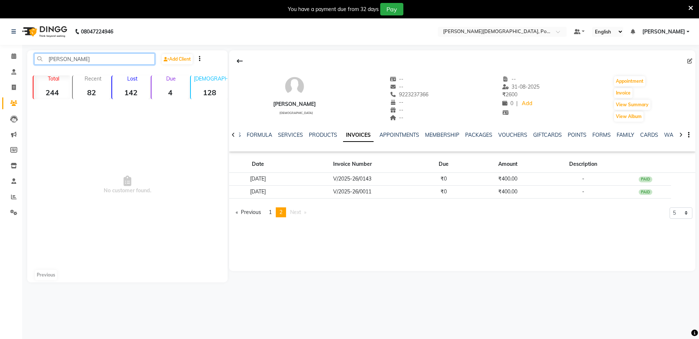
click at [146, 60] on input "[PERSON_NAME]" at bounding box center [94, 58] width 121 height 11
type input "[PERSON_NAME]"
click at [14, 104] on icon at bounding box center [13, 103] width 7 height 6
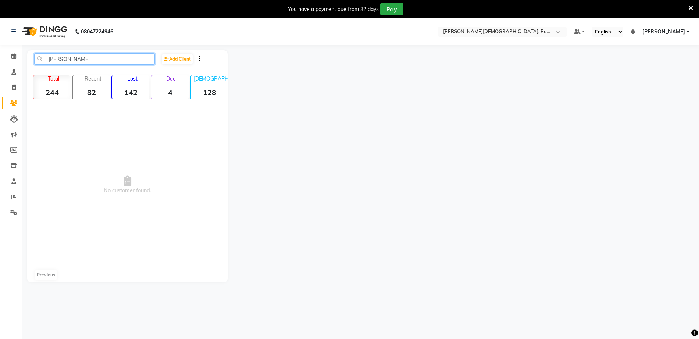
drag, startPoint x: 129, startPoint y: 60, endPoint x: 0, endPoint y: 56, distance: 129.1
click at [0, 56] on app-home "08047224946 Select Location × Birla Ayurveda, Powai-forest Default Panel My Pan…" at bounding box center [349, 155] width 699 height 275
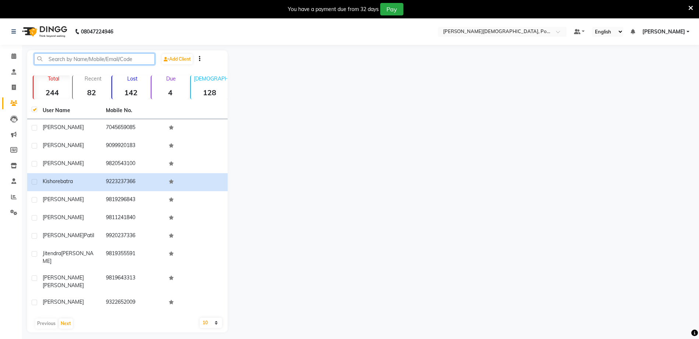
click at [93, 59] on input "text" at bounding box center [94, 58] width 121 height 11
paste input "[PERSON_NAME]"
type input "[PERSON_NAME]"
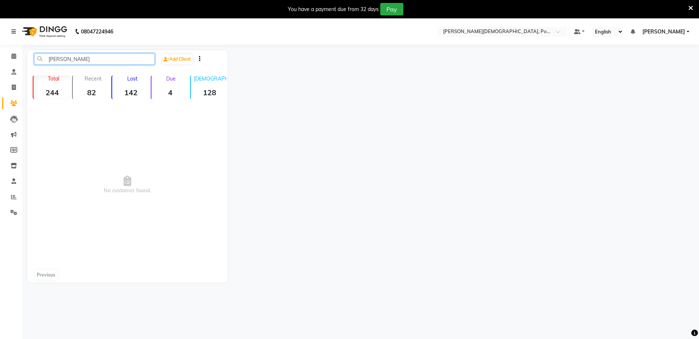
click at [103, 56] on input "[PERSON_NAME]" at bounding box center [94, 58] width 121 height 11
click at [19, 100] on span at bounding box center [13, 103] width 13 height 8
drag, startPoint x: 132, startPoint y: 58, endPoint x: 0, endPoint y: 62, distance: 132.0
click at [0, 62] on app-home "08047224946 Select Location × Birla Ayurveda, Powai-forest Default Panel My Pan…" at bounding box center [349, 155] width 699 height 275
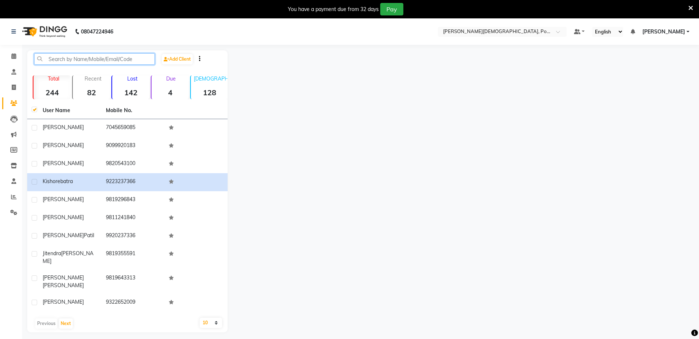
click at [137, 56] on input "text" at bounding box center [94, 58] width 121 height 11
paste input "[PERSON_NAME]"
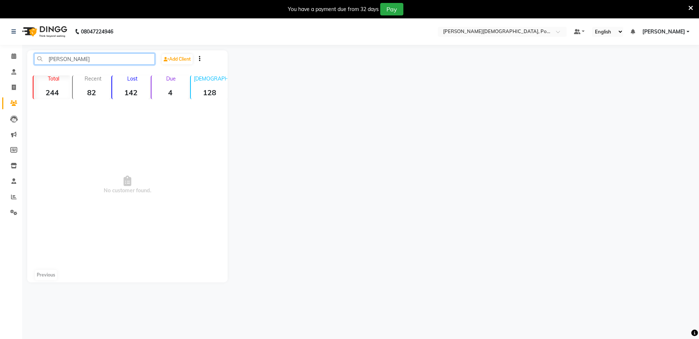
type input "[PERSON_NAME]"
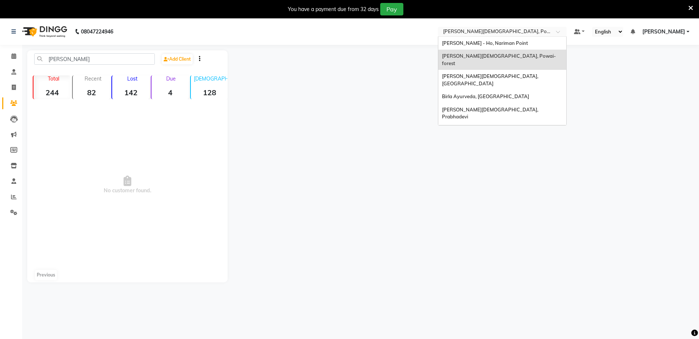
drag, startPoint x: 500, startPoint y: 34, endPoint x: 496, endPoint y: 46, distance: 13.1
click at [501, 35] on input "text" at bounding box center [494, 32] width 107 height 7
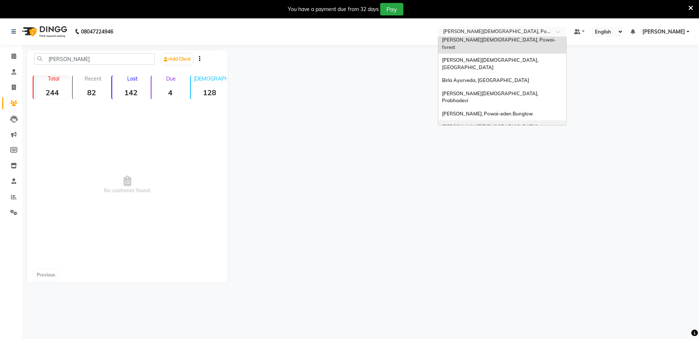
click at [506, 120] on div "[PERSON_NAME][DEMOGRAPHIC_DATA], [PERSON_NAME]" at bounding box center [502, 130] width 128 height 20
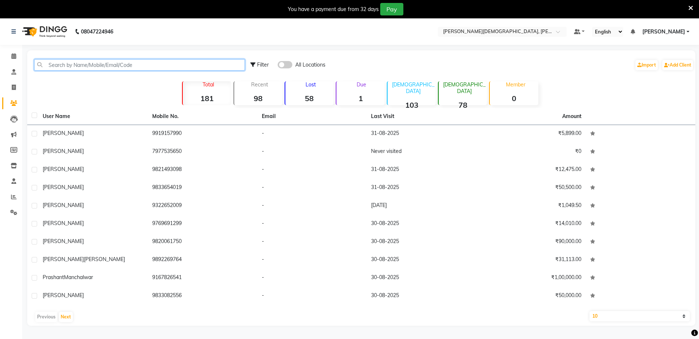
click at [55, 67] on input "text" at bounding box center [139, 64] width 211 height 11
paste input "[PERSON_NAME]"
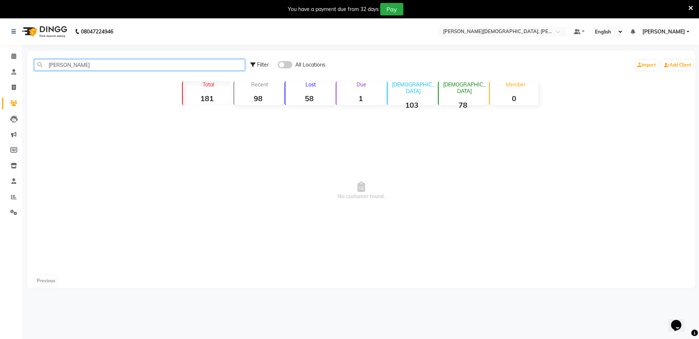
click at [92, 63] on input "[PERSON_NAME]" at bounding box center [139, 64] width 211 height 11
click at [14, 105] on icon at bounding box center [13, 103] width 7 height 6
click at [93, 67] on input "[PERSON_NAME]" at bounding box center [139, 64] width 211 height 11
click at [97, 63] on input "[PERSON_NAME]" at bounding box center [139, 64] width 211 height 11
click at [99, 64] on input "[PERSON_NAME]" at bounding box center [139, 64] width 211 height 11
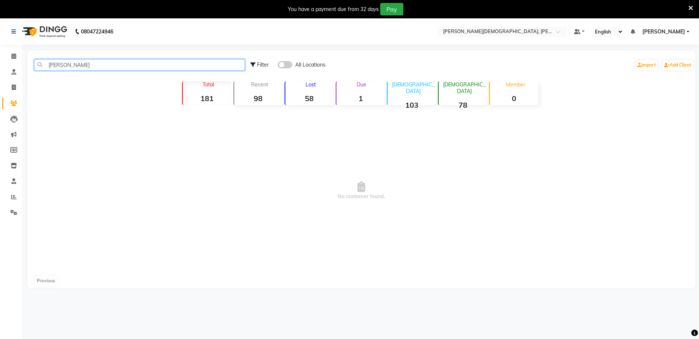
click at [99, 64] on input "[PERSON_NAME]" at bounding box center [139, 64] width 211 height 11
type input "A"
click at [15, 101] on icon at bounding box center [13, 103] width 7 height 6
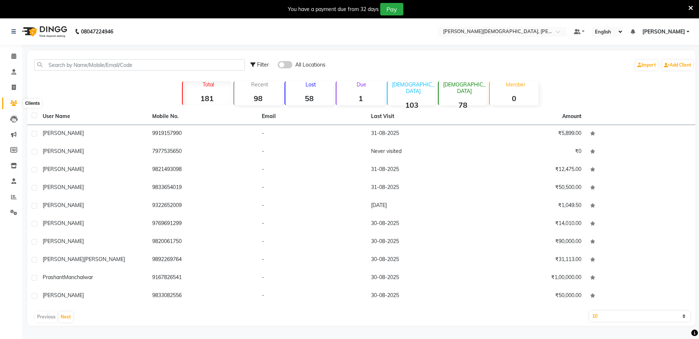
click at [14, 103] on icon at bounding box center [13, 103] width 7 height 6
click at [14, 86] on icon at bounding box center [14, 88] width 4 height 6
select select "service"
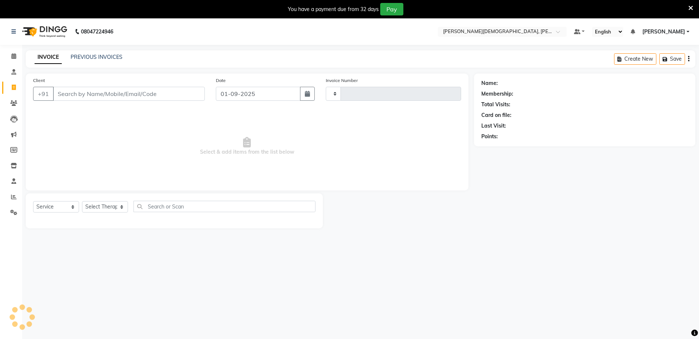
scroll to position [18, 0]
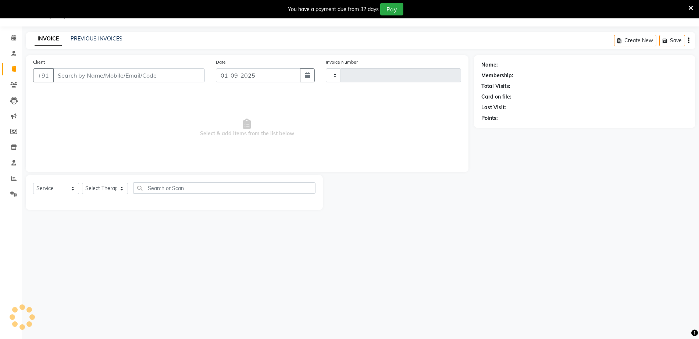
type input "0487"
select select "6812"
click at [88, 41] on link "PREVIOUS INVOICES" at bounding box center [97, 38] width 52 height 7
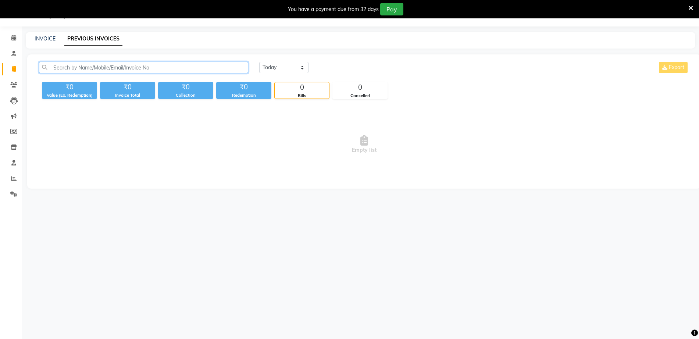
click at [93, 67] on input "text" at bounding box center [143, 67] width 209 height 11
click at [94, 68] on input "text" at bounding box center [143, 67] width 209 height 11
click at [10, 83] on span at bounding box center [13, 85] width 13 height 8
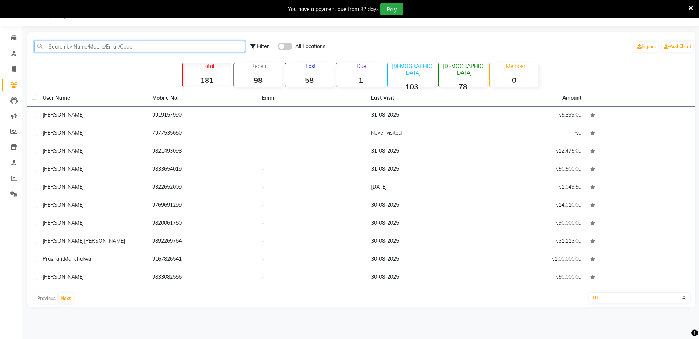
click at [101, 42] on input "text" at bounding box center [139, 46] width 211 height 11
click at [91, 43] on input "text" at bounding box center [139, 46] width 211 height 11
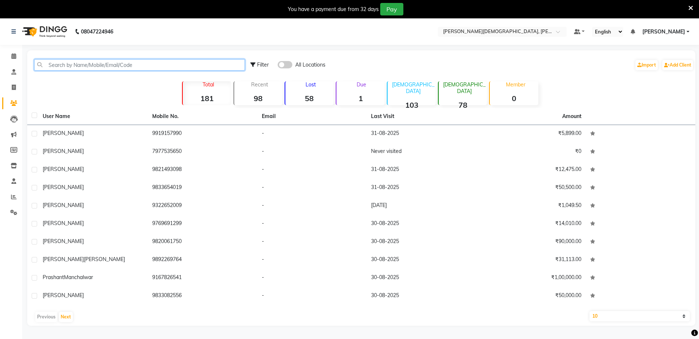
click at [157, 69] on input "text" at bounding box center [139, 64] width 211 height 11
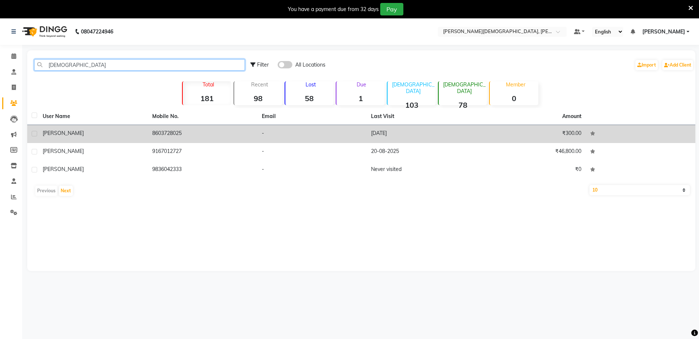
type input "abhi"
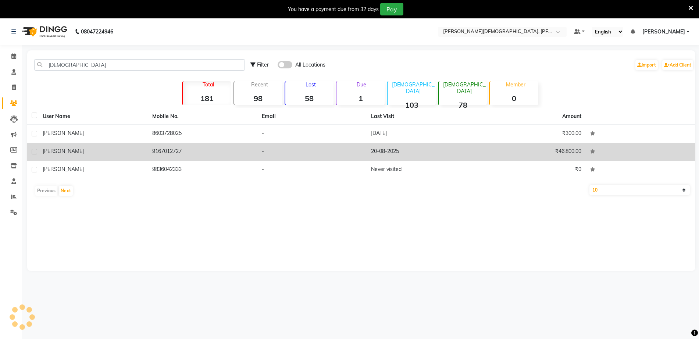
click at [86, 151] on div "Abhishek Rai" at bounding box center [93, 151] width 101 height 8
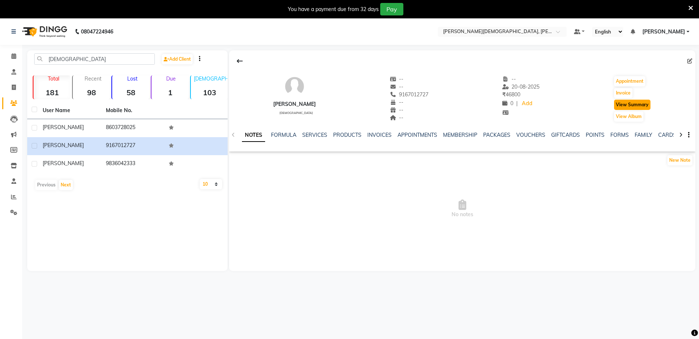
click at [630, 105] on button "View Summary" at bounding box center [632, 105] width 36 height 10
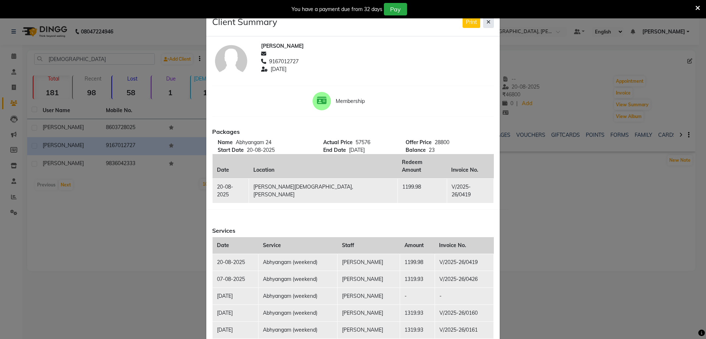
click at [488, 24] on button at bounding box center [488, 22] width 11 height 11
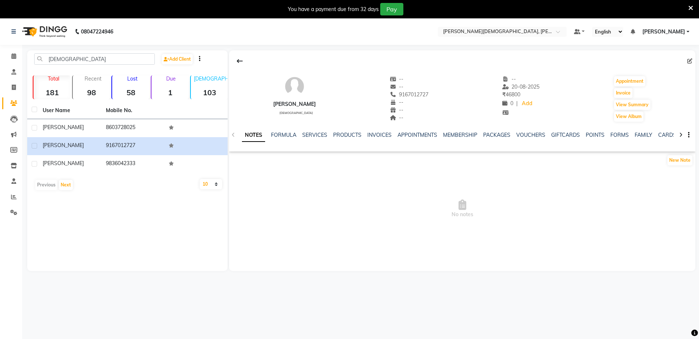
click at [374, 130] on div "NOTES FORMULA SERVICES PRODUCTS INVOICES APPOINTMENTS MEMBERSHIP PACKAGES VOUCH…" at bounding box center [462, 134] width 466 height 25
click at [375, 135] on link "INVOICES" at bounding box center [379, 135] width 24 height 7
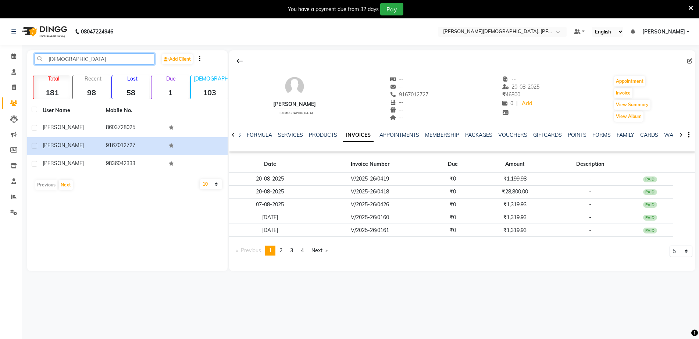
drag, startPoint x: 129, startPoint y: 59, endPoint x: 0, endPoint y: 79, distance: 130.3
click at [0, 79] on app-home "08047224946 Select Location × Birla Ayurveda, Meadows Default Panel My Panel En…" at bounding box center [349, 150] width 699 height 264
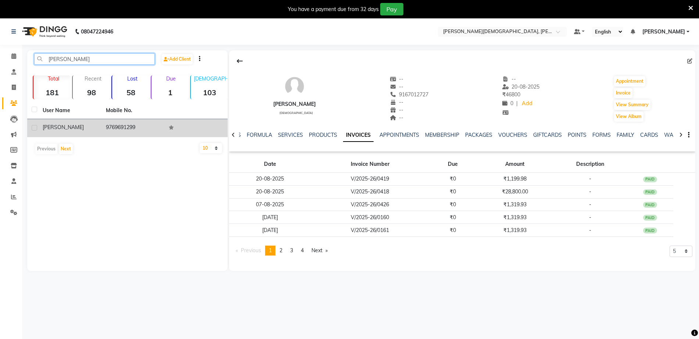
type input "mayur"
click at [139, 127] on td "9769691299" at bounding box center [132, 128] width 63 height 18
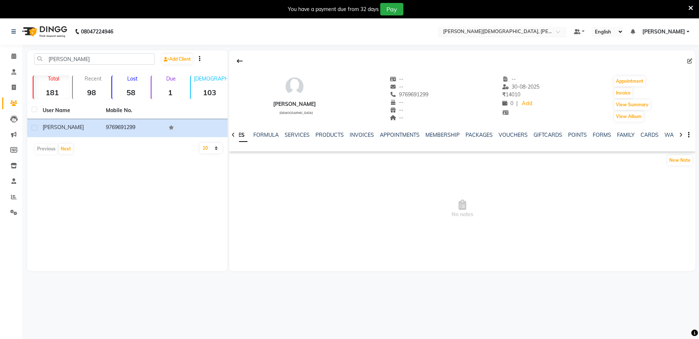
click at [529, 32] on input "text" at bounding box center [494, 32] width 107 height 7
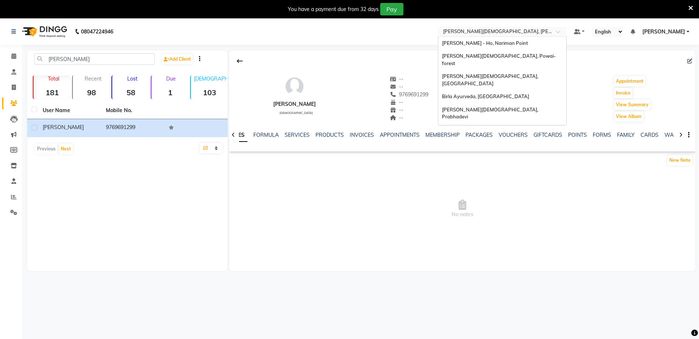
scroll to position [16, 0]
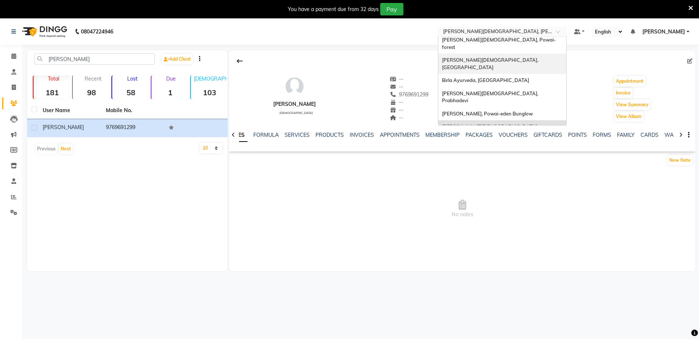
click at [522, 57] on span "[PERSON_NAME][DEMOGRAPHIC_DATA], [GEOGRAPHIC_DATA]" at bounding box center [490, 63] width 97 height 13
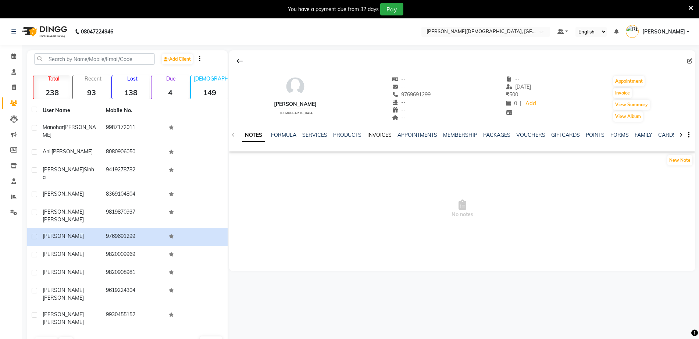
click at [373, 132] on link "INVOICES" at bounding box center [379, 135] width 24 height 7
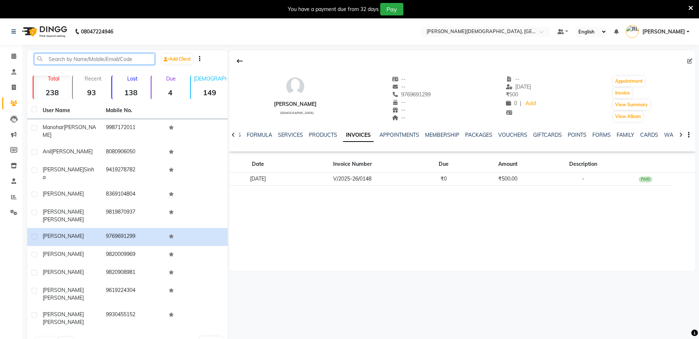
click at [135, 61] on input "text" at bounding box center [94, 58] width 121 height 11
click at [90, 58] on input "text" at bounding box center [94, 58] width 121 height 11
paste input "[PERSON_NAME]"
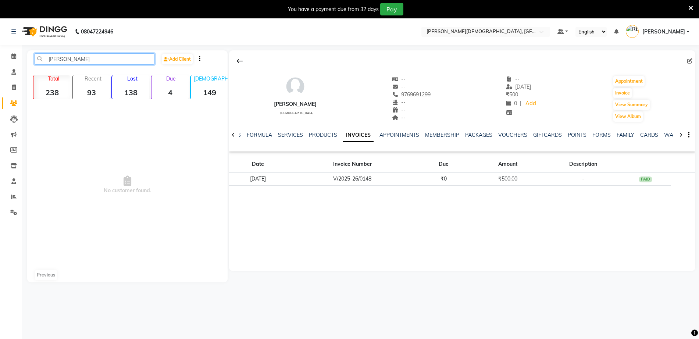
drag, startPoint x: 98, startPoint y: 57, endPoint x: 56, endPoint y: 59, distance: 41.9
click at [58, 57] on input "[PERSON_NAME]" at bounding box center [94, 58] width 121 height 11
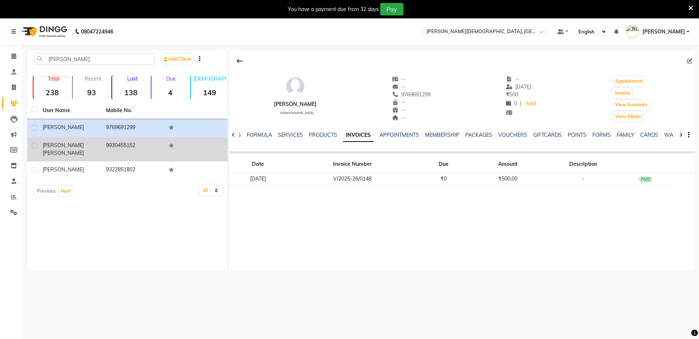
click at [119, 147] on td "9930455152" at bounding box center [132, 149] width 63 height 24
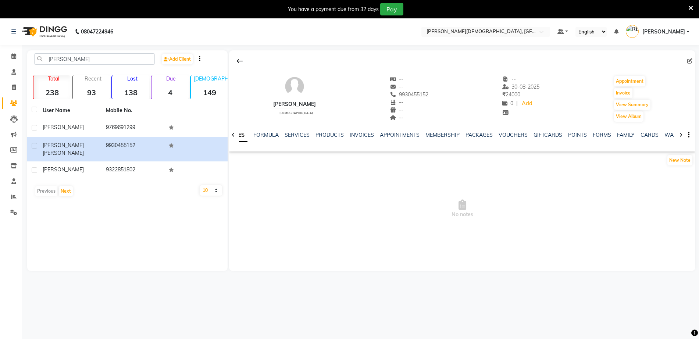
click at [365, 130] on div "NOTES FORMULA SERVICES PRODUCTS INVOICES APPOINTMENTS MEMBERSHIP PACKAGES VOUCH…" at bounding box center [462, 134] width 466 height 25
click at [364, 133] on link "INVOICES" at bounding box center [362, 135] width 24 height 7
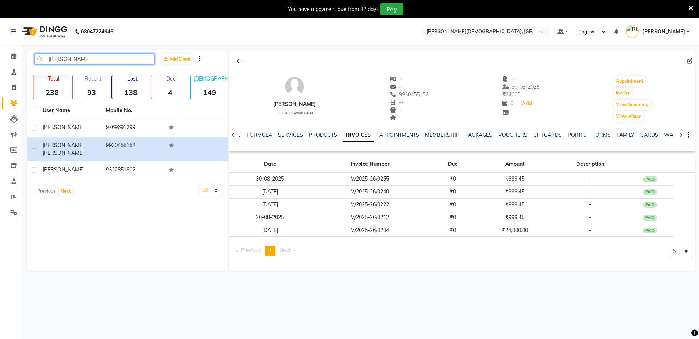
drag, startPoint x: 104, startPoint y: 62, endPoint x: 0, endPoint y: 60, distance: 104.0
click at [0, 60] on app-home "08047224946 Select Location × Birla Ayurveda, Thane West Default Panel My Panel…" at bounding box center [349, 150] width 699 height 264
paste input "[PERSON_NAME]"
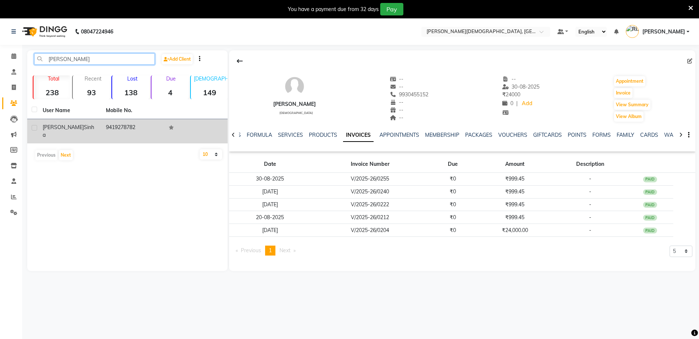
type input "[PERSON_NAME]"
click at [123, 132] on td "9419278782" at bounding box center [132, 131] width 63 height 24
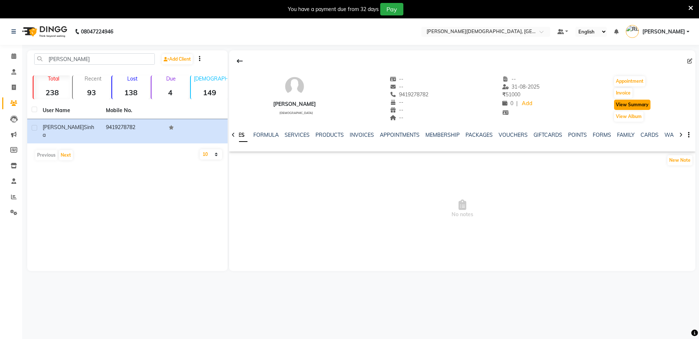
click at [627, 106] on button "View Summary" at bounding box center [632, 105] width 36 height 10
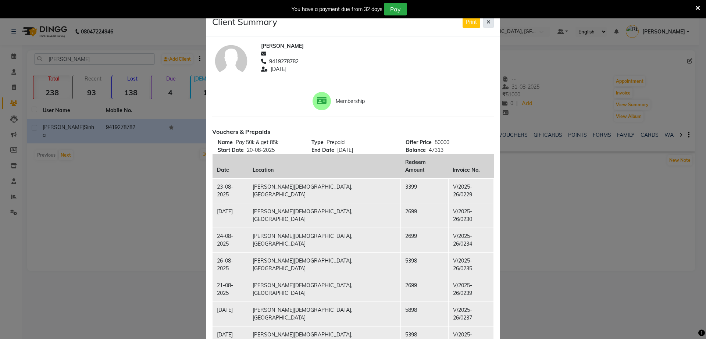
click at [487, 22] on icon at bounding box center [488, 21] width 4 height 5
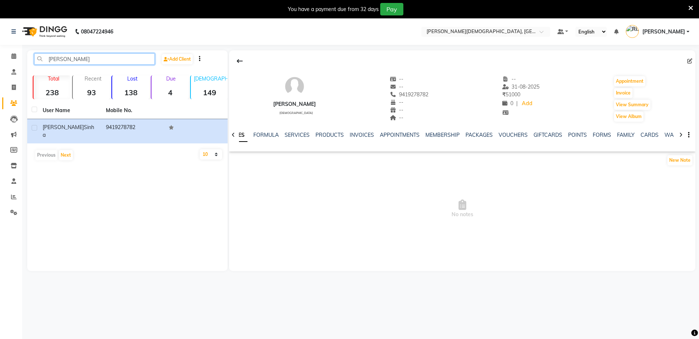
drag, startPoint x: 105, startPoint y: 57, endPoint x: 0, endPoint y: 68, distance: 105.7
click at [0, 68] on app-home "08047224946 Select Location × Birla Ayurveda, Thane West Default Panel My Panel…" at bounding box center [349, 150] width 699 height 264
paste input "Abhishek"
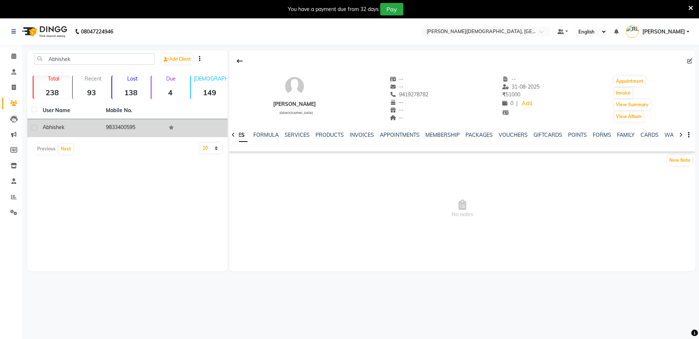
click at [99, 128] on td "Abhishek" at bounding box center [69, 128] width 63 height 18
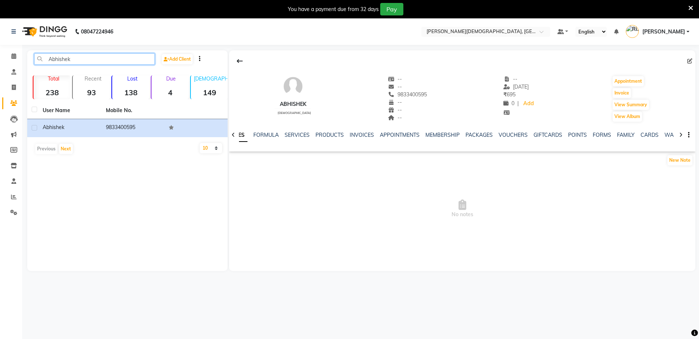
drag, startPoint x: 91, startPoint y: 60, endPoint x: 0, endPoint y: 57, distance: 91.2
click at [0, 57] on app-home "08047224946 Select Location × Birla Ayurveda, Thane West Default Panel My Panel…" at bounding box center [349, 150] width 699 height 264
paste input "[PERSON_NAME]"
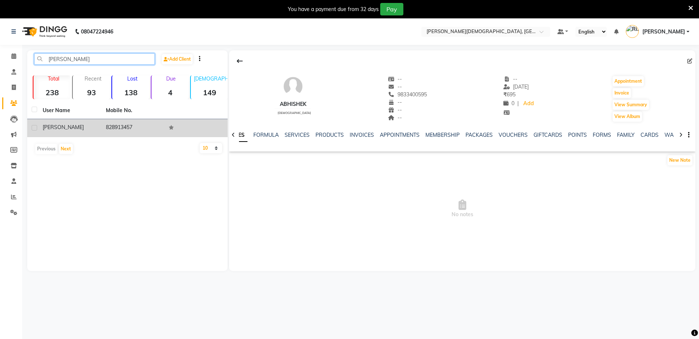
type input "[PERSON_NAME]"
click at [138, 124] on td "828913457" at bounding box center [132, 128] width 63 height 18
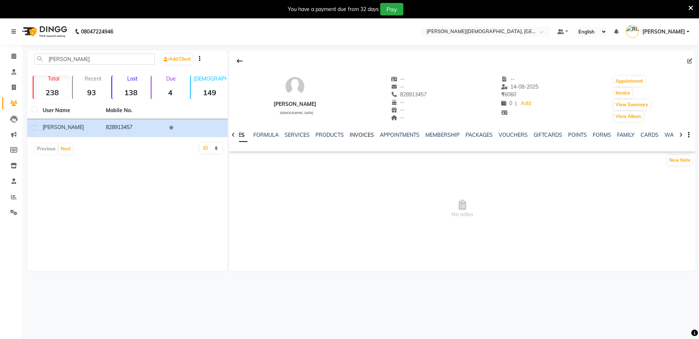
click at [358, 133] on link "INVOICES" at bounding box center [362, 135] width 24 height 7
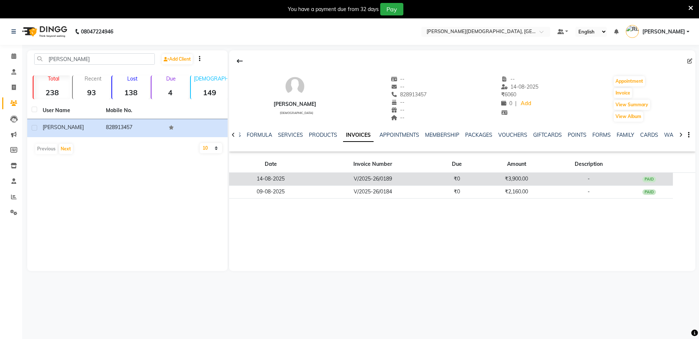
click at [518, 180] on td "₹3,900.00" at bounding box center [516, 179] width 71 height 13
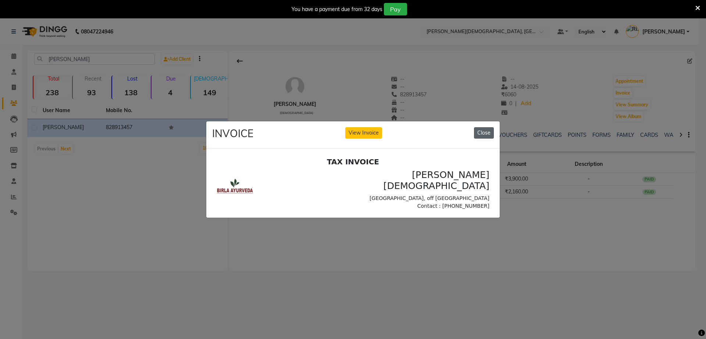
click at [490, 129] on button "Close" at bounding box center [484, 132] width 20 height 11
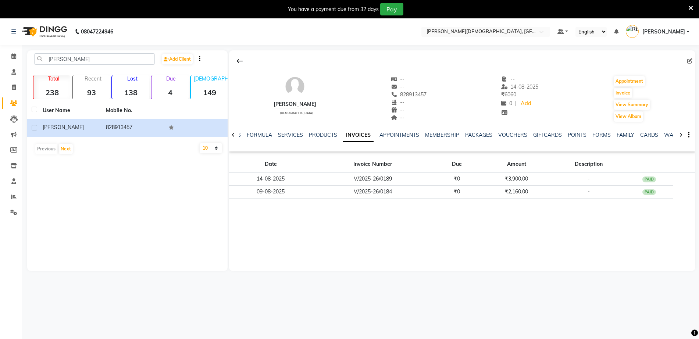
click at [525, 241] on div "Devendra [DEMOGRAPHIC_DATA] -- -- 828913457 -- -- -- -- [DATE] ₹ 6060 0 | Add A…" at bounding box center [462, 160] width 466 height 221
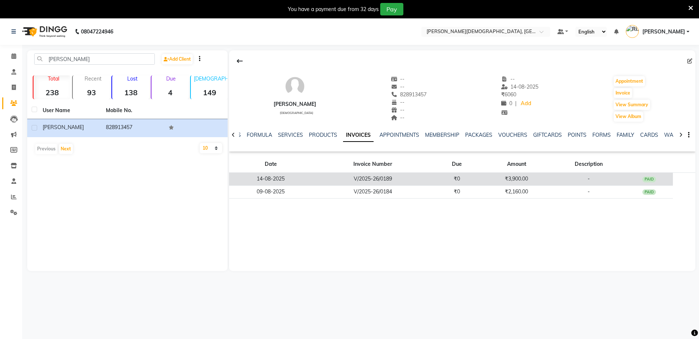
click at [508, 179] on td "₹3,900.00" at bounding box center [516, 179] width 71 height 13
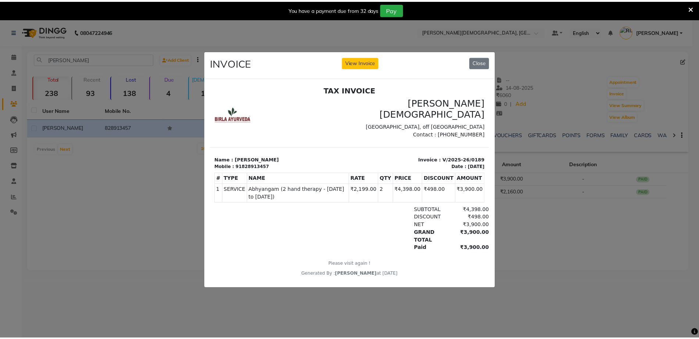
scroll to position [6, 0]
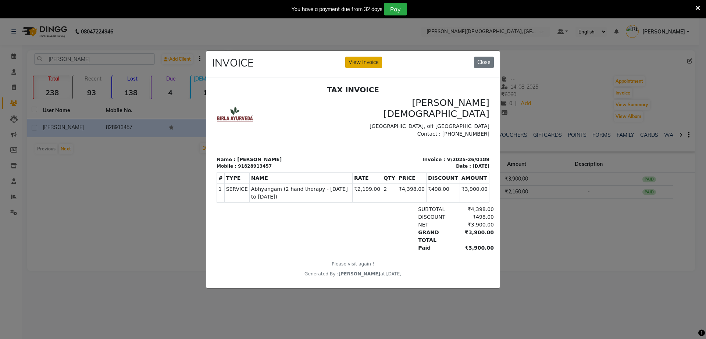
click at [372, 58] on button "View Invoice" at bounding box center [363, 62] width 37 height 11
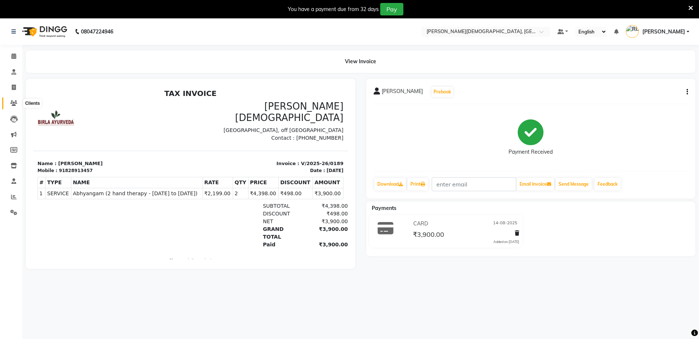
click at [15, 101] on icon at bounding box center [13, 103] width 7 height 6
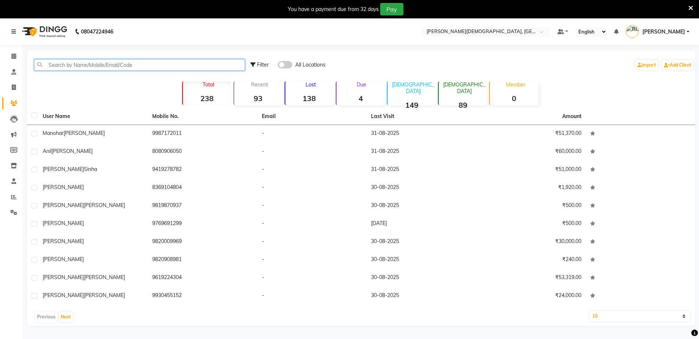
click at [89, 65] on input "text" at bounding box center [139, 64] width 211 height 11
click at [132, 61] on input "text" at bounding box center [139, 64] width 211 height 11
paste input "[PERSON_NAME]"
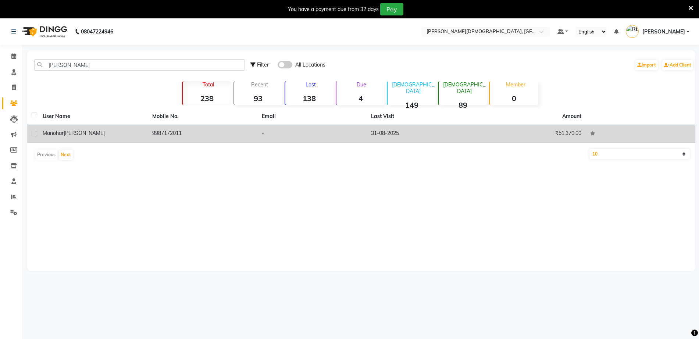
click at [111, 133] on div "[PERSON_NAME]" at bounding box center [93, 133] width 101 height 8
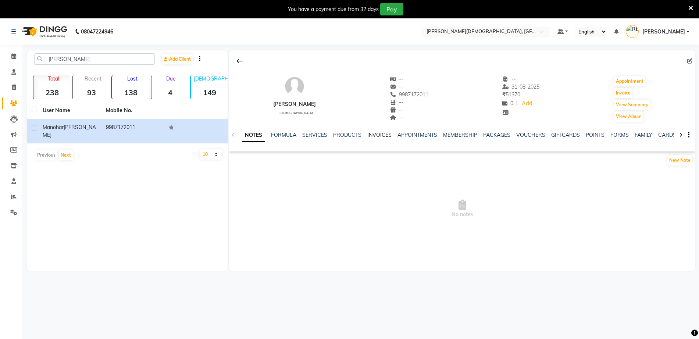
click at [372, 132] on link "INVOICES" at bounding box center [379, 135] width 24 height 7
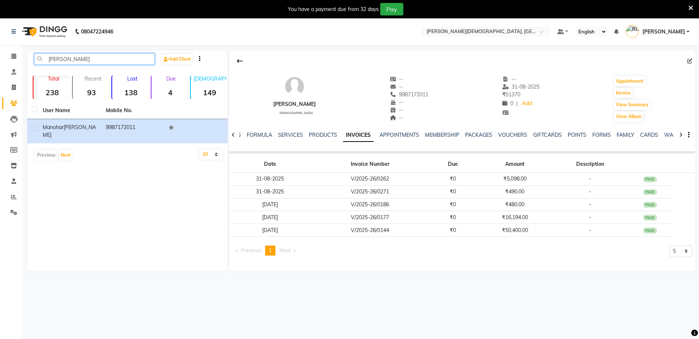
drag, startPoint x: 108, startPoint y: 61, endPoint x: 0, endPoint y: 64, distance: 107.7
click at [0, 64] on app-home "08047224946 Select Location × Birla Ayurveda, Thane West Default Panel My Panel…" at bounding box center [349, 150] width 699 height 264
paste input "[PERSON_NAME]"
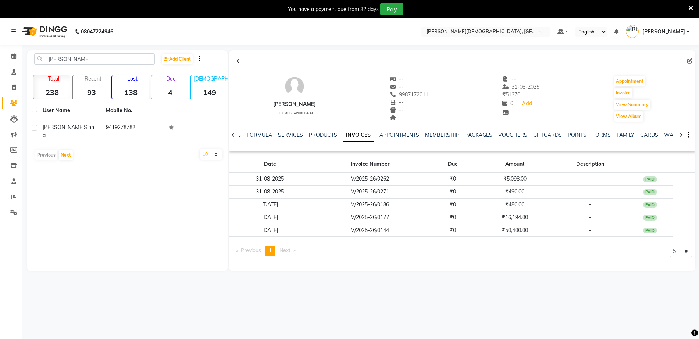
click at [104, 117] on th "Mobile No." at bounding box center [132, 110] width 63 height 17
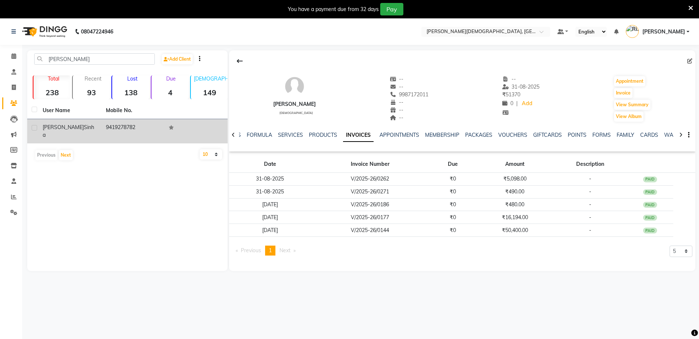
click at [105, 123] on td "9419278782" at bounding box center [132, 131] width 63 height 24
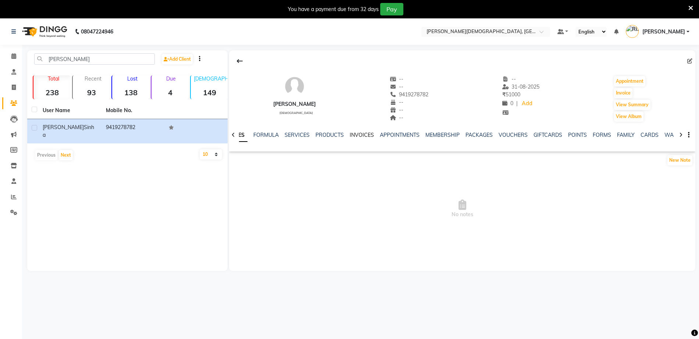
drag, startPoint x: 366, startPoint y: 134, endPoint x: 366, endPoint y: 142, distance: 8.1
click at [366, 134] on link "INVOICES" at bounding box center [362, 135] width 24 height 7
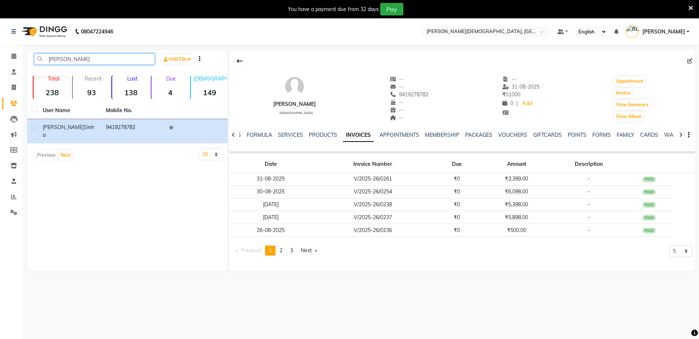
drag, startPoint x: 129, startPoint y: 58, endPoint x: 0, endPoint y: 67, distance: 129.3
click at [0, 67] on app-home "08047224946 Select Location × Birla Ayurveda, Thane West Default Panel My Panel…" at bounding box center [349, 150] width 699 height 264
paste input "[PERSON_NAME]"
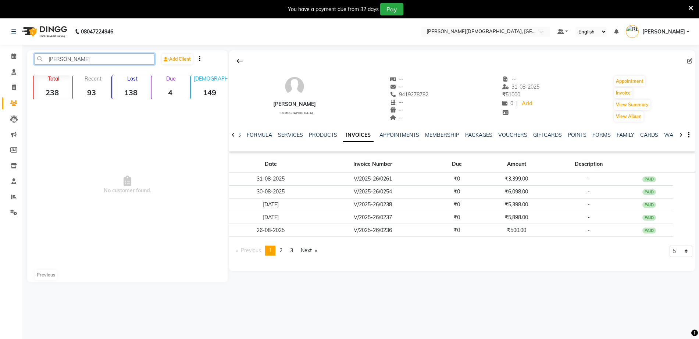
drag, startPoint x: 101, startPoint y: 59, endPoint x: 60, endPoint y: 57, distance: 40.8
click at [60, 57] on input "[PERSON_NAME]" at bounding box center [94, 58] width 121 height 11
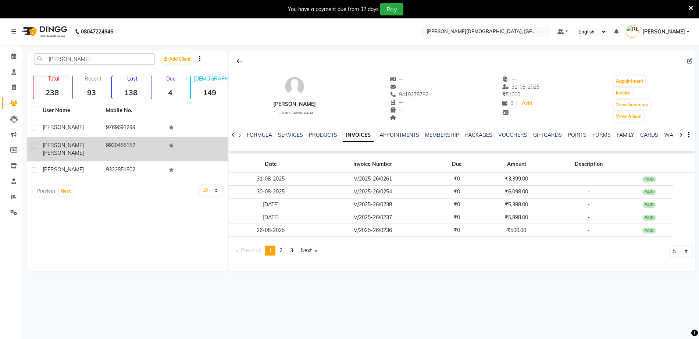
click at [95, 139] on td "[PERSON_NAME]" at bounding box center [69, 149] width 63 height 24
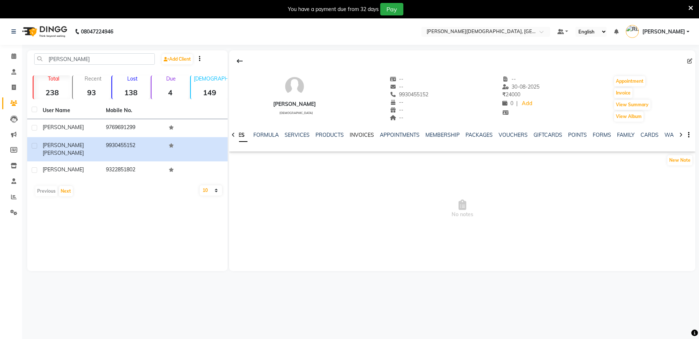
click at [360, 132] on link "INVOICES" at bounding box center [362, 135] width 24 height 7
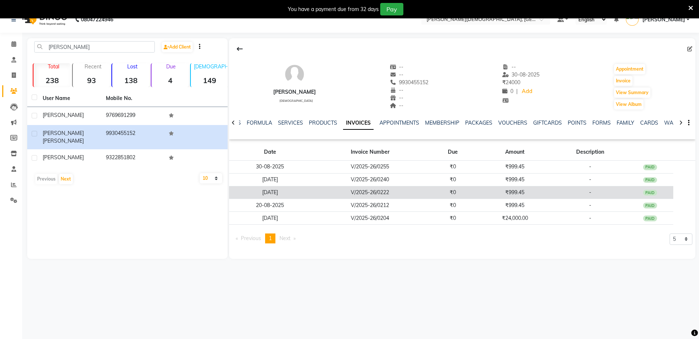
scroll to position [18, 0]
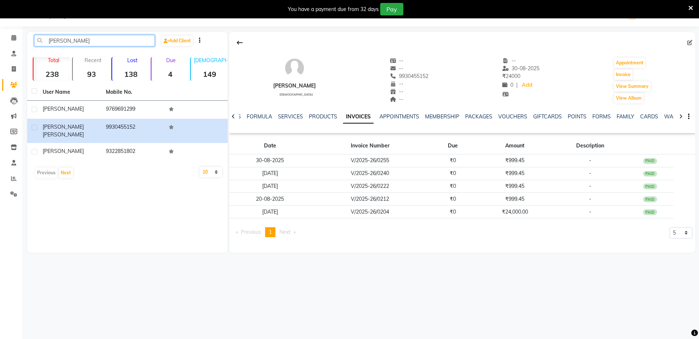
drag, startPoint x: 94, startPoint y: 40, endPoint x: 0, endPoint y: 65, distance: 97.6
click at [0, 64] on app-home "08047224946 Select Location × Birla Ayurveda, Thane West Default Panel My Panel…" at bounding box center [349, 132] width 699 height 264
paste input "eenakshi Sharad Ag"
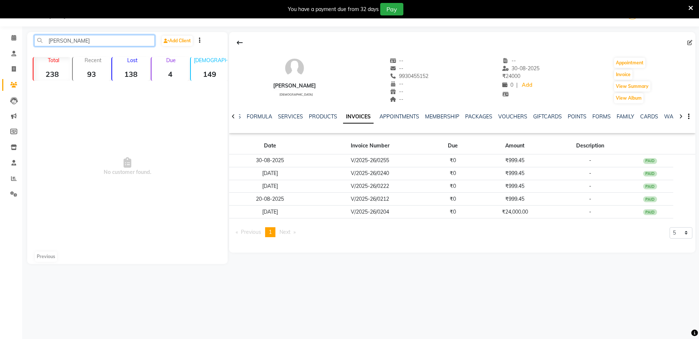
click at [129, 40] on input "[PERSON_NAME]" at bounding box center [94, 40] width 121 height 11
click at [122, 40] on input "[PERSON_NAME]" at bounding box center [94, 40] width 121 height 11
type input "Meenakshi"
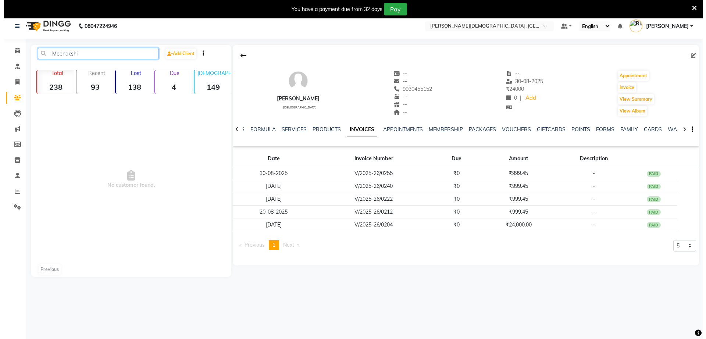
scroll to position [0, 0]
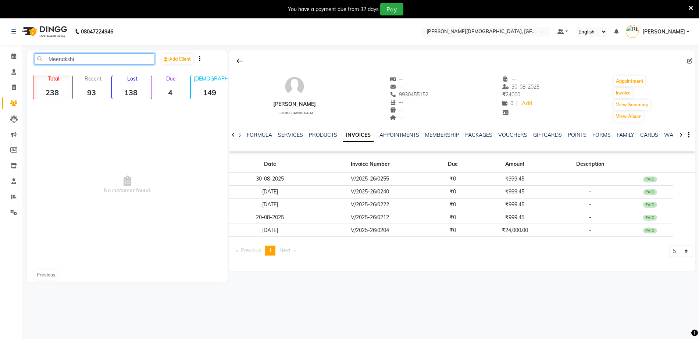
drag, startPoint x: 119, startPoint y: 60, endPoint x: 0, endPoint y: 83, distance: 121.3
click at [0, 82] on app-home "08047224946 Select Location × Birla Ayurveda, Thane West Default Panel My Panel…" at bounding box center [349, 155] width 699 height 275
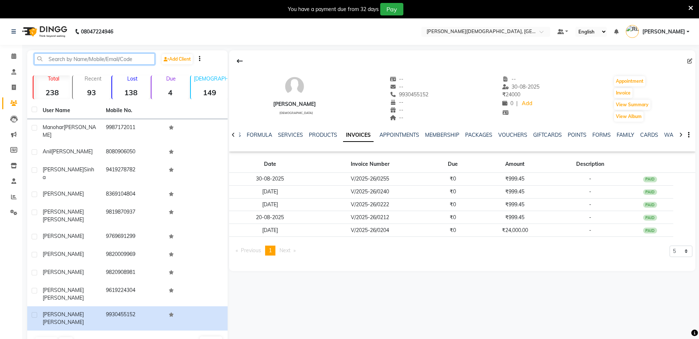
click at [120, 60] on input "text" at bounding box center [94, 58] width 121 height 11
paste input "[PERSON_NAME]"
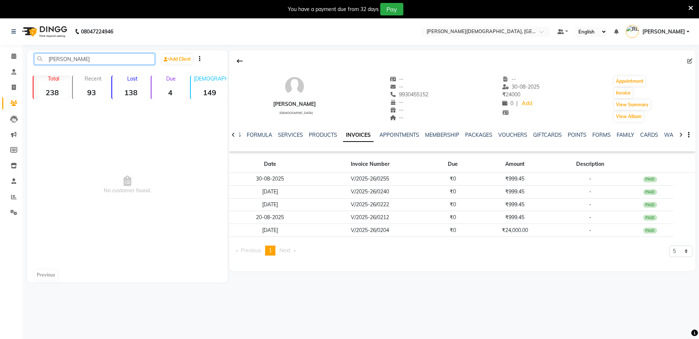
drag, startPoint x: 118, startPoint y: 60, endPoint x: 74, endPoint y: 64, distance: 44.3
click at [74, 62] on input "[PERSON_NAME]" at bounding box center [94, 58] width 121 height 11
type input "Meenakshi"
drag, startPoint x: 105, startPoint y: 58, endPoint x: 0, endPoint y: 75, distance: 107.0
click at [1, 79] on app-home "08047224946 Select Location × Birla Ayurveda, Thane West Default Panel My Panel…" at bounding box center [349, 155] width 699 height 275
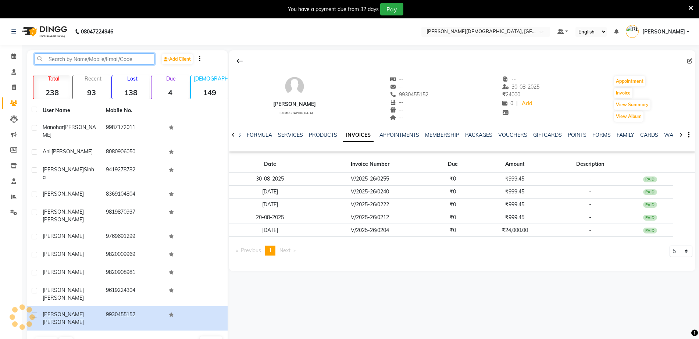
type input "S"
click at [120, 64] on input "text" at bounding box center [94, 58] width 121 height 11
click at [122, 56] on input "text" at bounding box center [94, 58] width 121 height 11
type input "m"
click at [122, 58] on input "text" at bounding box center [94, 58] width 121 height 11
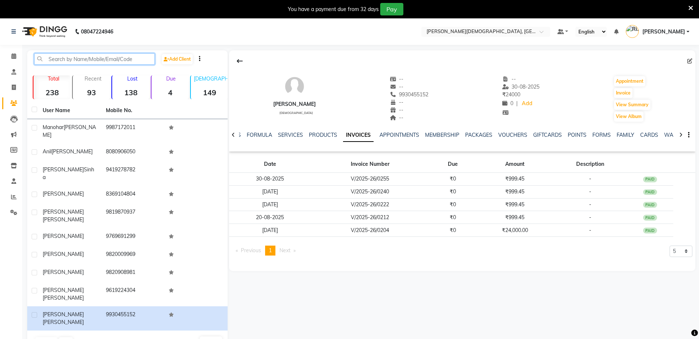
paste input "[PERSON_NAME]"
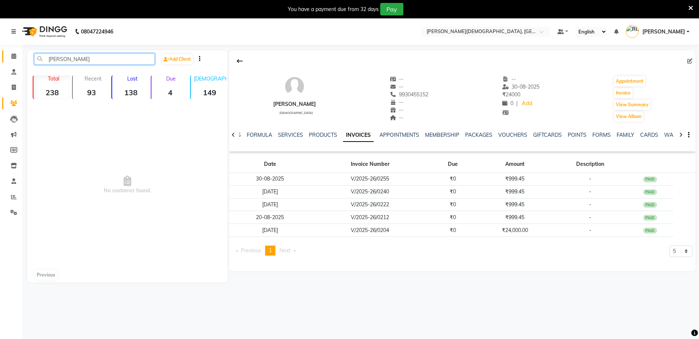
drag, startPoint x: 76, startPoint y: 60, endPoint x: 14, endPoint y: 53, distance: 62.5
click at [28, 65] on div "Meenakshi Sharad Agr Add Client Total 238 Recent 93 Lost 138 Due 4 [DEMOGRAPHIC…" at bounding box center [127, 166] width 200 height 232
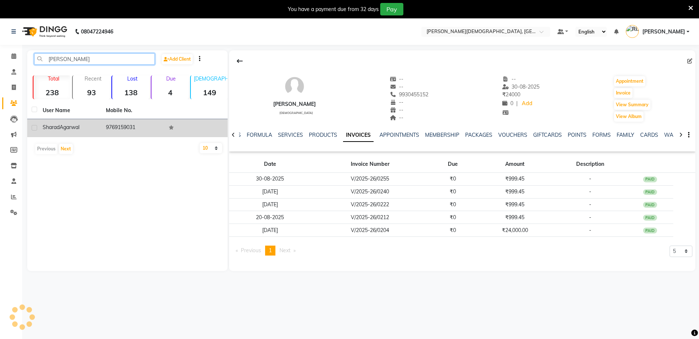
type input "[PERSON_NAME]"
click at [124, 127] on td "9769159031" at bounding box center [132, 128] width 63 height 18
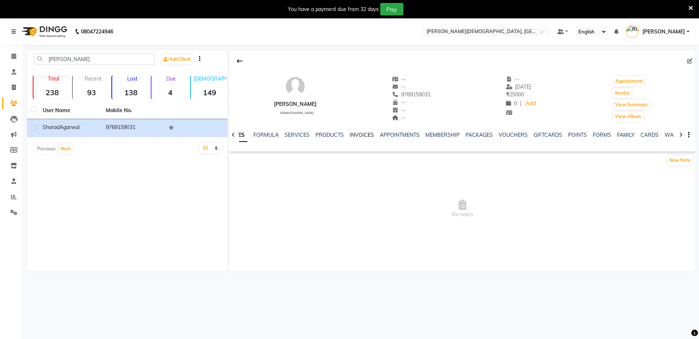
click at [361, 135] on link "INVOICES" at bounding box center [362, 135] width 24 height 7
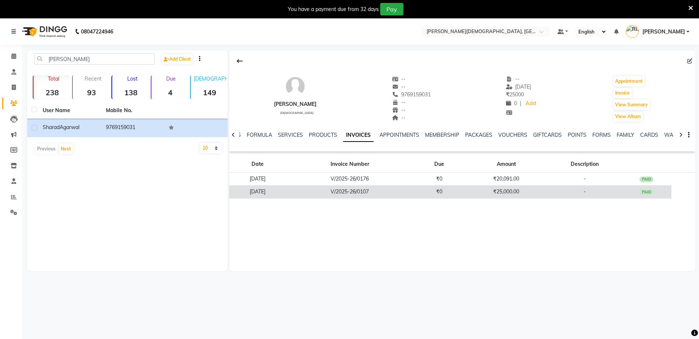
click at [381, 193] on td "V/2025-26/0107" at bounding box center [350, 191] width 128 height 13
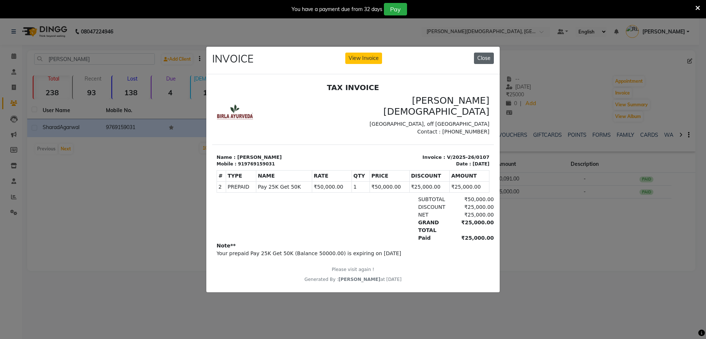
click at [479, 54] on button "Close" at bounding box center [484, 58] width 20 height 11
